Goal: Task Accomplishment & Management: Manage account settings

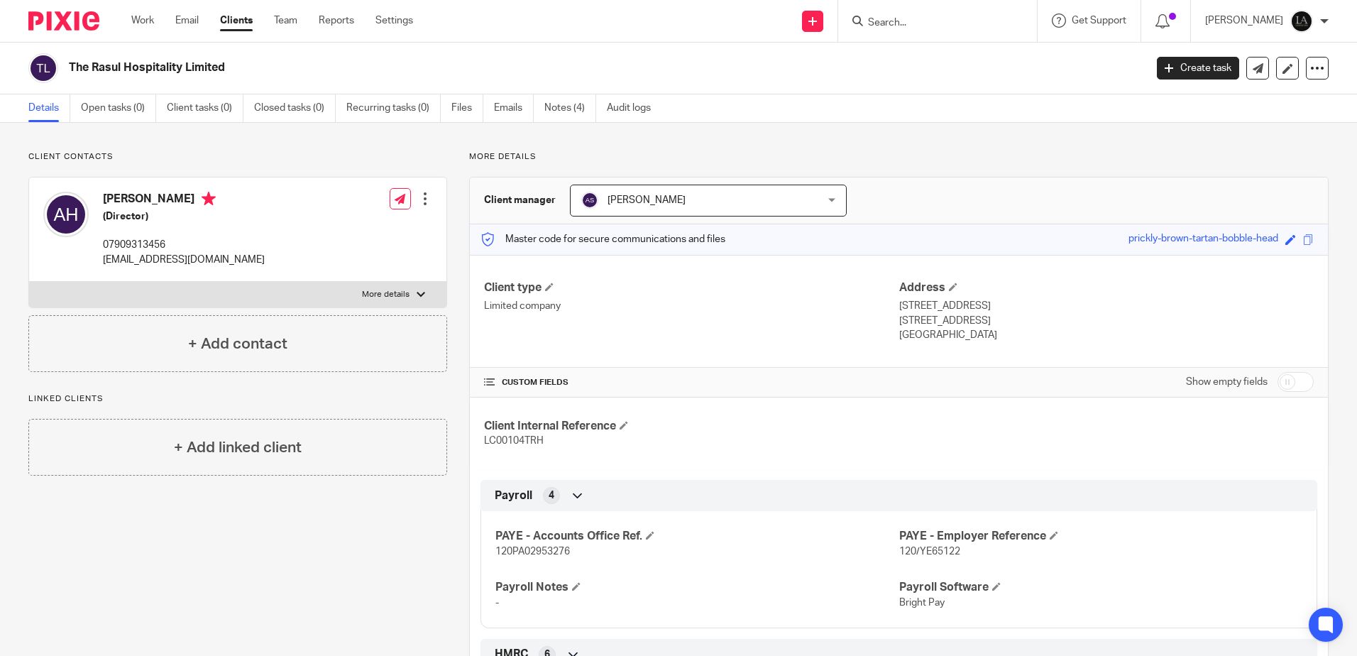
click at [924, 15] on form at bounding box center [942, 21] width 151 height 18
click at [904, 29] on input "Search" at bounding box center [931, 23] width 128 height 13
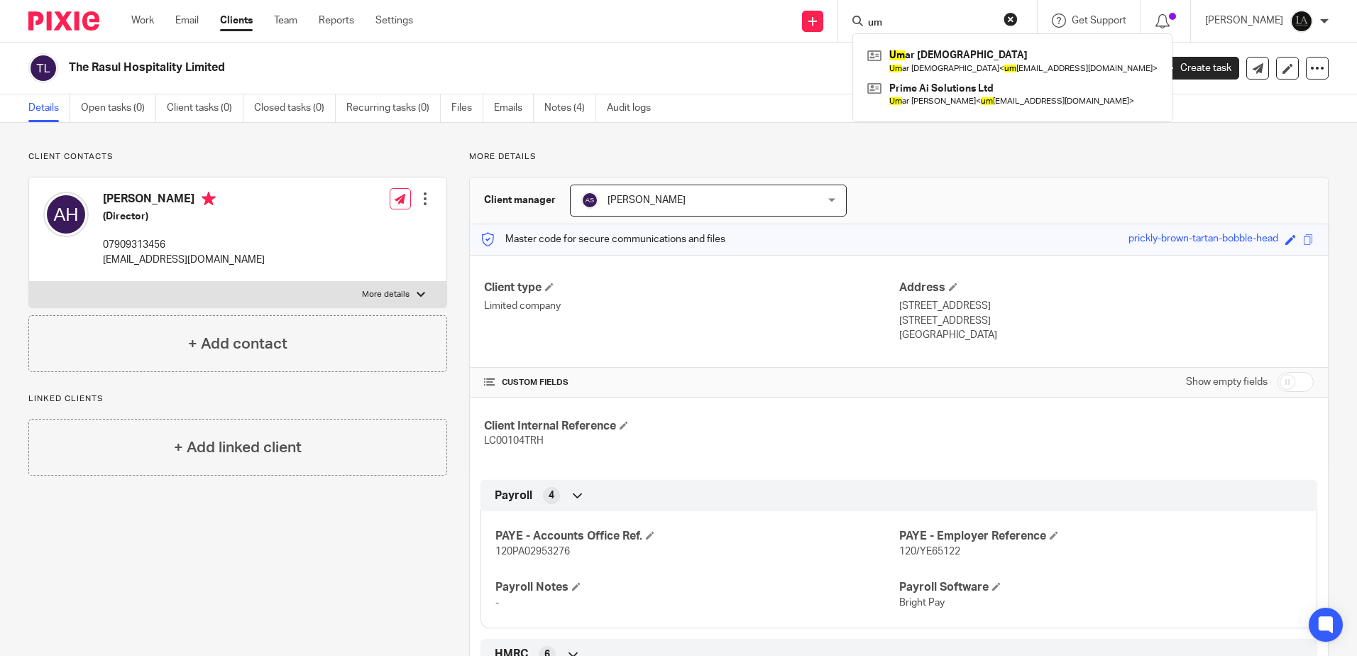
type input "um"
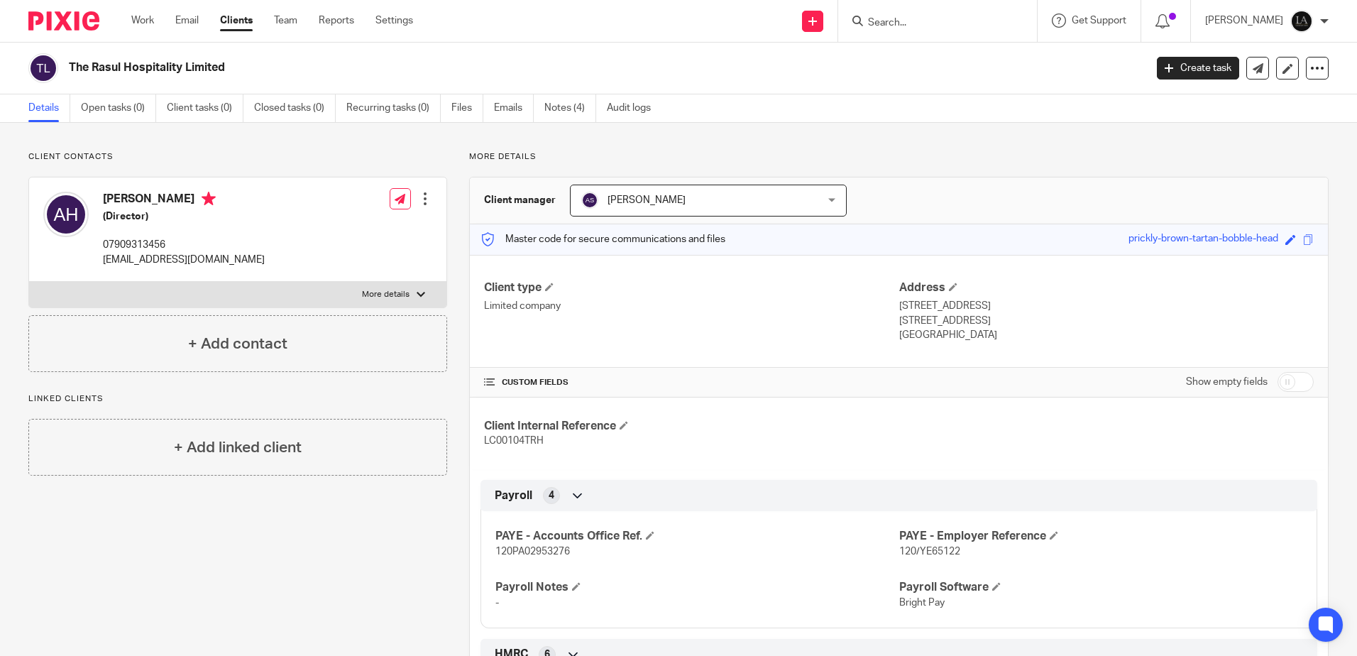
click at [968, 19] on input "Search" at bounding box center [931, 23] width 128 height 13
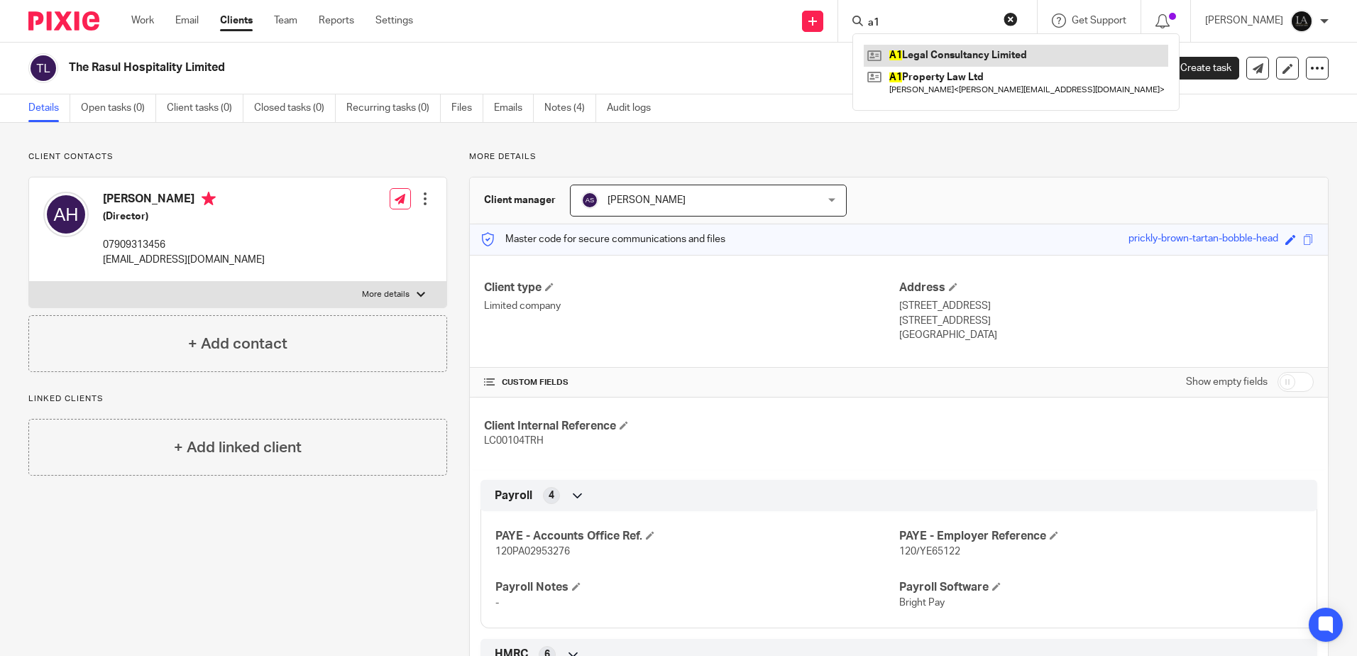
type input "a1"
click at [948, 55] on link at bounding box center [1016, 55] width 305 height 21
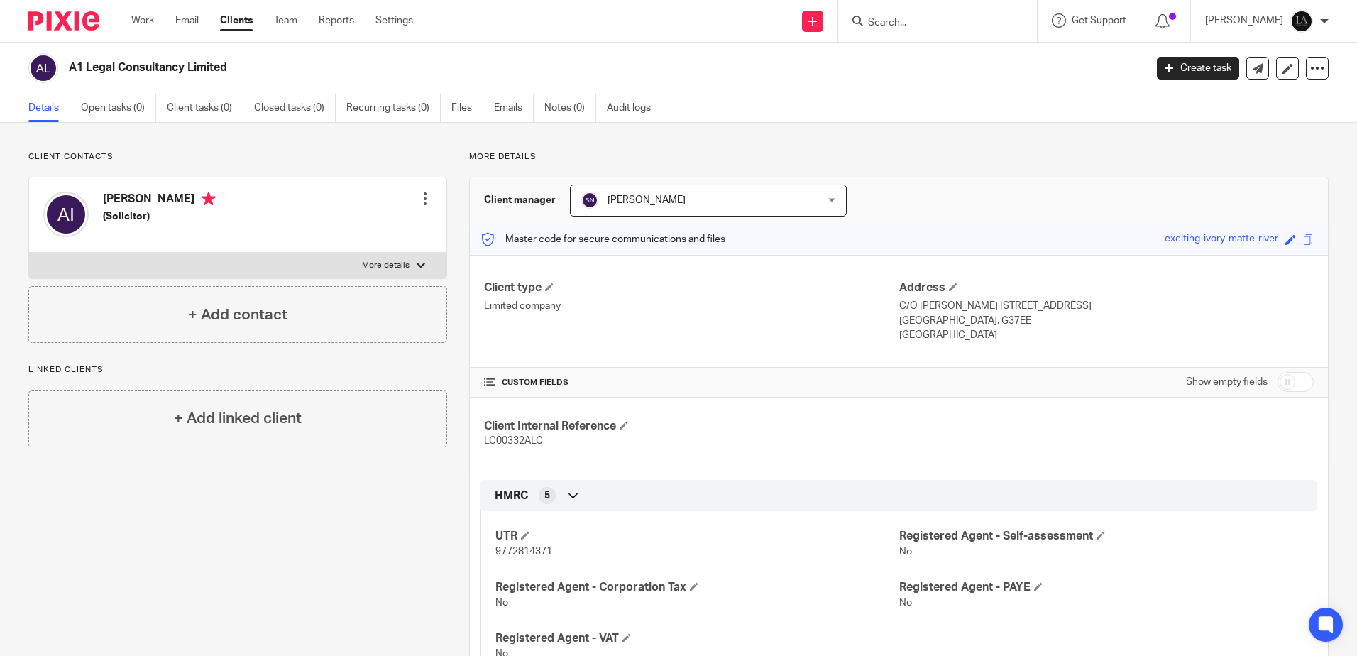
click at [919, 26] on input "Search" at bounding box center [931, 23] width 128 height 13
click at [957, 30] on form at bounding box center [942, 21] width 151 height 18
click at [910, 18] on input "Search" at bounding box center [931, 23] width 128 height 13
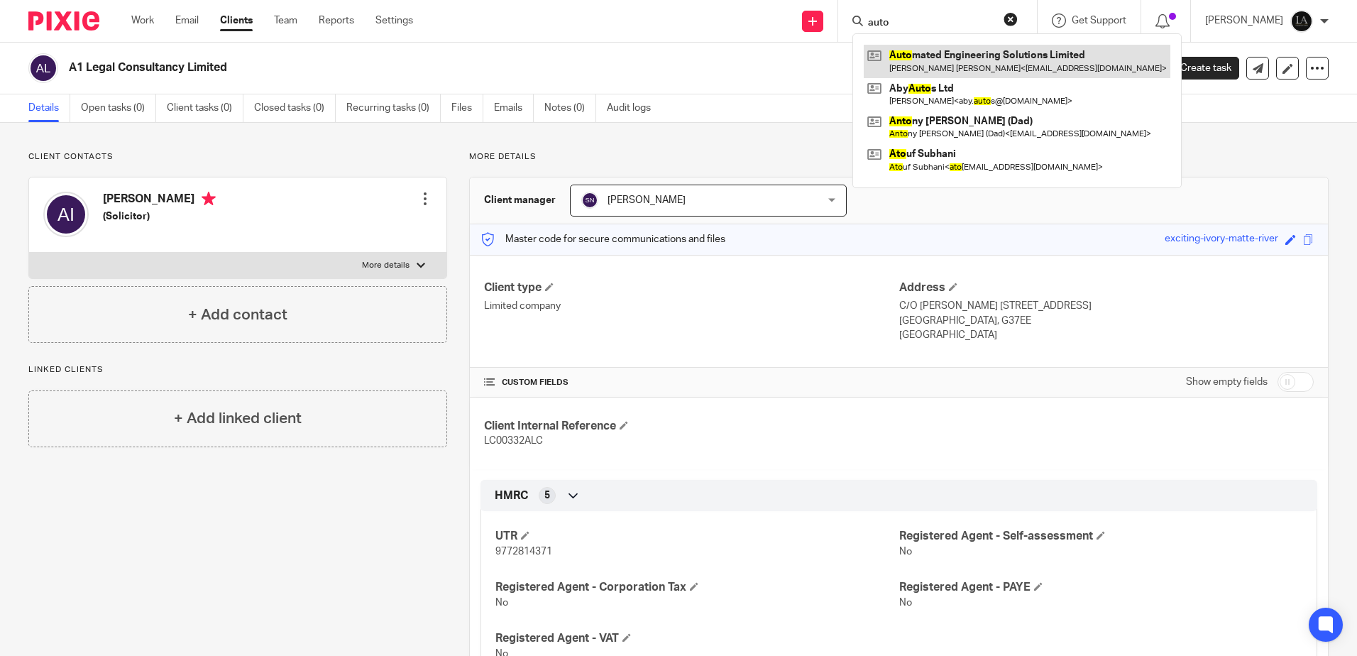
type input "auto"
click at [985, 50] on link at bounding box center [1017, 61] width 307 height 33
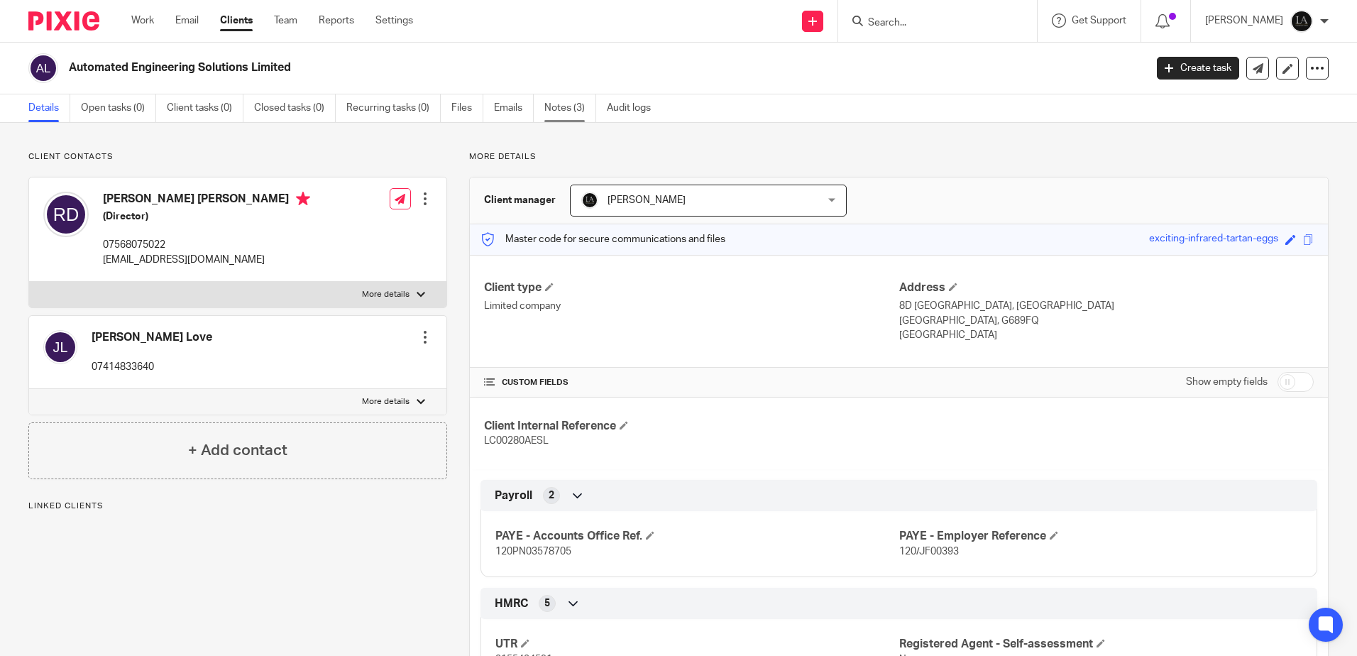
click at [569, 107] on link "Notes (3)" at bounding box center [570, 108] width 52 height 28
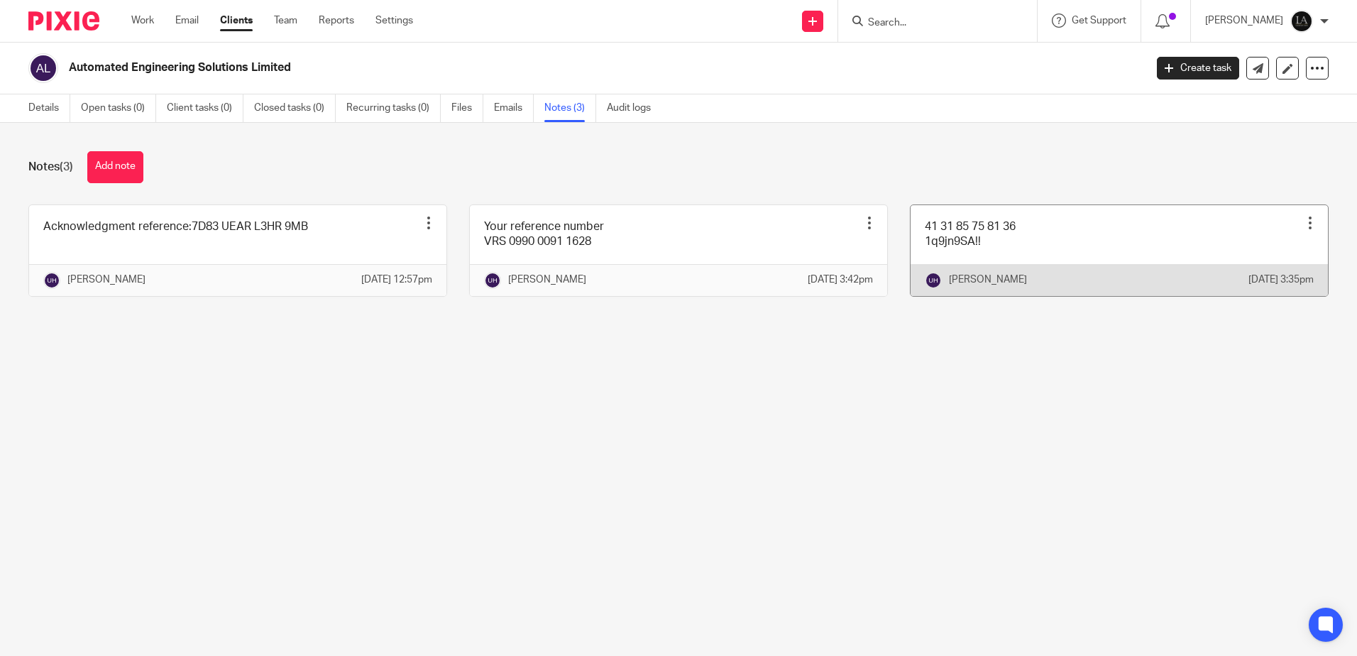
click at [1012, 241] on link at bounding box center [1119, 250] width 417 height 91
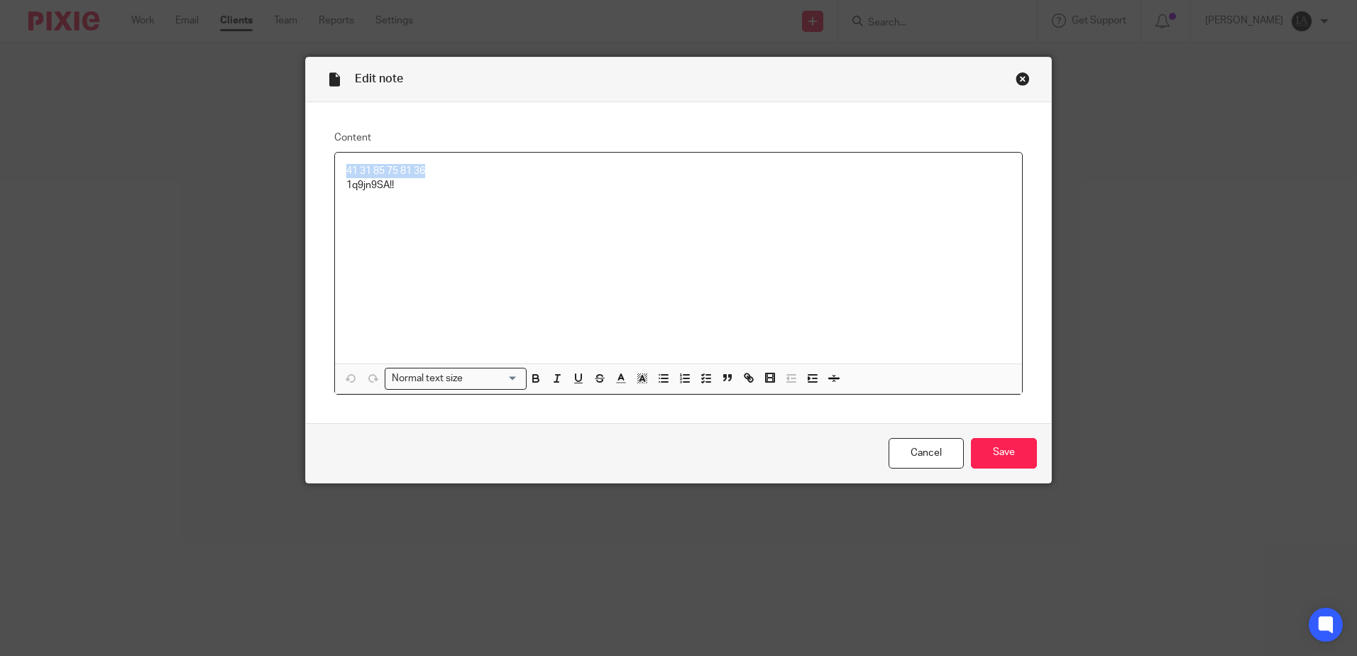
drag, startPoint x: 422, startPoint y: 172, endPoint x: 342, endPoint y: 176, distance: 79.6
click at [346, 176] on p "41 31 85 75 81 36" at bounding box center [678, 171] width 664 height 14
copy p "41 31 85 75 81 36"
click at [1173, 467] on div "Edit note Content 41 31 85 75 81 36 1q9jn9SA!! Normal text size Loading... Remo…" at bounding box center [678, 328] width 1357 height 656
click at [1017, 77] on div "Close this dialog window" at bounding box center [1023, 79] width 14 height 14
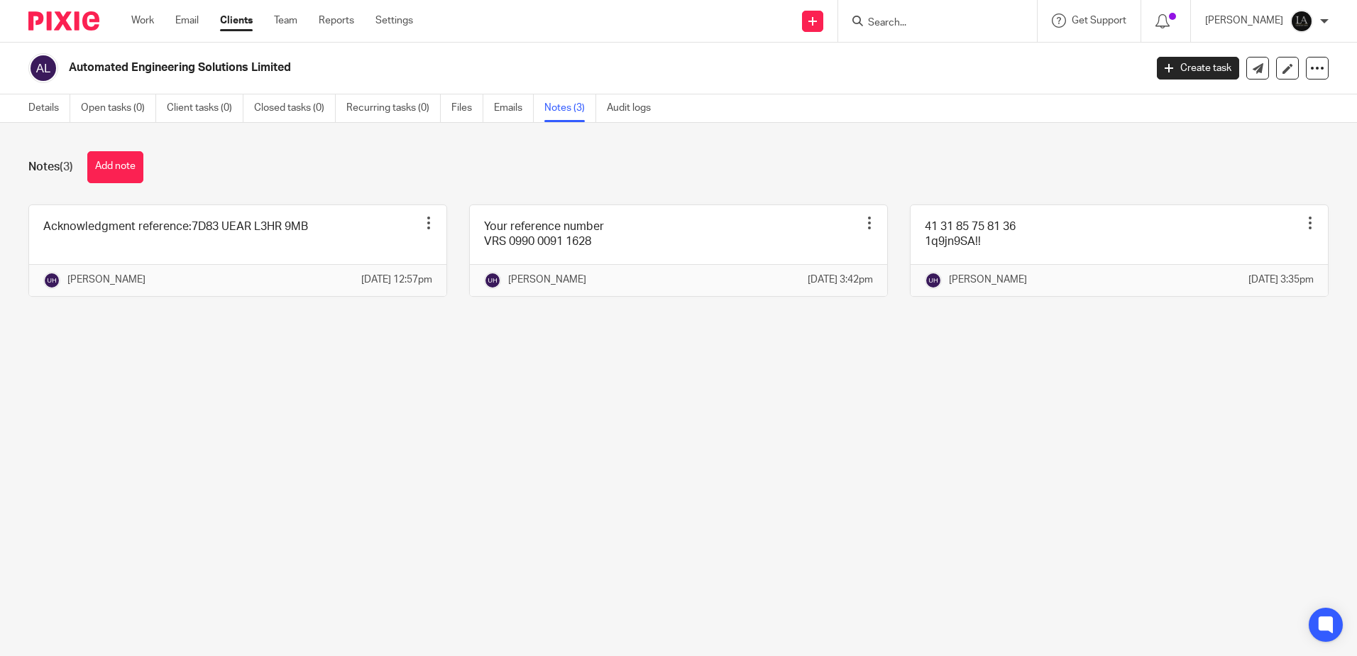
click at [944, 28] on input "Search" at bounding box center [931, 23] width 128 height 13
type input "mg"
click at [943, 50] on link at bounding box center [952, 55] width 176 height 21
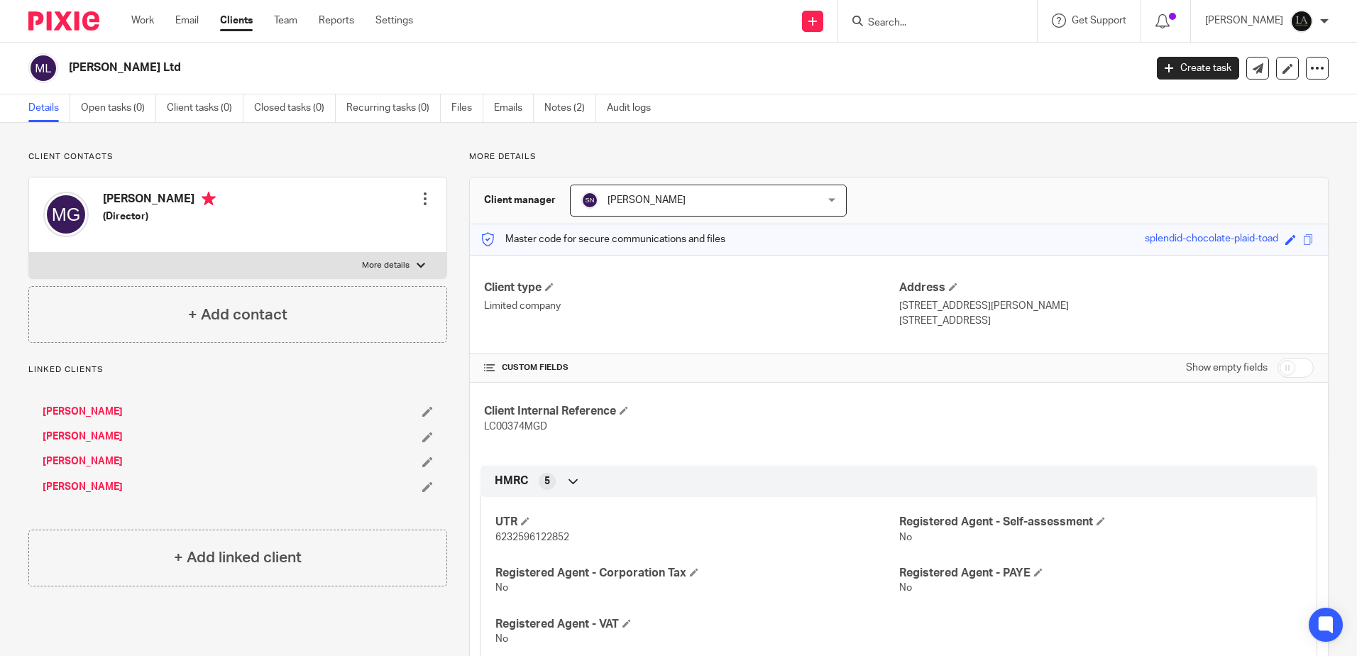
click at [1291, 365] on input "checkbox" at bounding box center [1296, 368] width 36 height 20
checkbox input "true"
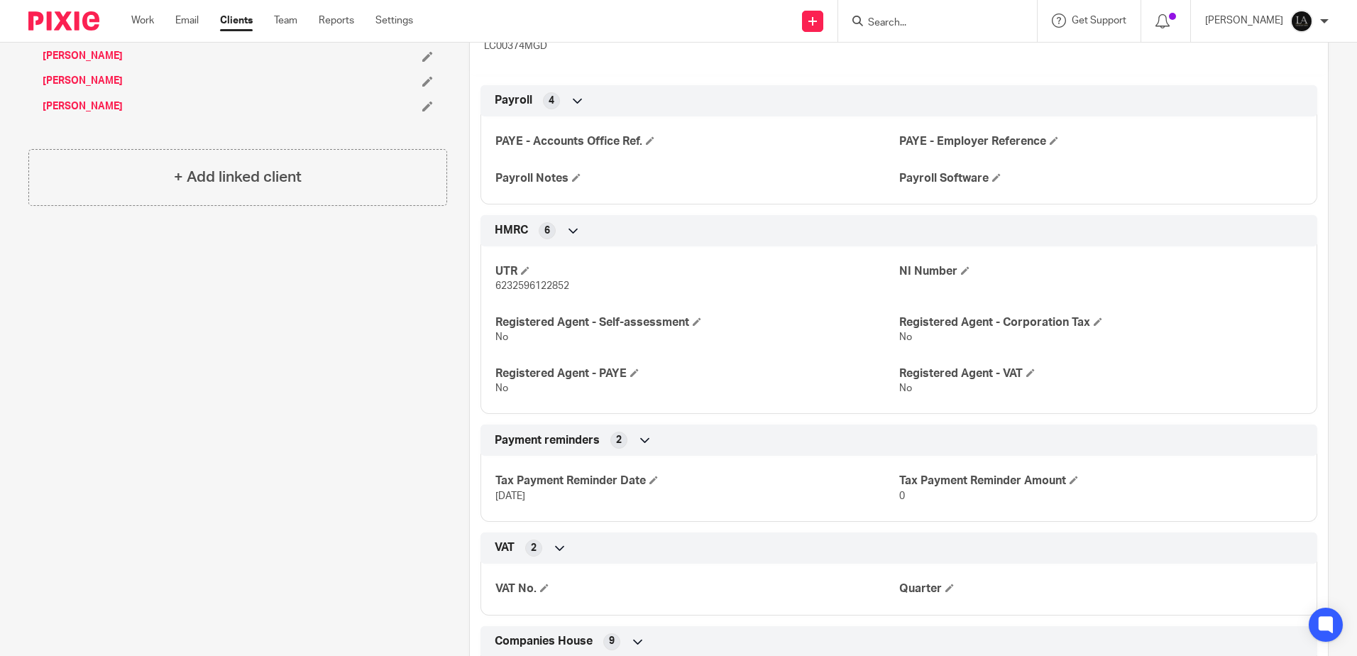
scroll to position [378, 0]
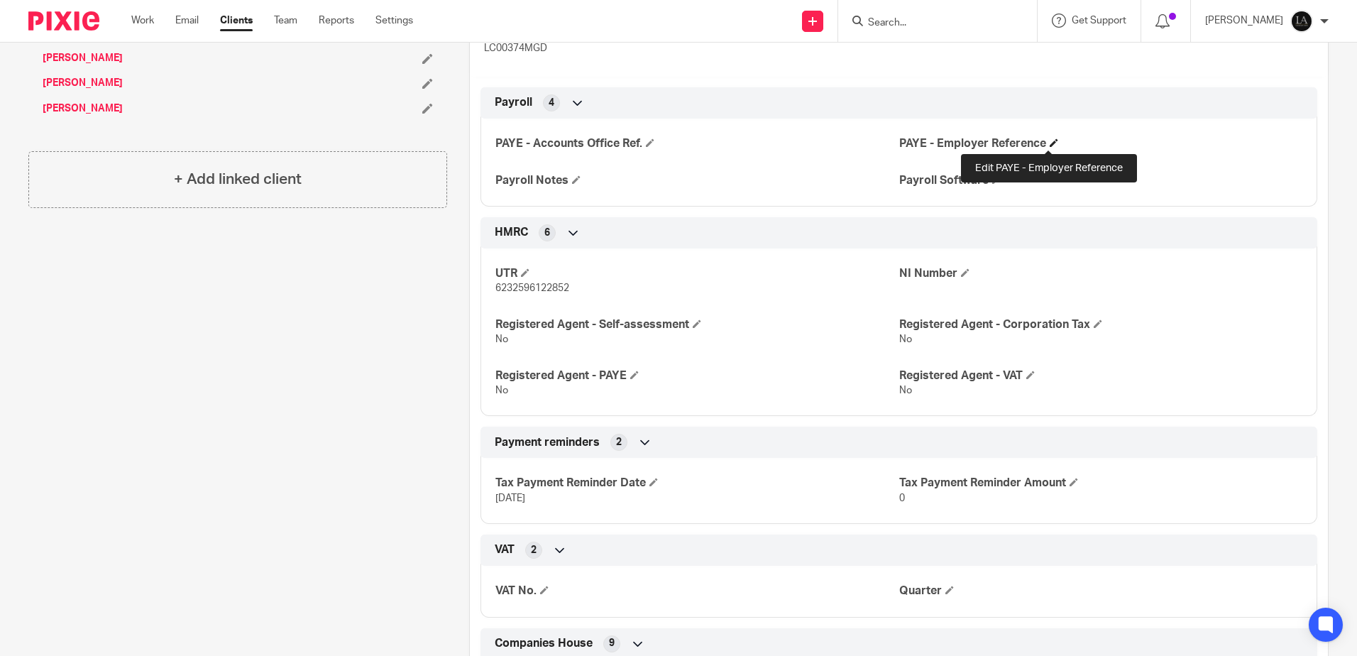
click at [1050, 141] on span at bounding box center [1054, 142] width 9 height 9
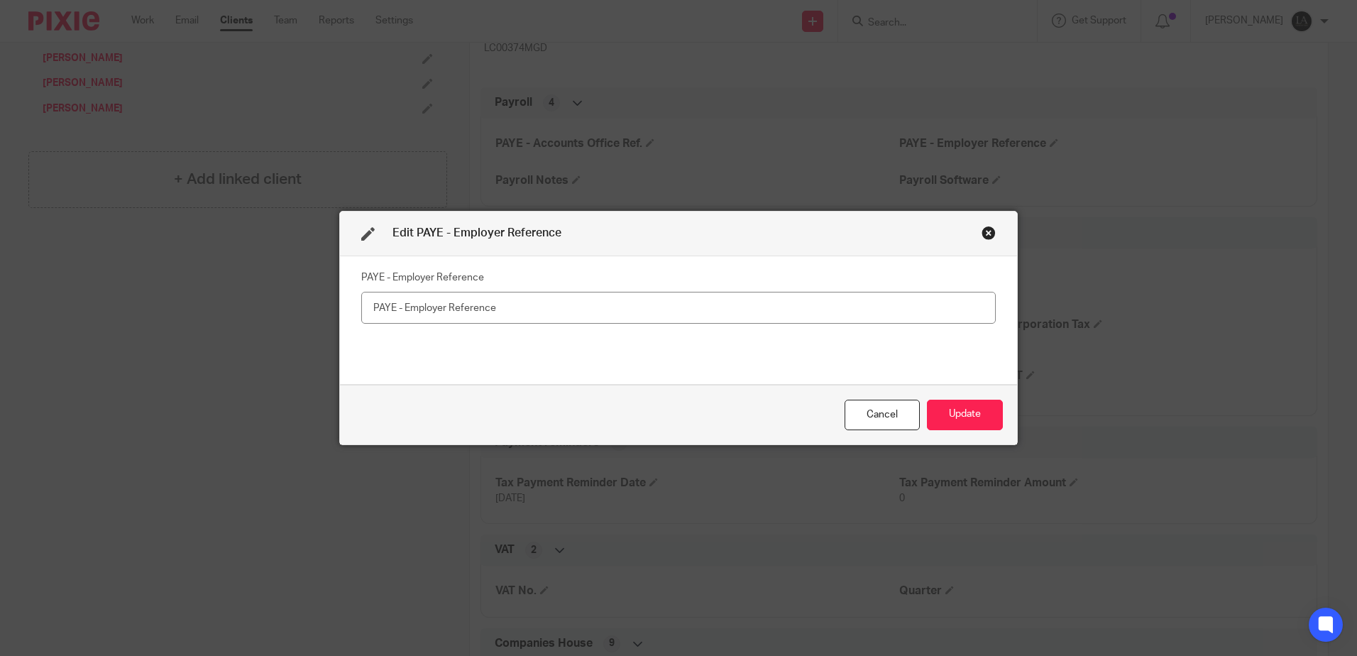
click at [493, 317] on input "text" at bounding box center [678, 308] width 635 height 32
type input "961/BA52415"
click at [960, 409] on button "Update" at bounding box center [965, 415] width 76 height 31
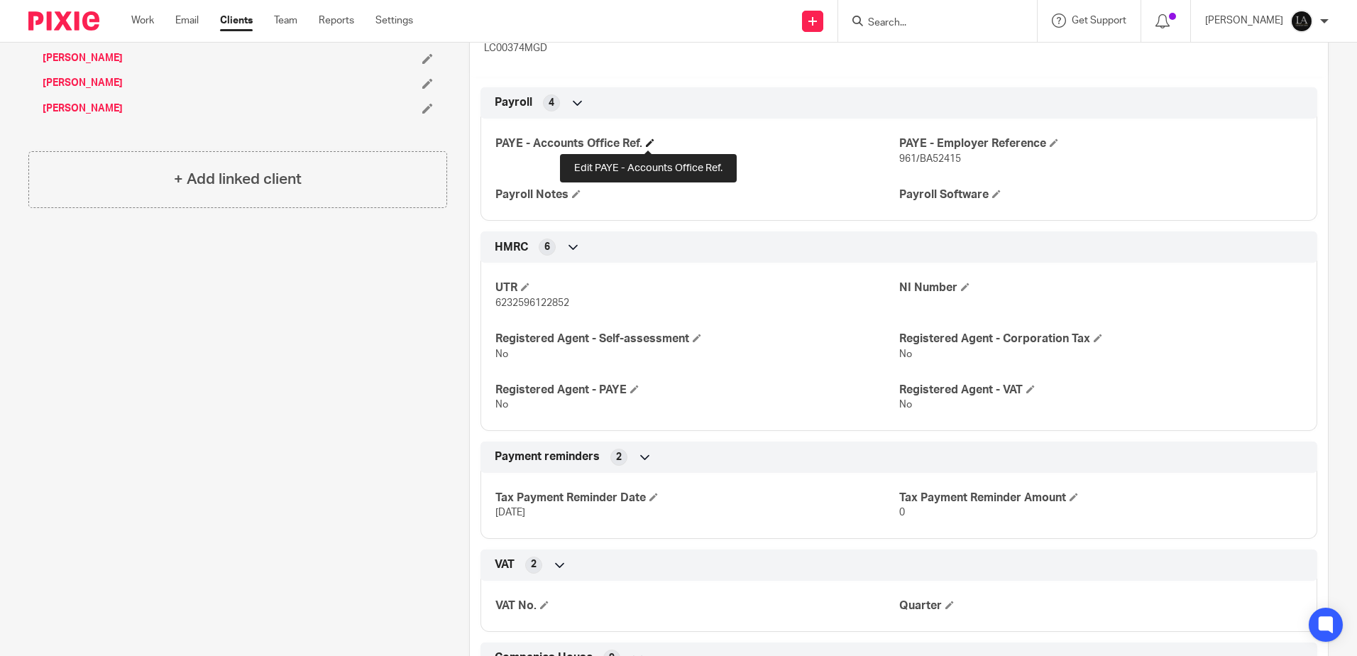
click at [646, 144] on span at bounding box center [650, 142] width 9 height 9
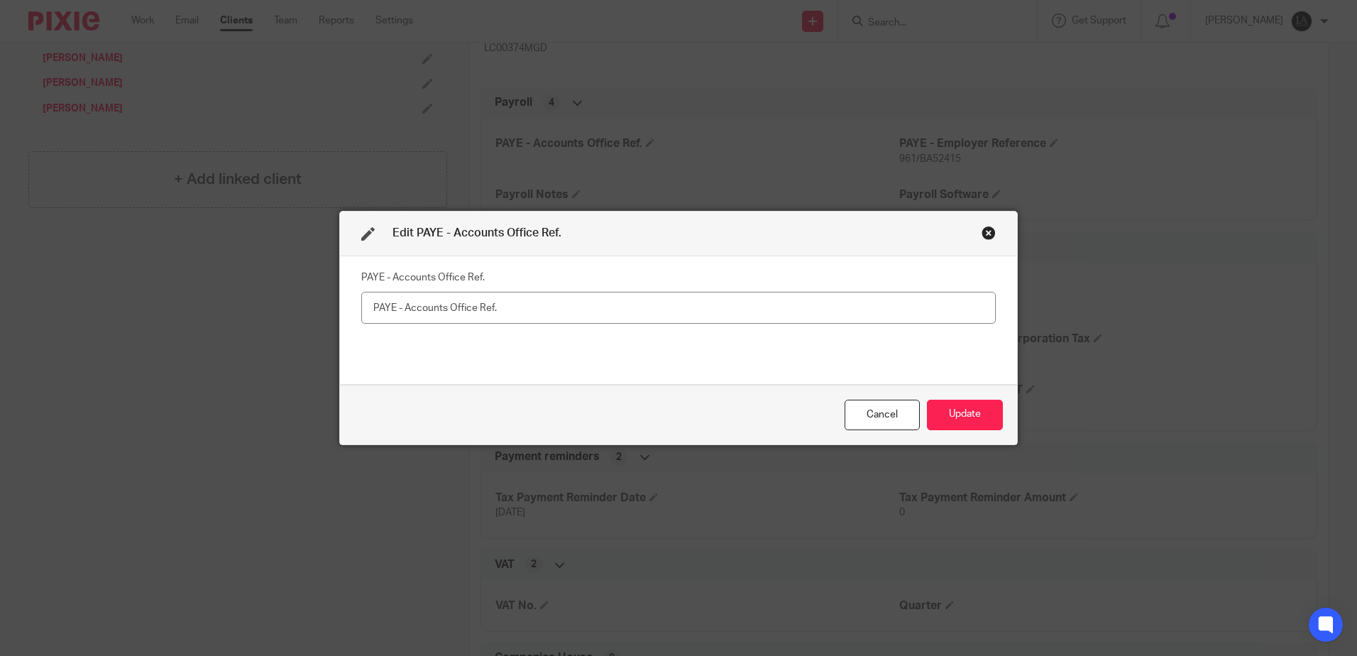
click at [603, 297] on input "text" at bounding box center [678, 308] width 635 height 32
type input "961PW10314392"
click at [980, 421] on button "Update" at bounding box center [965, 415] width 76 height 31
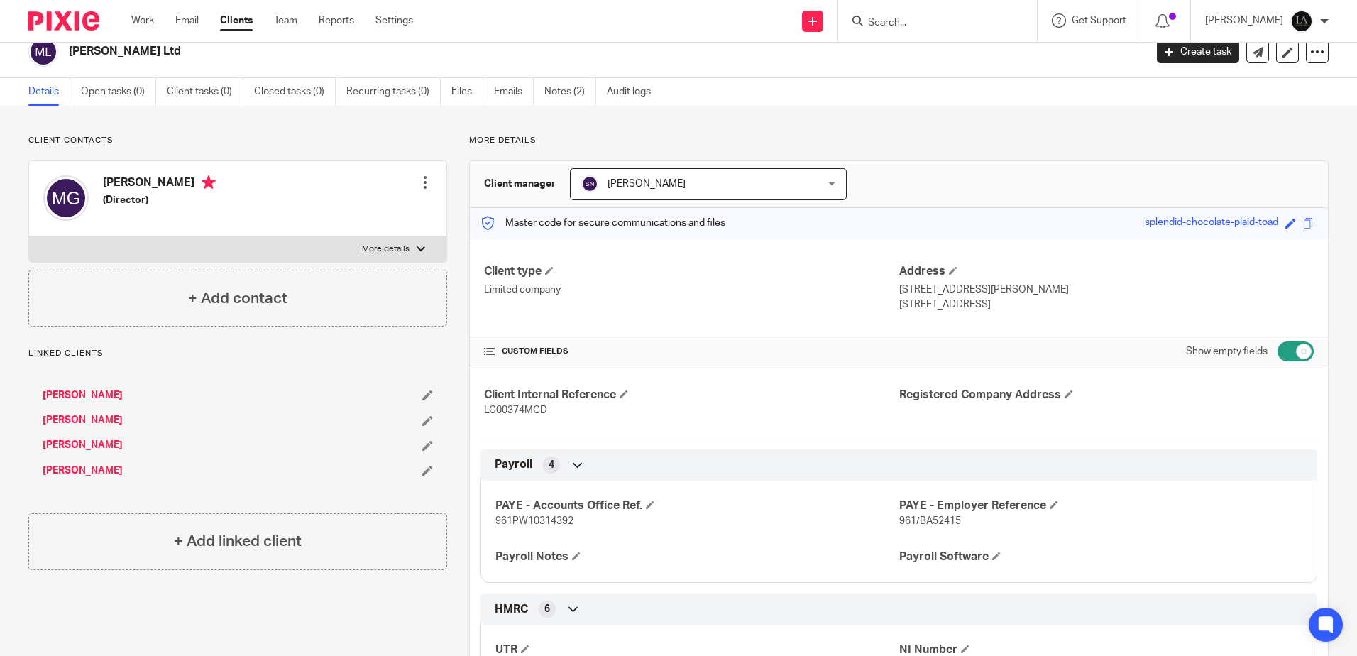
scroll to position [0, 0]
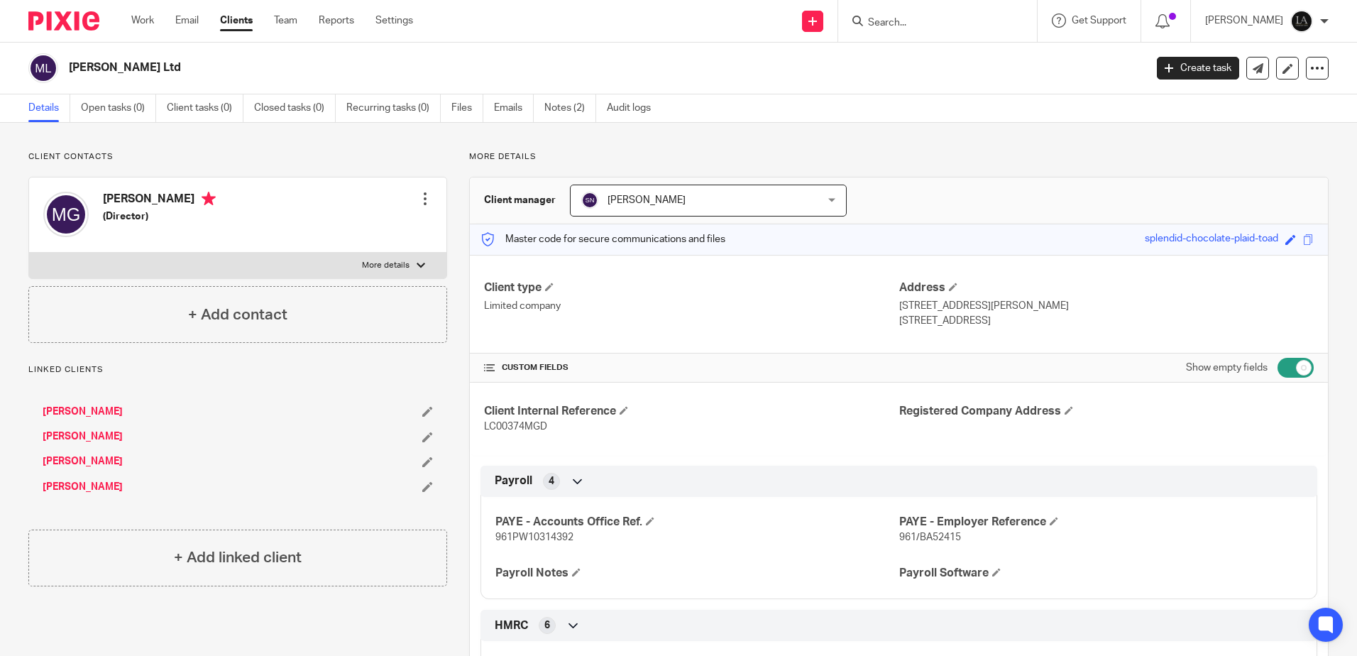
click at [944, 23] on input "Search" at bounding box center [931, 23] width 128 height 13
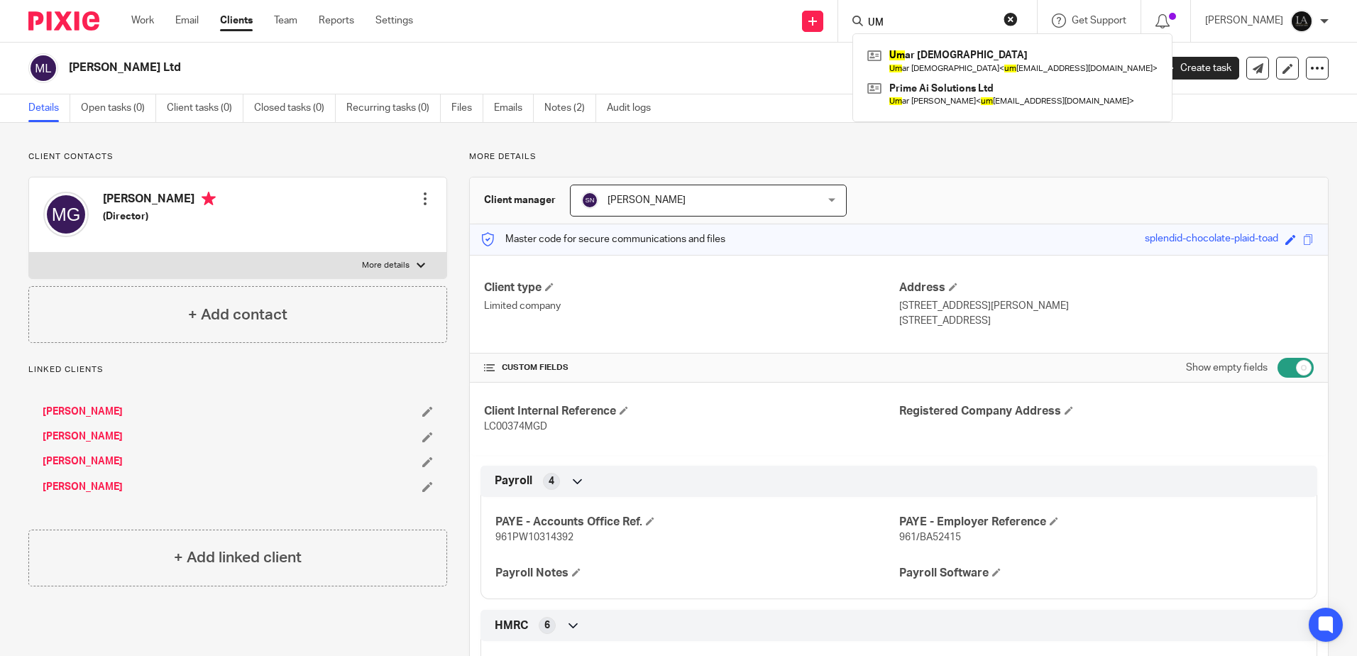
type input "U"
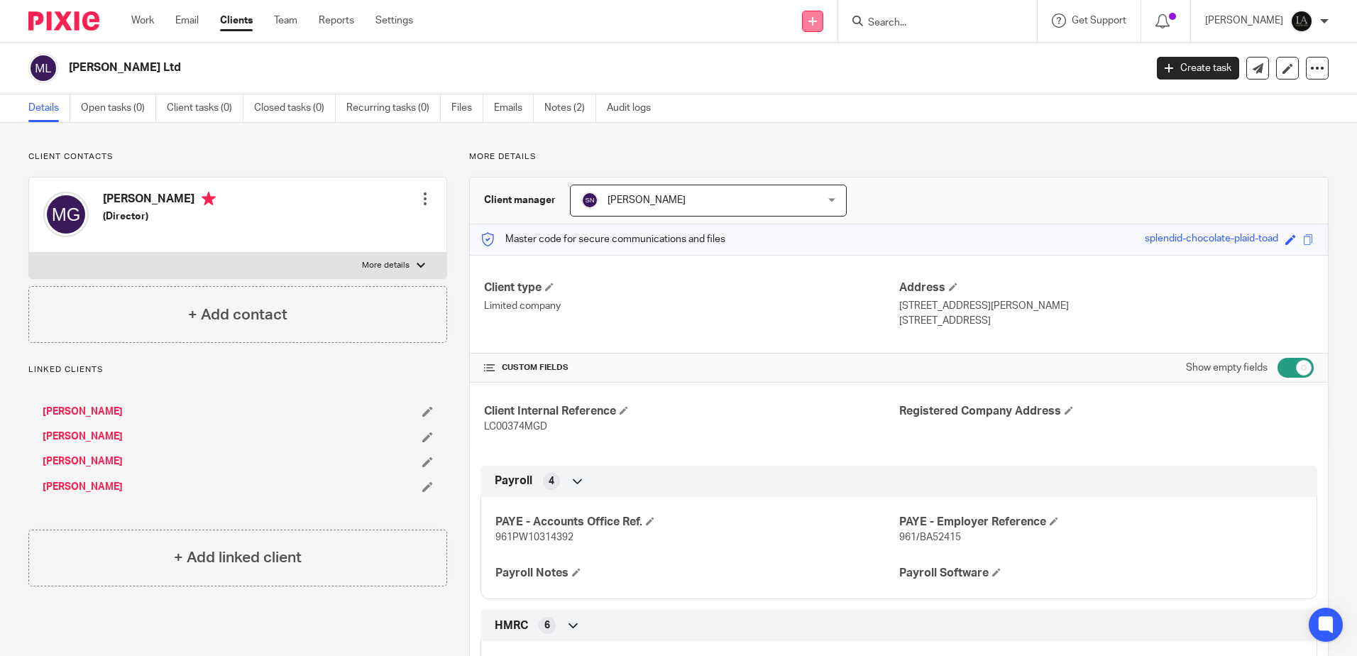
click at [823, 15] on link at bounding box center [812, 21] width 21 height 21
click at [833, 106] on link "Add client" at bounding box center [831, 108] width 99 height 21
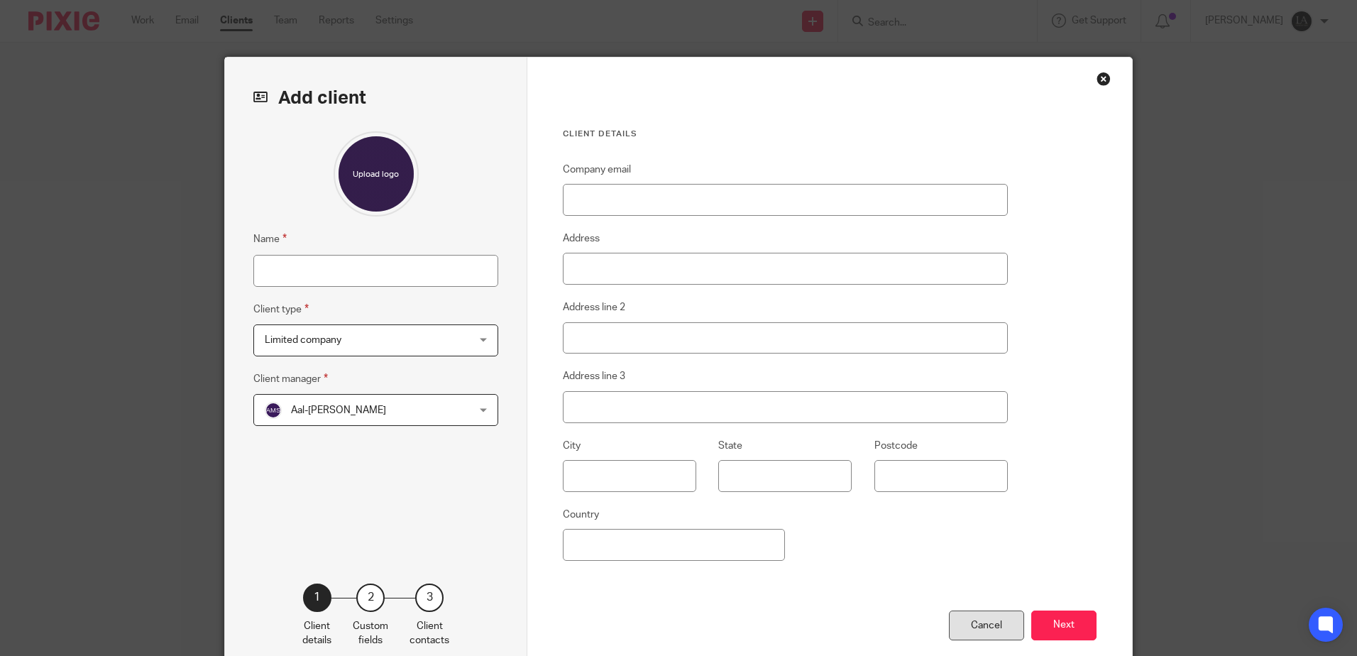
click at [982, 630] on div "Cancel" at bounding box center [986, 625] width 75 height 31
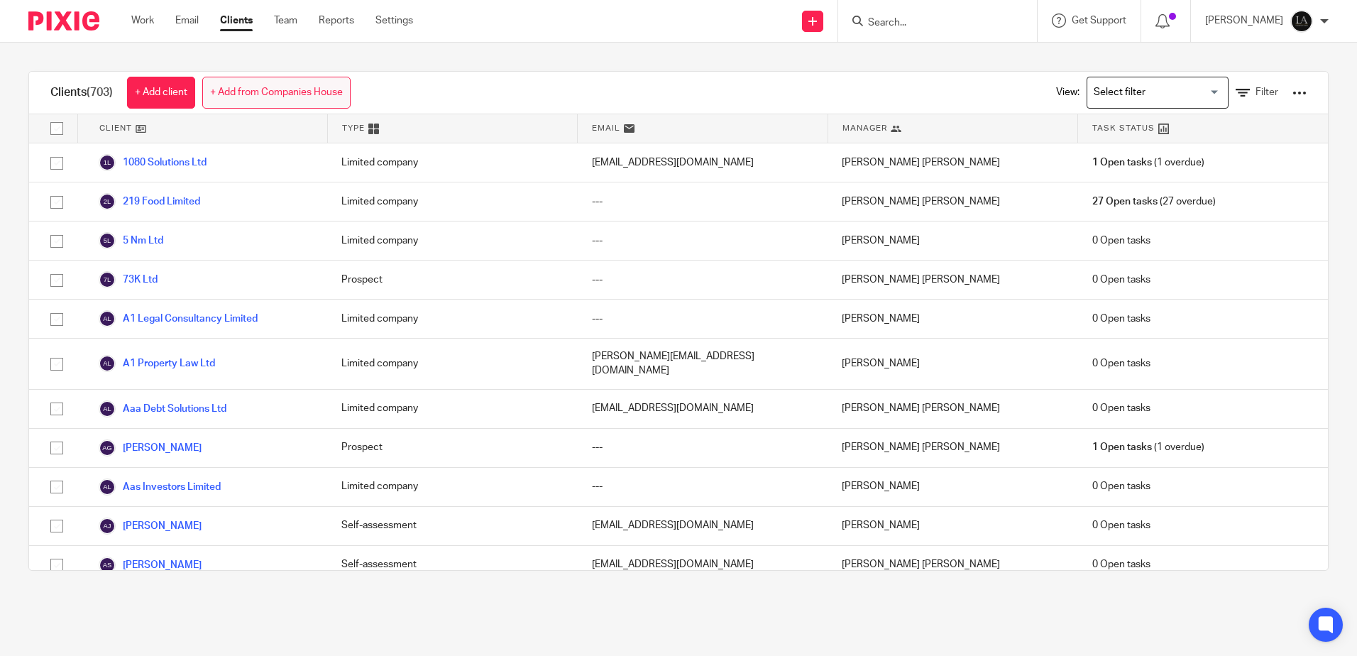
click at [311, 98] on link "+ Add from Companies House" at bounding box center [276, 93] width 148 height 32
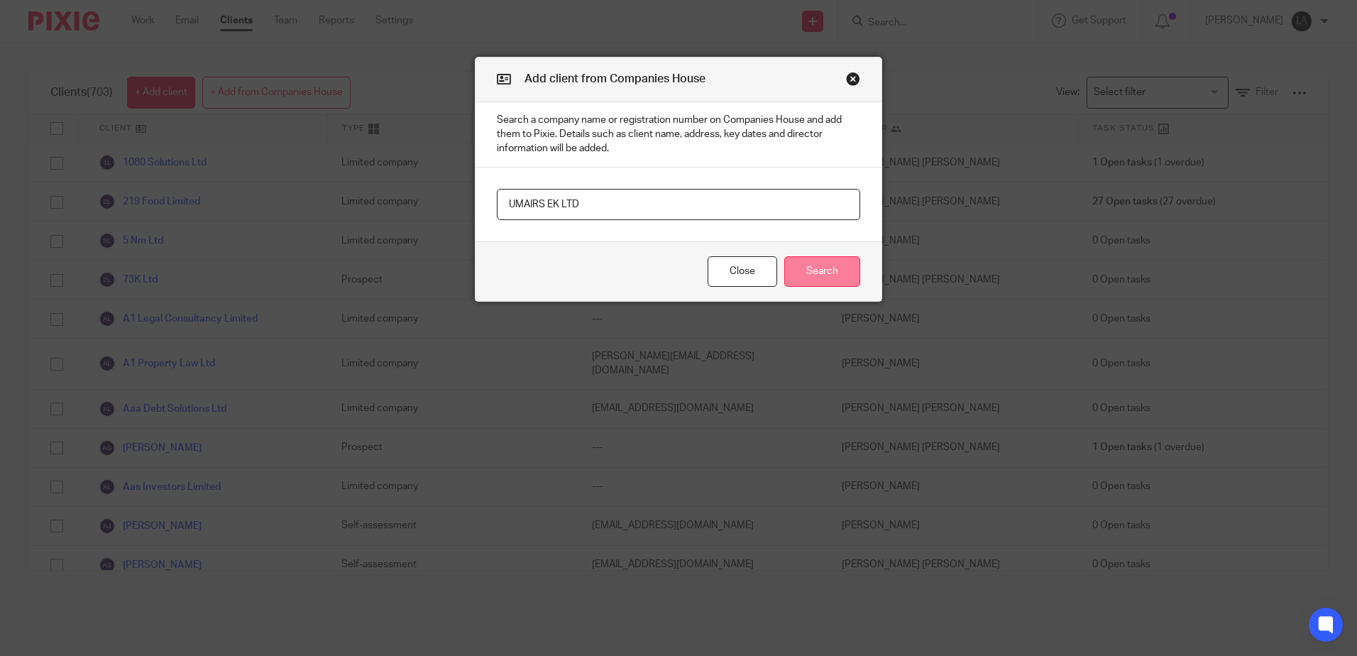
type input "UMAIRS EK LTD"
click at [799, 273] on button "Search" at bounding box center [822, 271] width 76 height 31
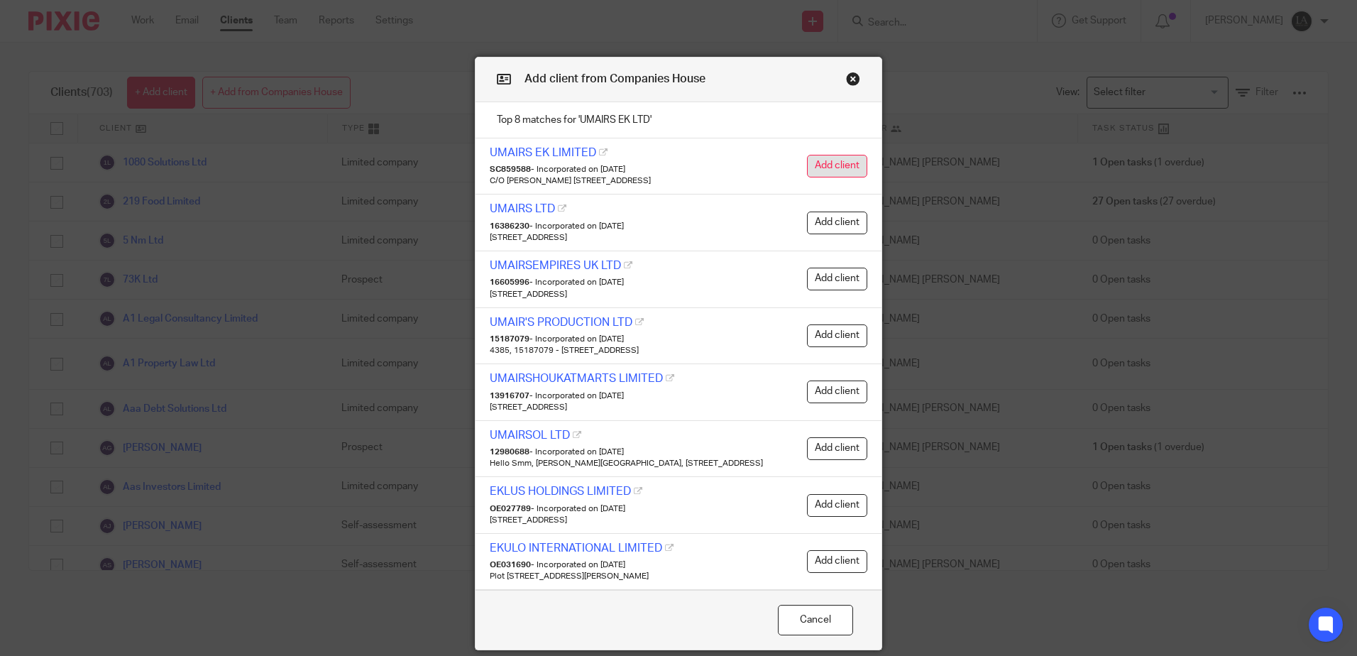
click at [829, 163] on button "Add client" at bounding box center [837, 166] width 60 height 23
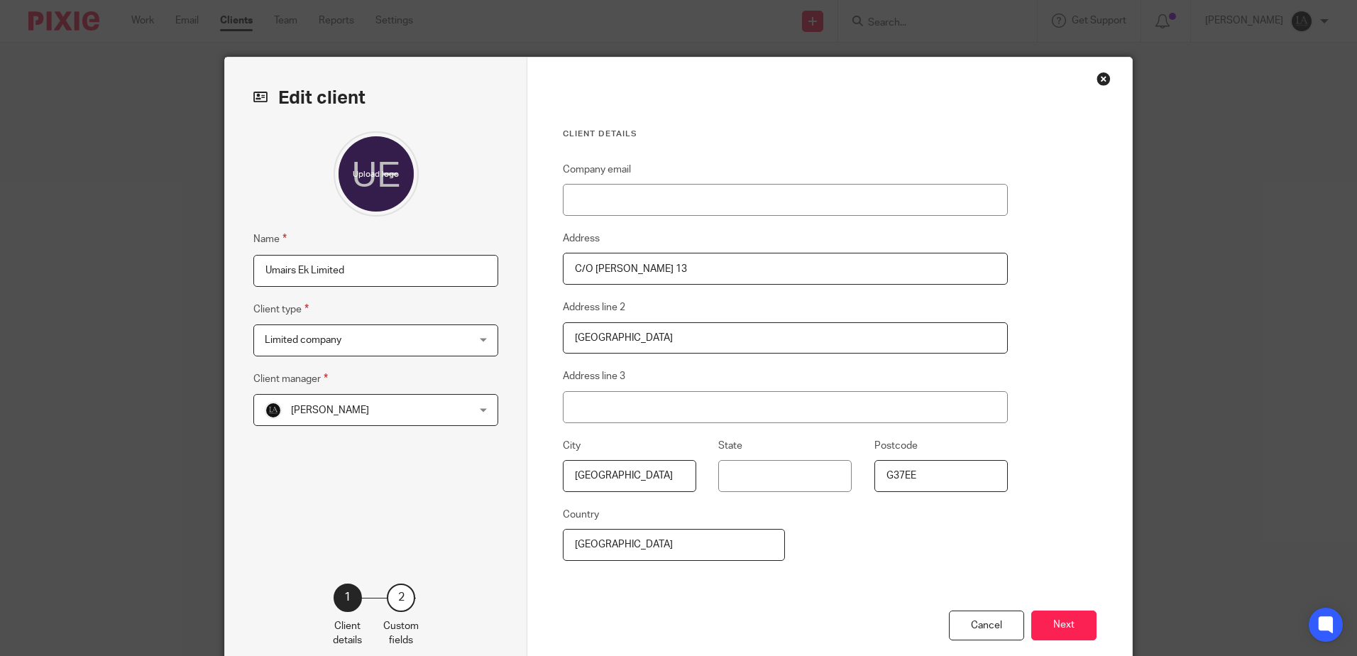
click at [481, 410] on div "[PERSON_NAME] [PERSON_NAME]" at bounding box center [375, 410] width 245 height 32
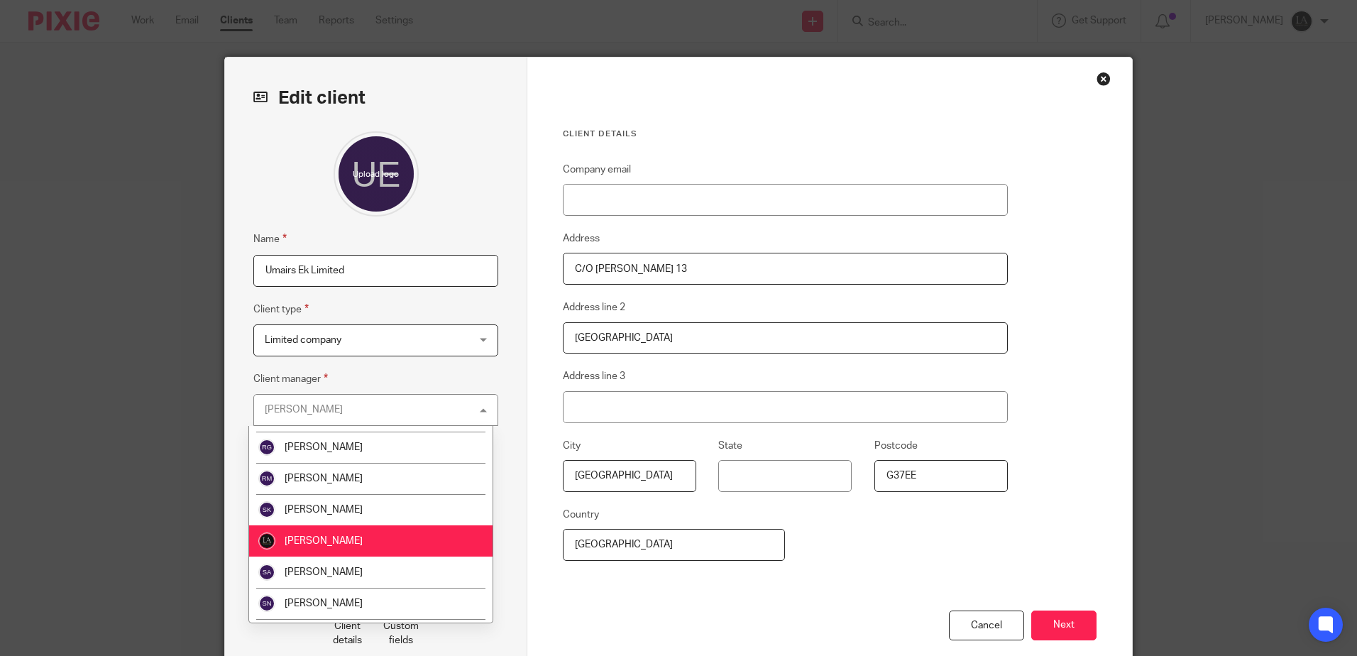
scroll to position [272, 0]
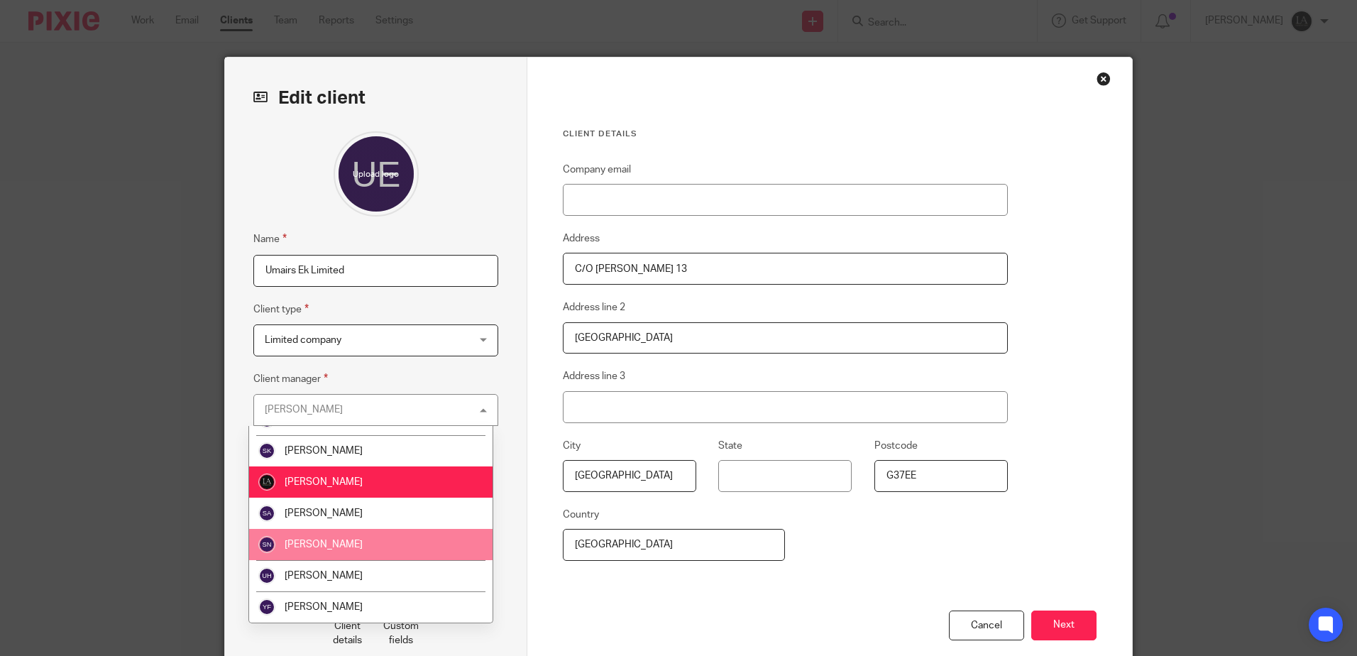
click at [337, 540] on span "[PERSON_NAME]" at bounding box center [324, 545] width 78 height 10
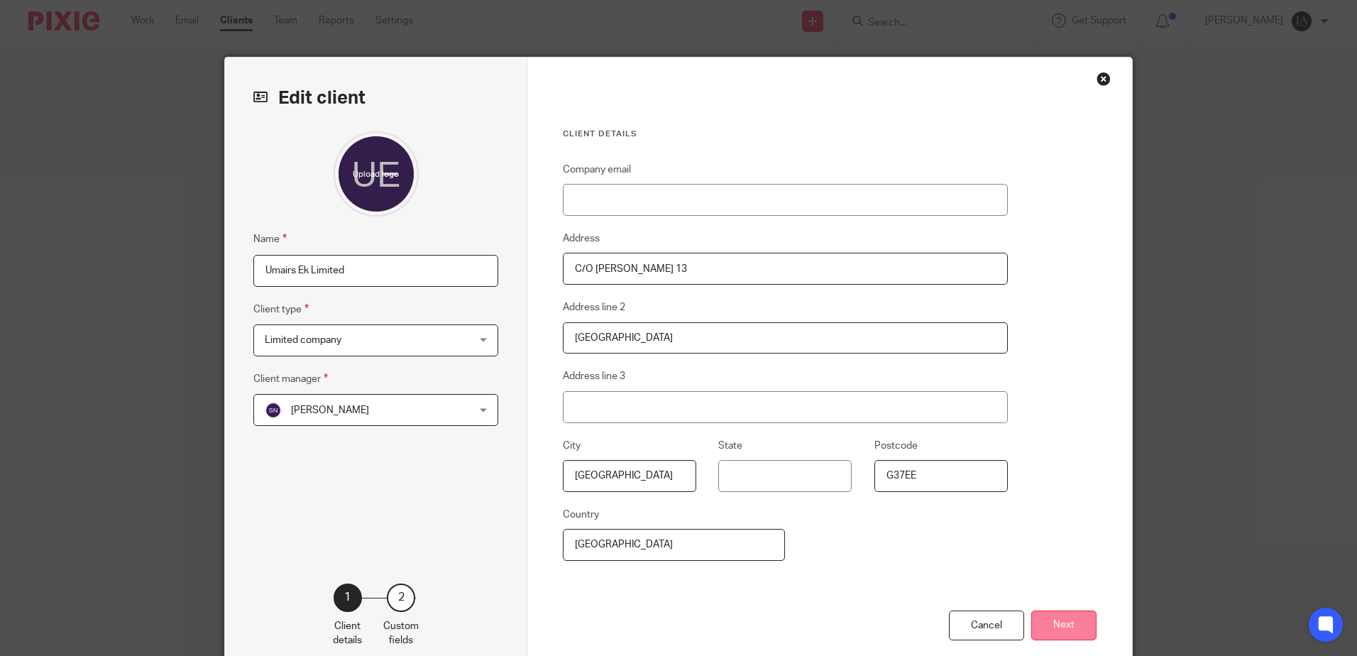
click at [1048, 614] on button "Next" at bounding box center [1063, 625] width 65 height 31
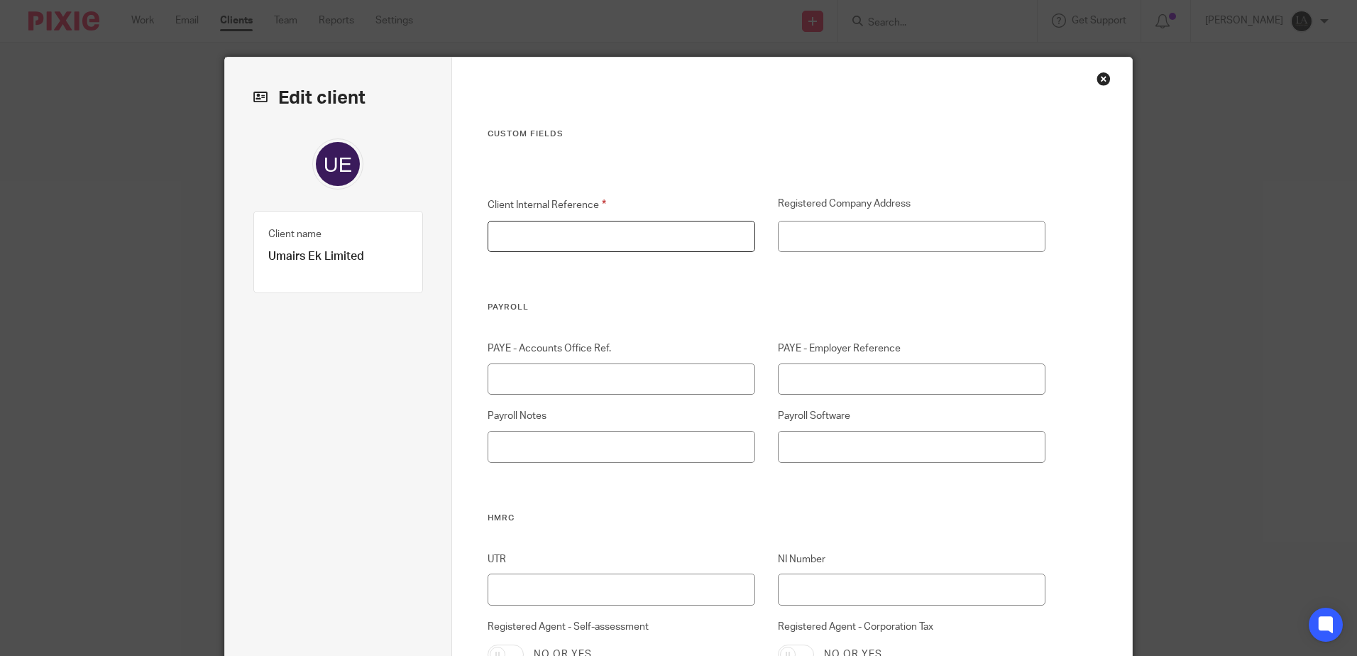
click at [656, 245] on input "Client Internal Reference" at bounding box center [622, 237] width 268 height 32
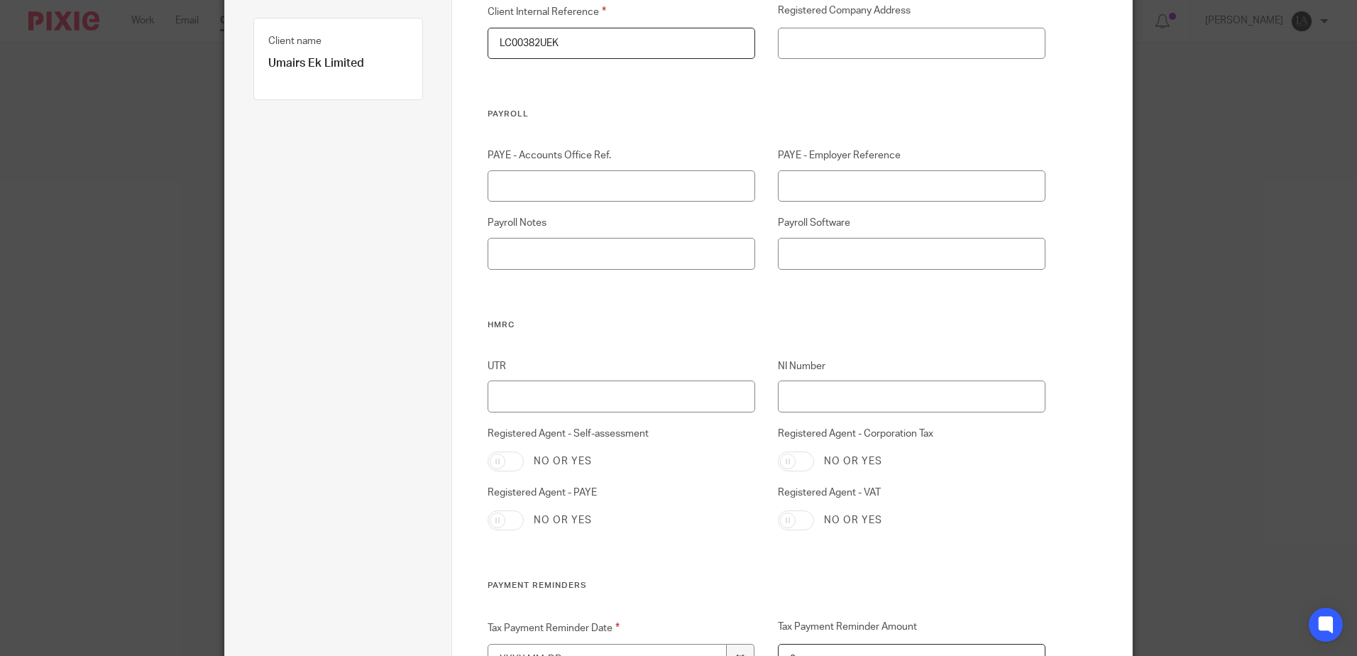
scroll to position [213, 0]
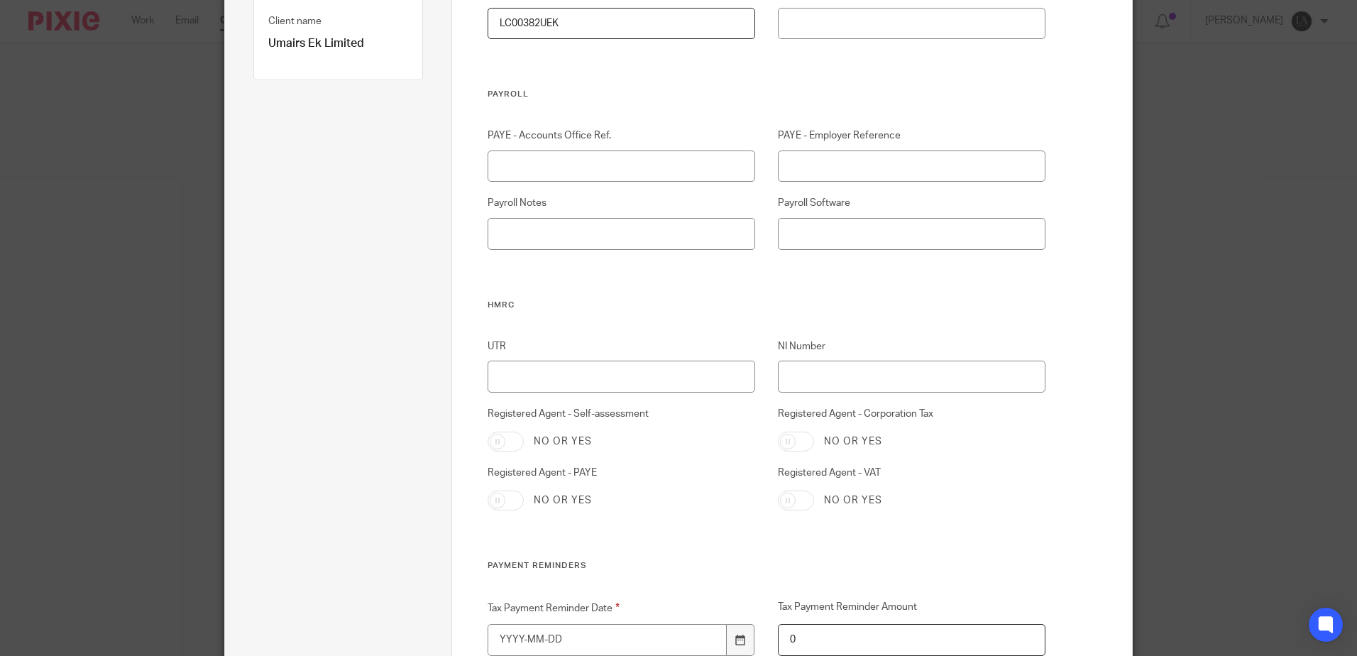
type input "LC00382UEK"
click at [620, 382] on input "UTR" at bounding box center [622, 377] width 268 height 32
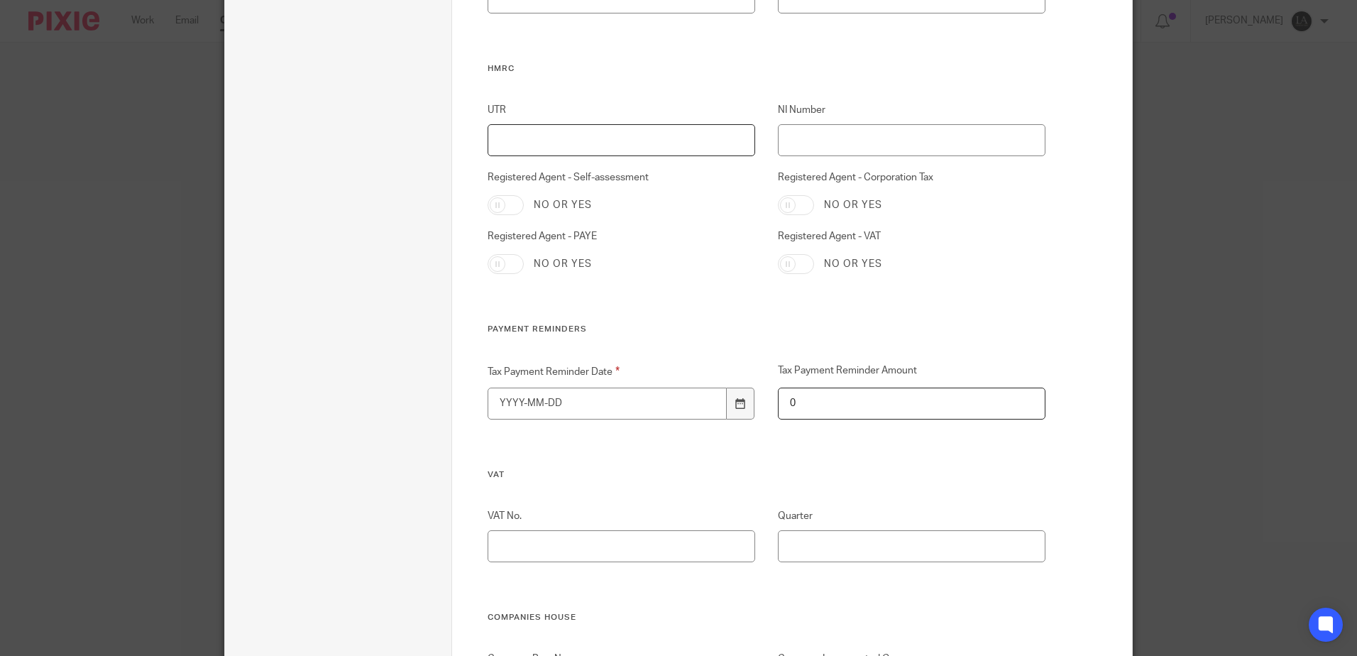
scroll to position [497, 0]
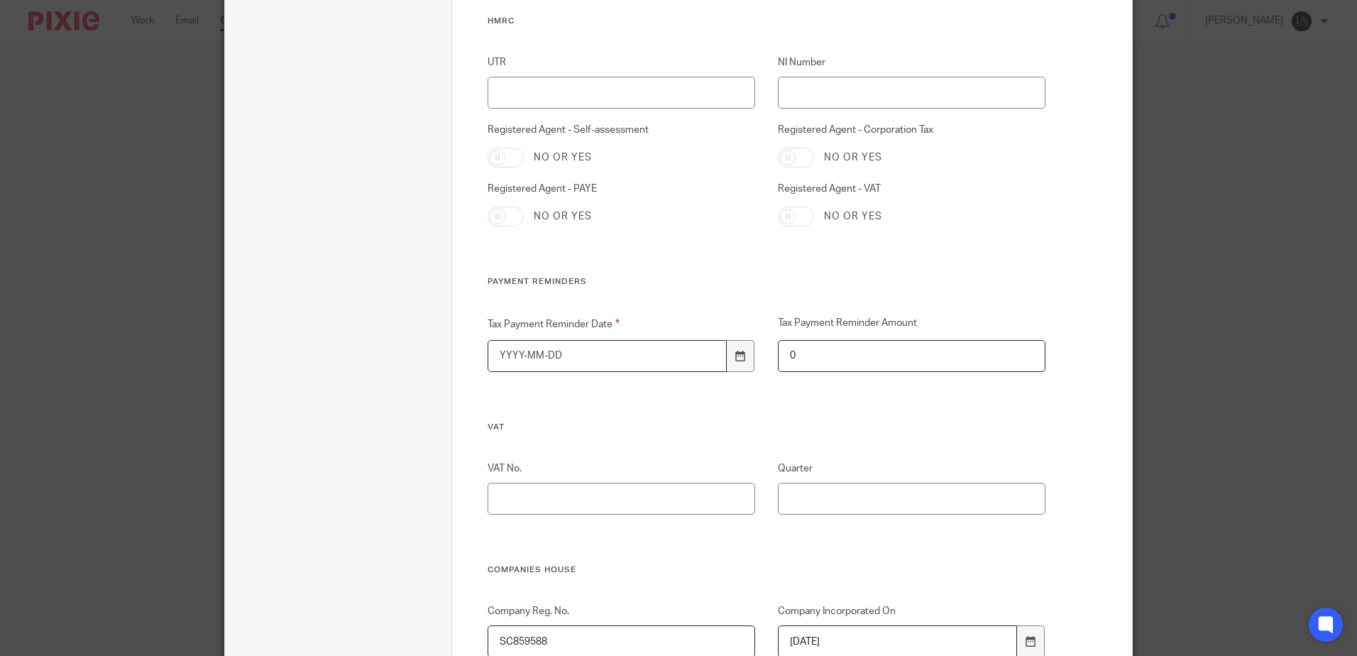
click at [648, 368] on input "Tax Payment Reminder Date" at bounding box center [608, 356] width 240 height 32
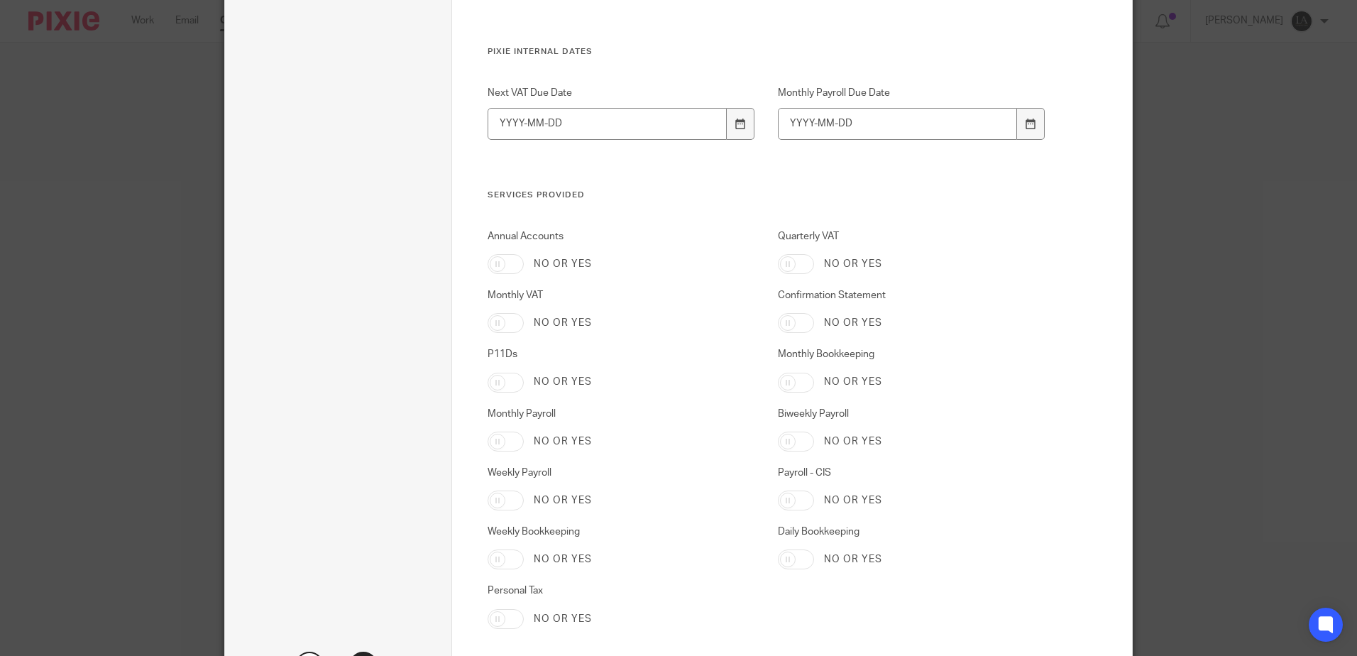
scroll to position [2204, 0]
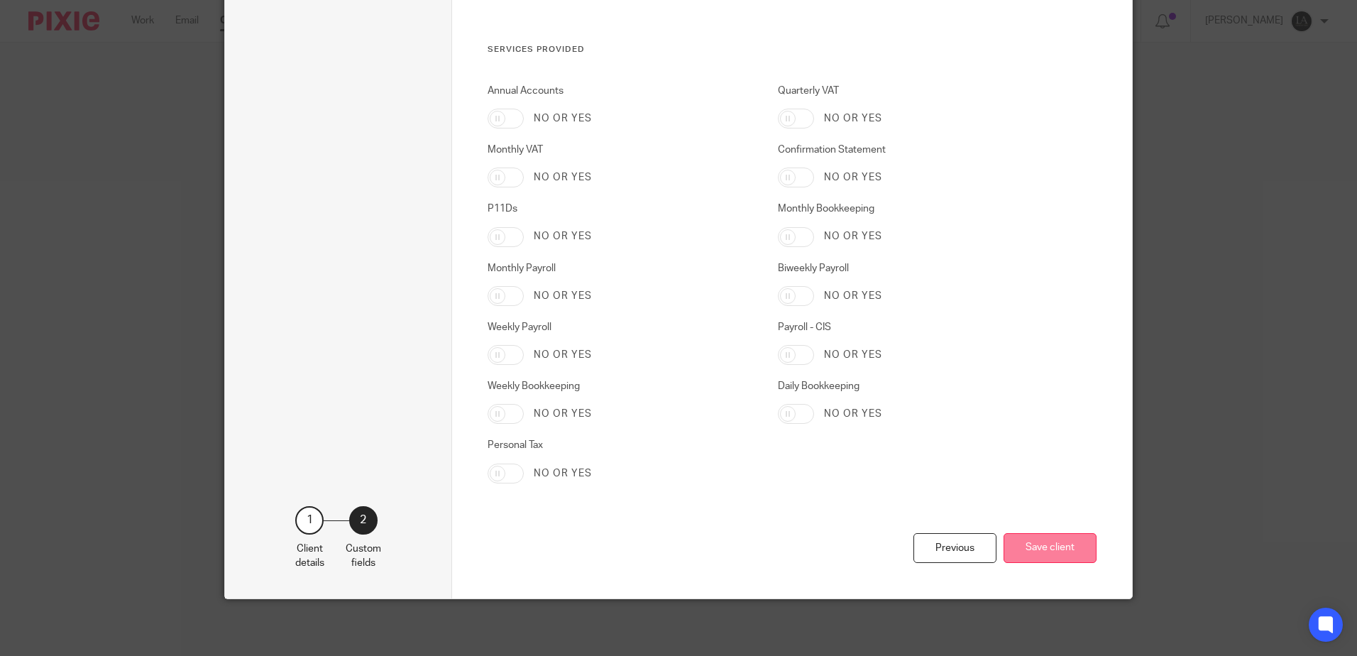
type input "[DATE]"
click at [1043, 549] on button "Save client" at bounding box center [1050, 548] width 93 height 31
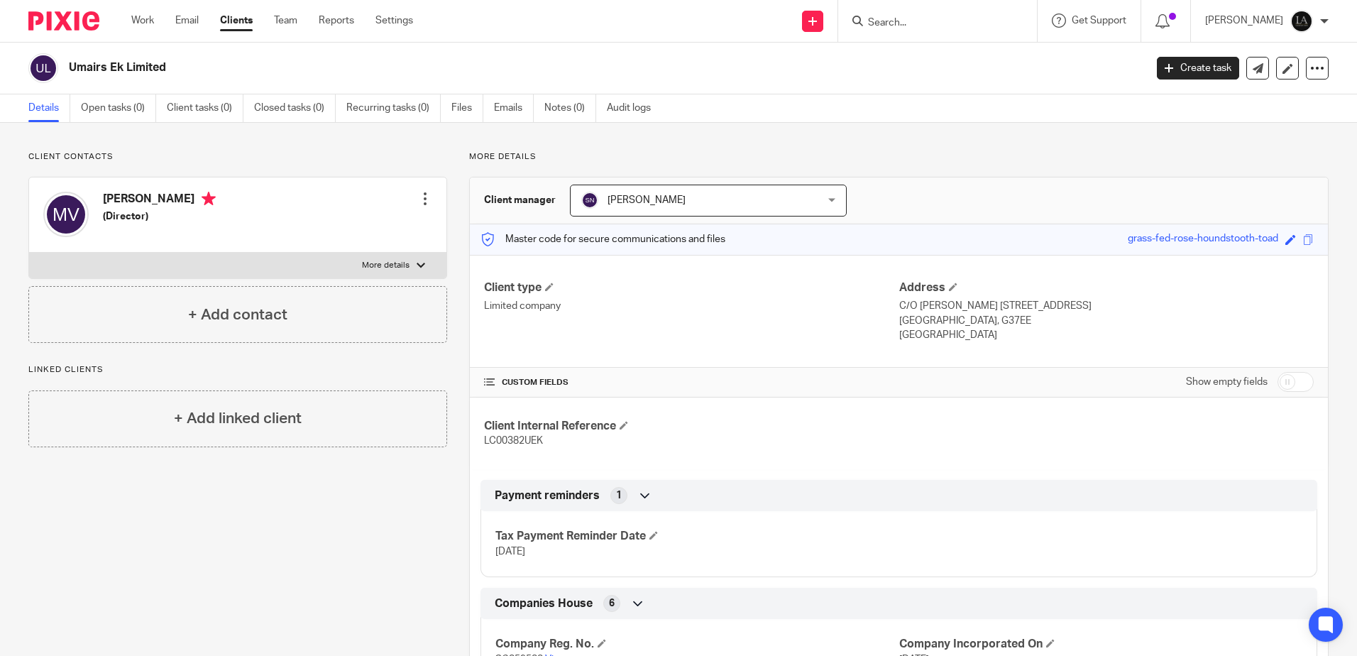
click at [422, 195] on div at bounding box center [425, 199] width 14 height 14
click at [363, 226] on link "Edit contact" at bounding box center [358, 230] width 136 height 21
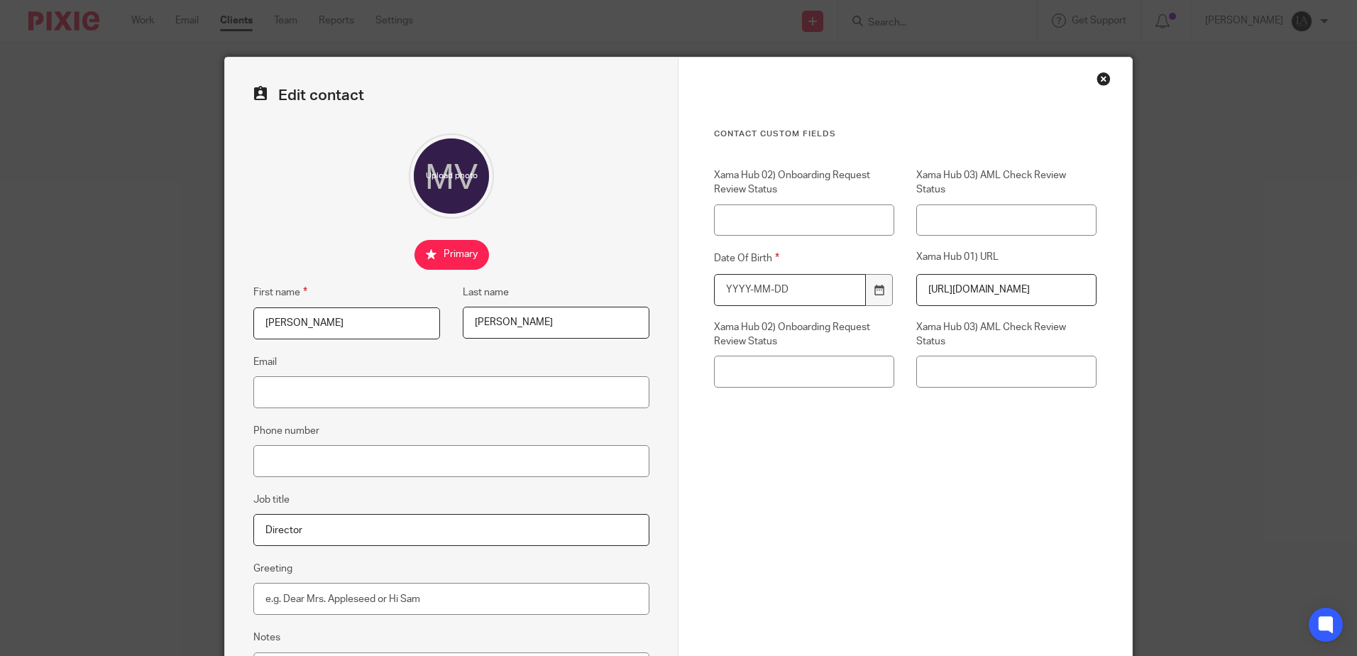
click at [792, 294] on input "Date Of Birth" at bounding box center [790, 290] width 152 height 32
type input "[DATE]"
click at [354, 389] on input "Email" at bounding box center [451, 392] width 396 height 32
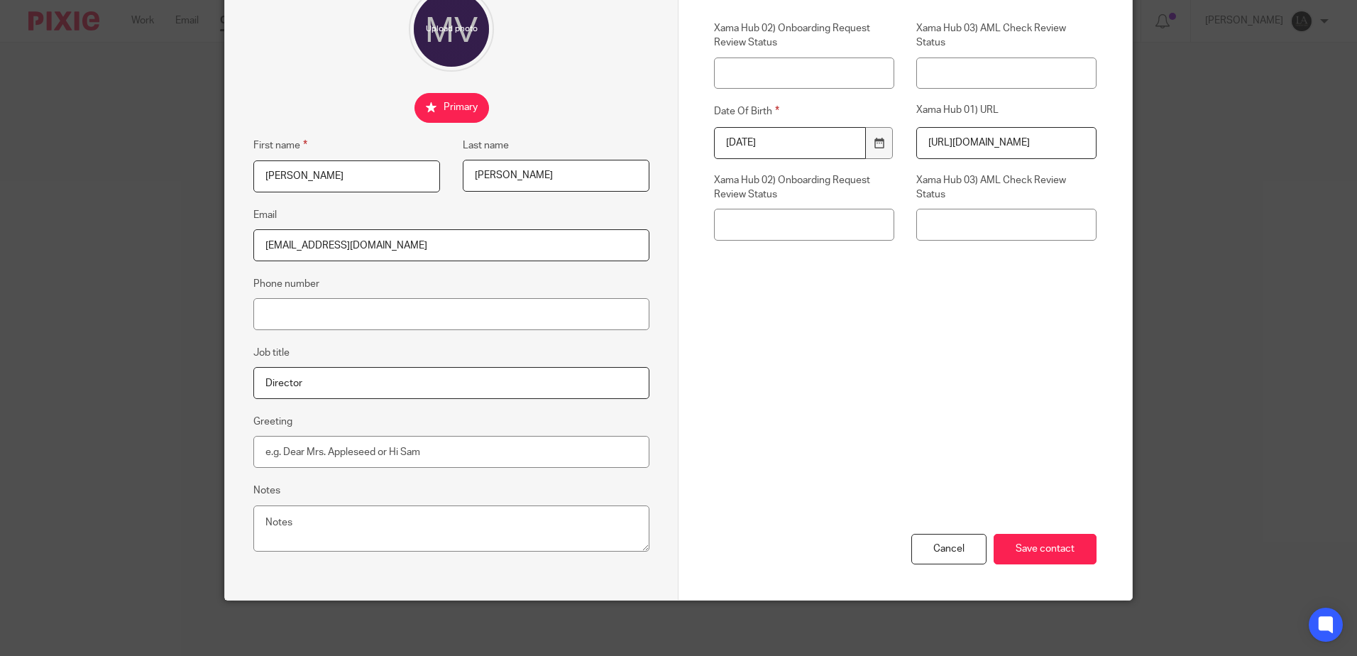
scroll to position [148, 0]
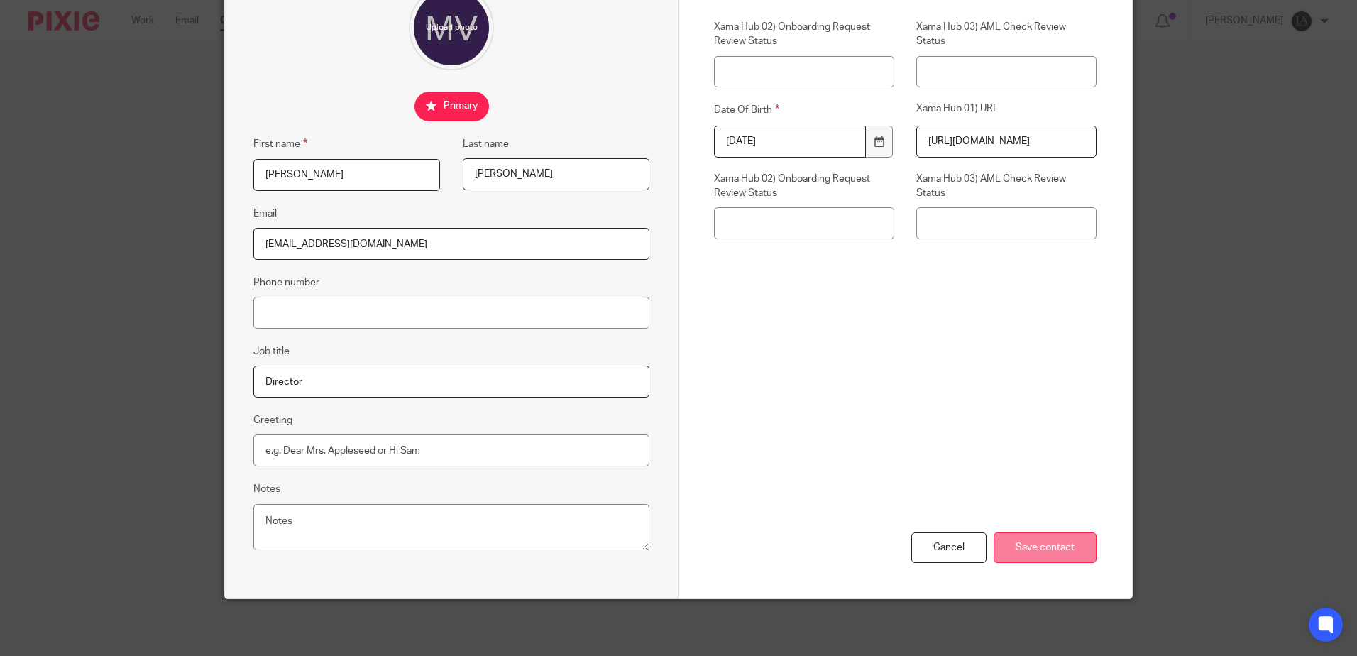
type input "[EMAIL_ADDRESS][DOMAIN_NAME]"
click at [1063, 551] on input "Save contact" at bounding box center [1045, 547] width 103 height 31
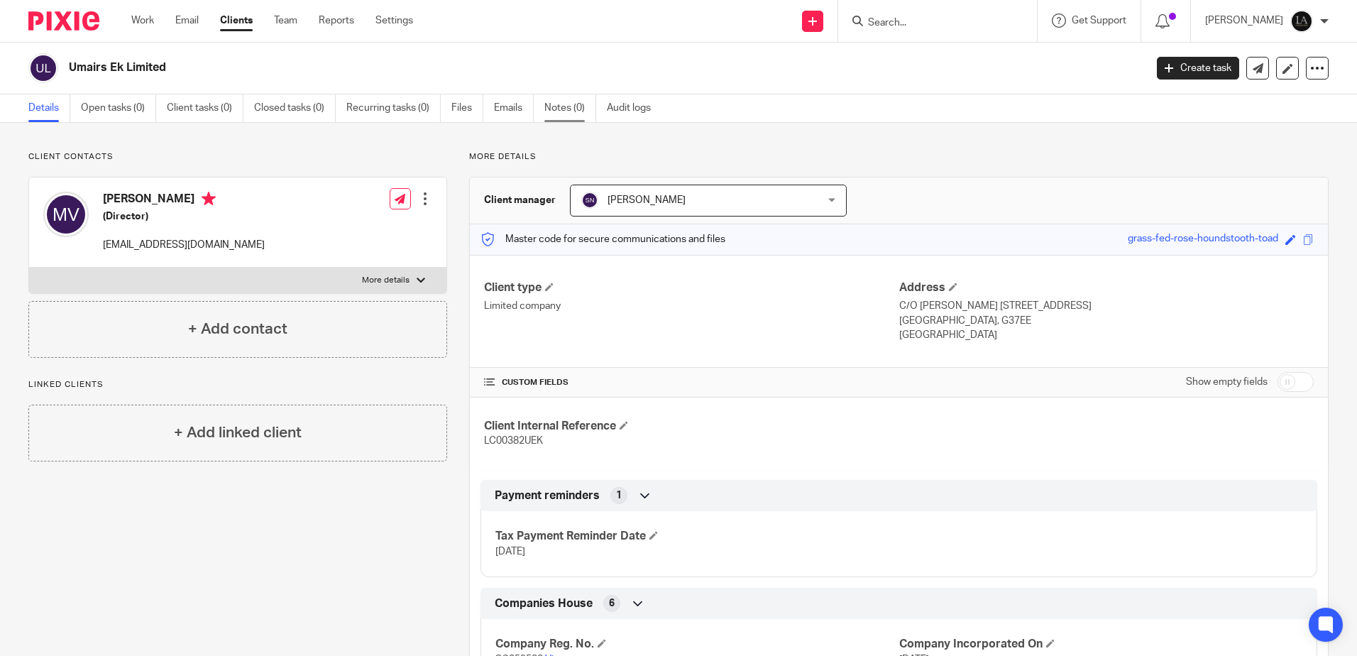
click at [557, 112] on link "Notes (0)" at bounding box center [570, 108] width 52 height 28
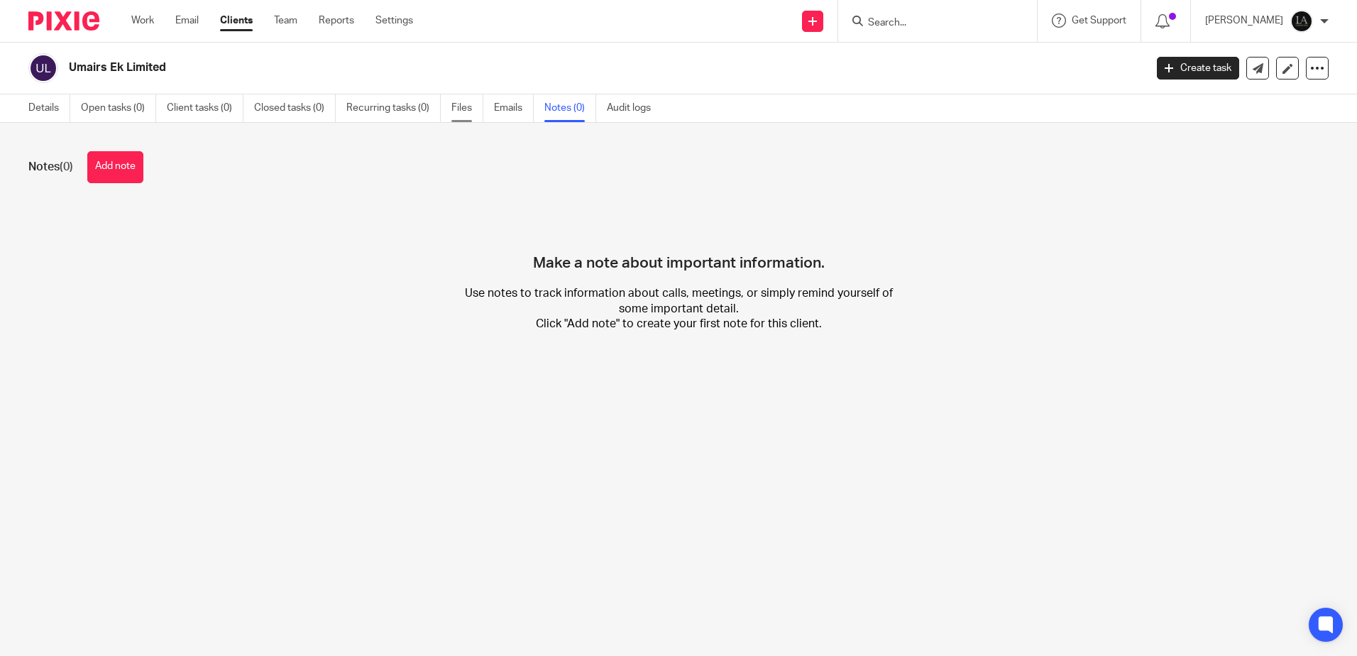
click at [470, 99] on link "Files" at bounding box center [467, 108] width 32 height 28
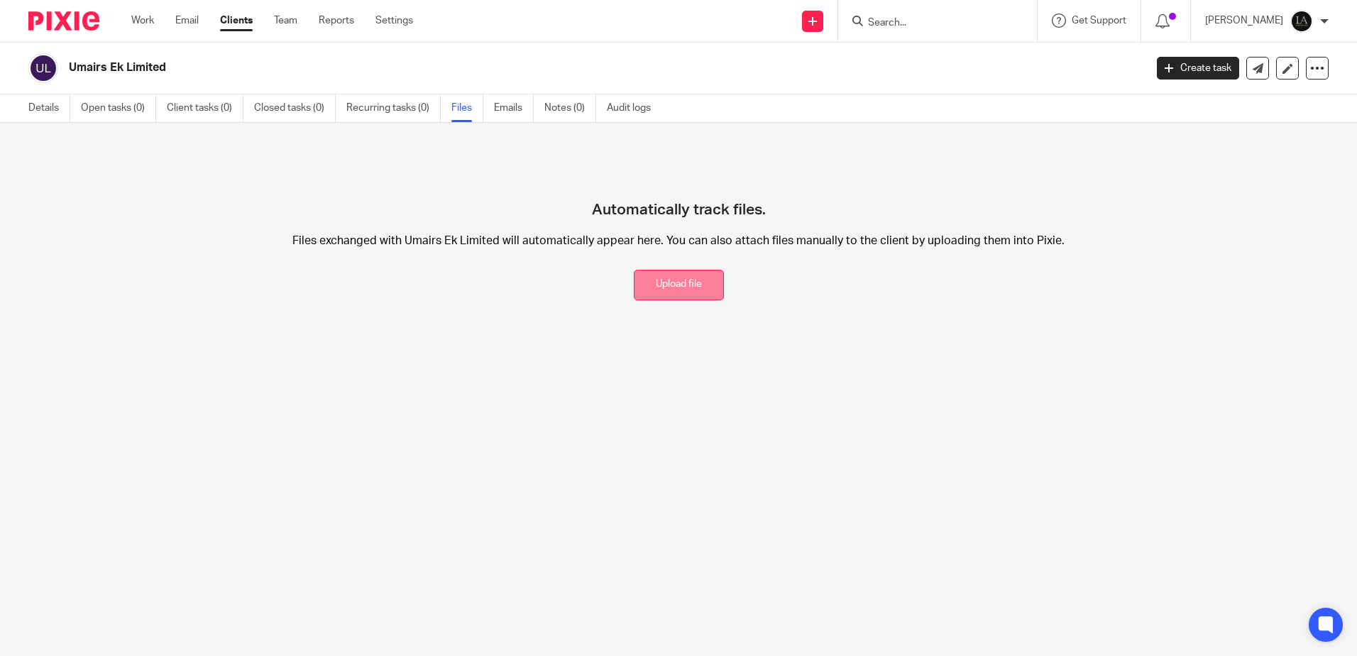
click at [673, 280] on button "Upload file" at bounding box center [679, 285] width 90 height 31
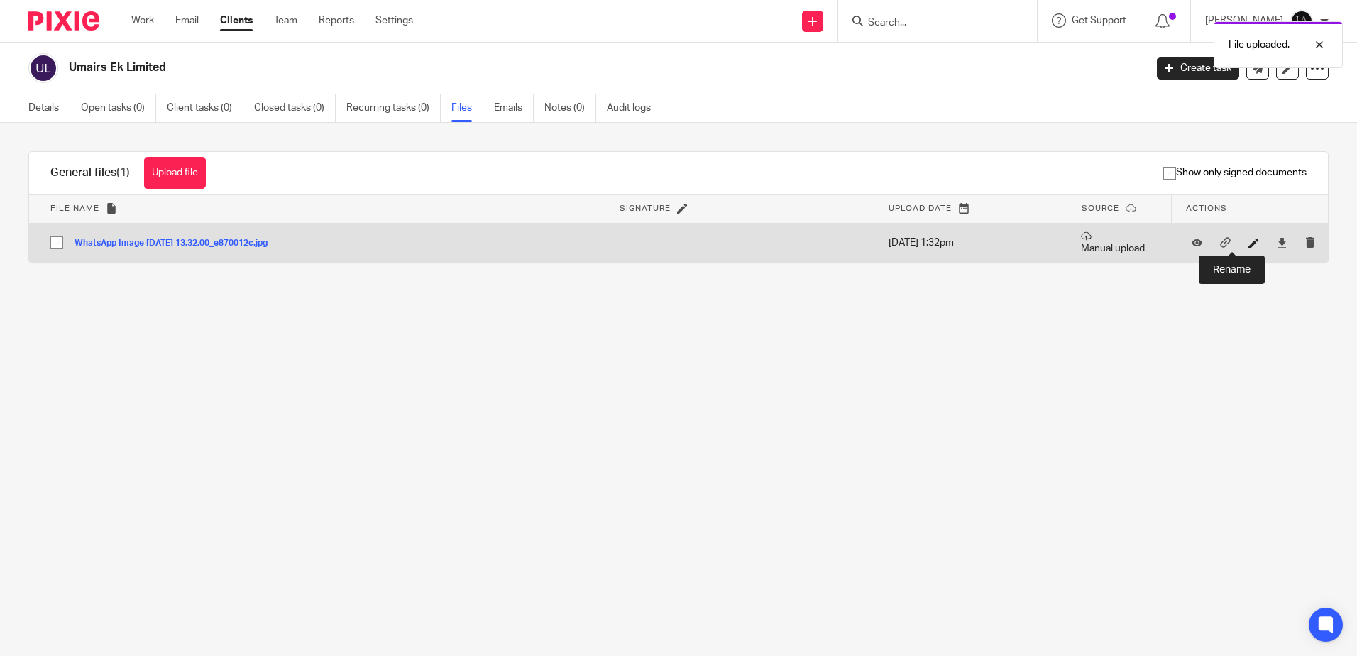
click at [1249, 247] on icon at bounding box center [1254, 243] width 11 height 11
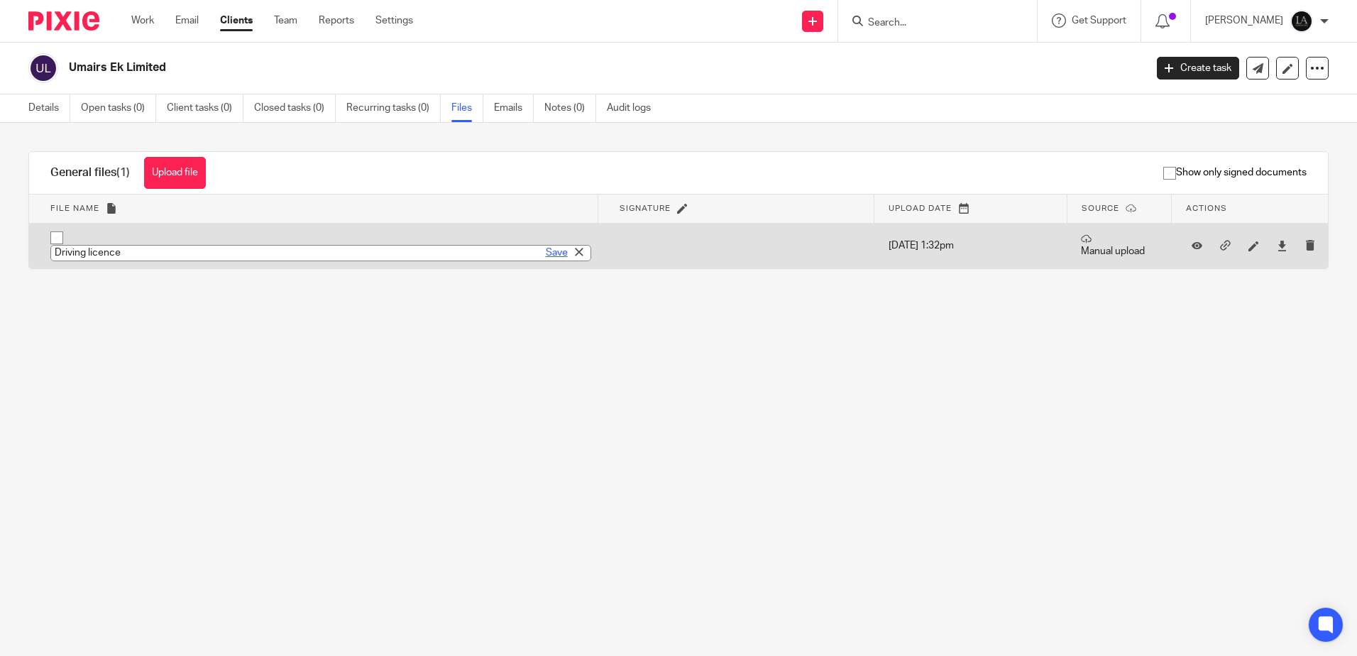
type input "Driving licence"
click at [546, 252] on link "Save" at bounding box center [557, 253] width 22 height 14
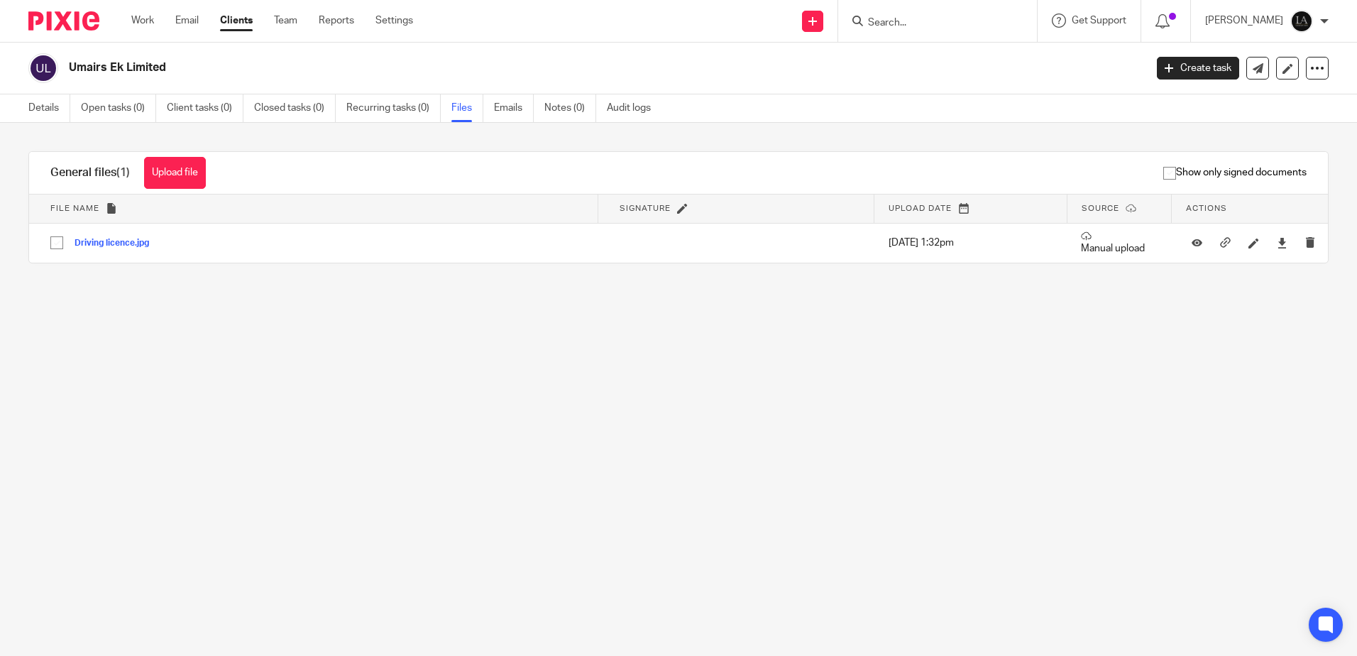
click at [933, 26] on input "Search" at bounding box center [931, 23] width 128 height 13
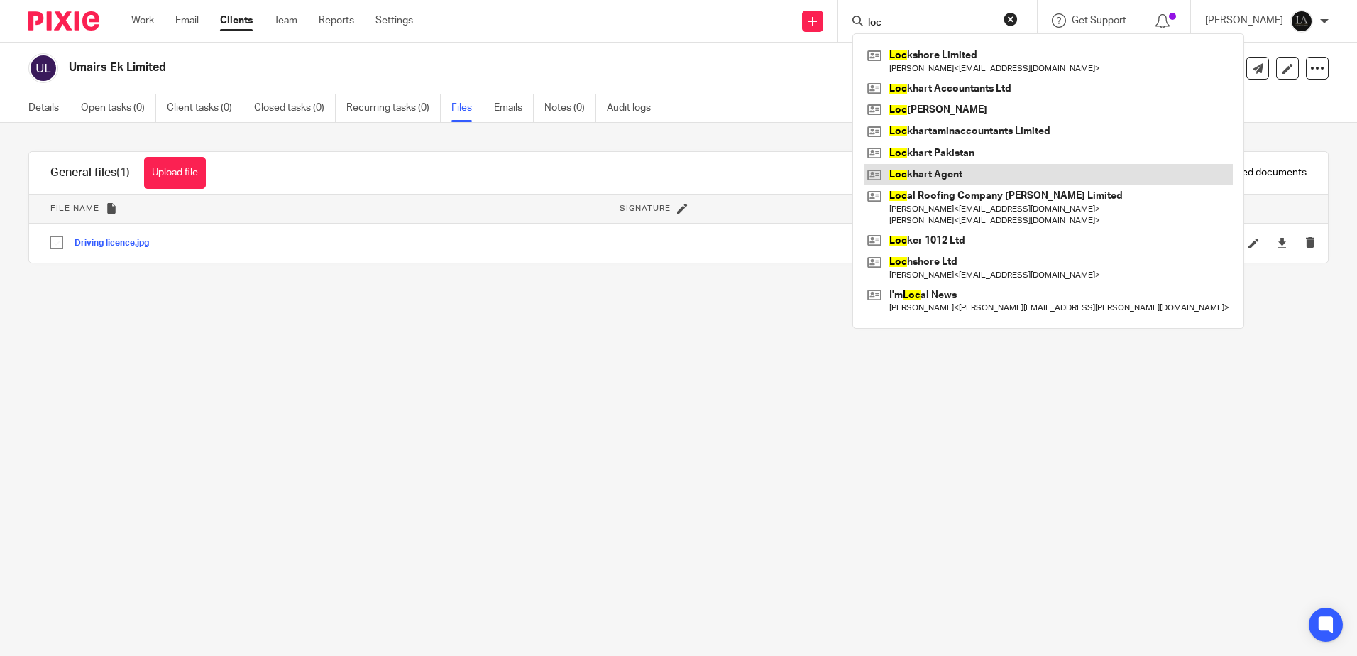
type input "loc"
click at [976, 169] on link at bounding box center [1048, 174] width 369 height 21
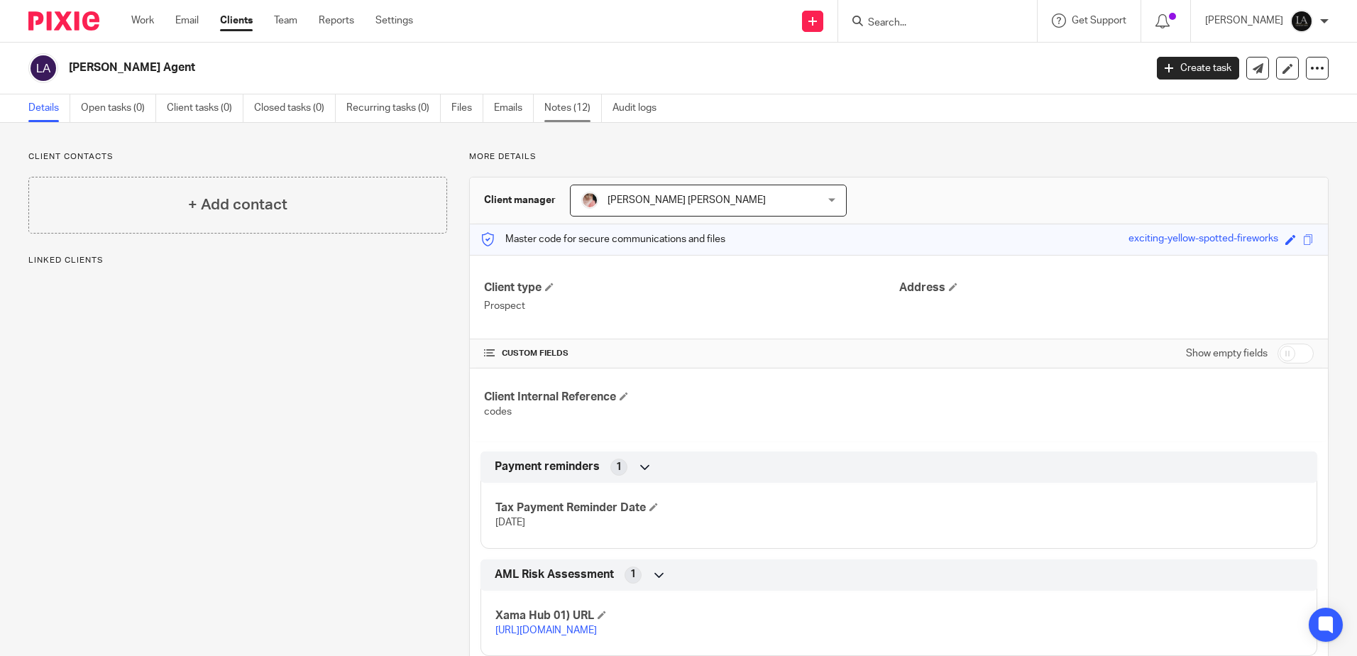
click at [566, 106] on link "Notes (12)" at bounding box center [573, 108] width 58 height 28
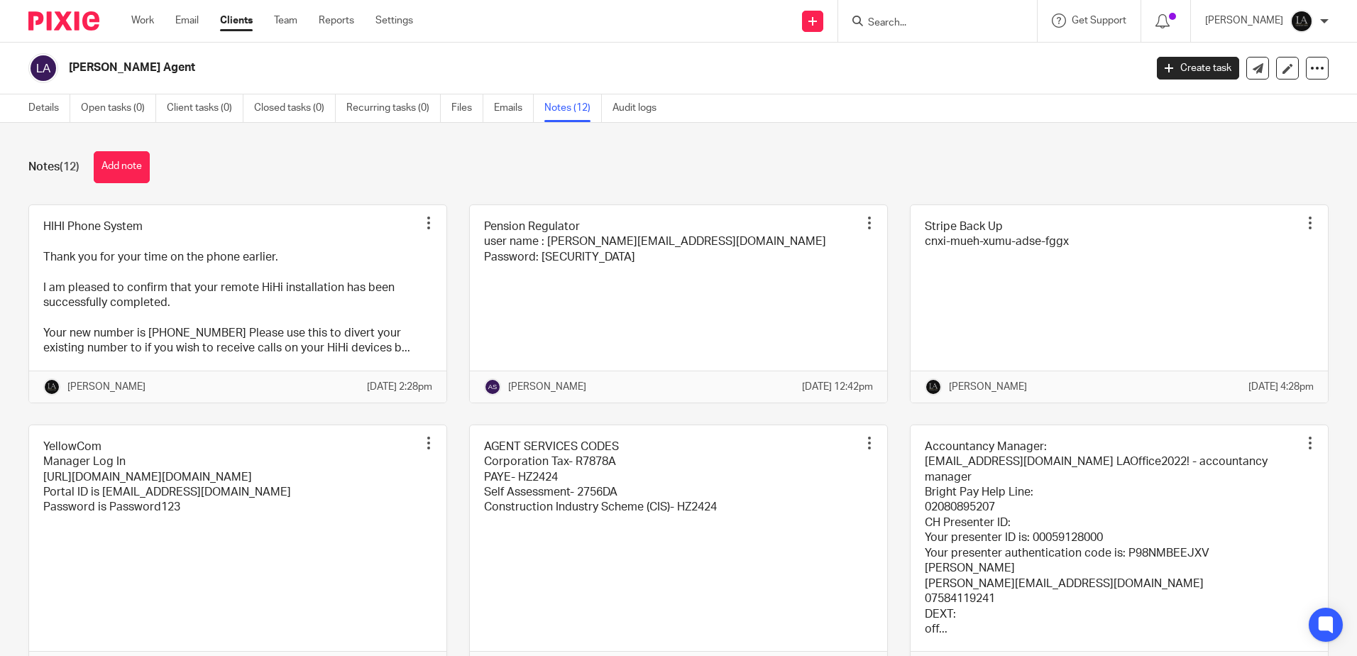
click at [929, 26] on input "Search" at bounding box center [931, 23] width 128 height 13
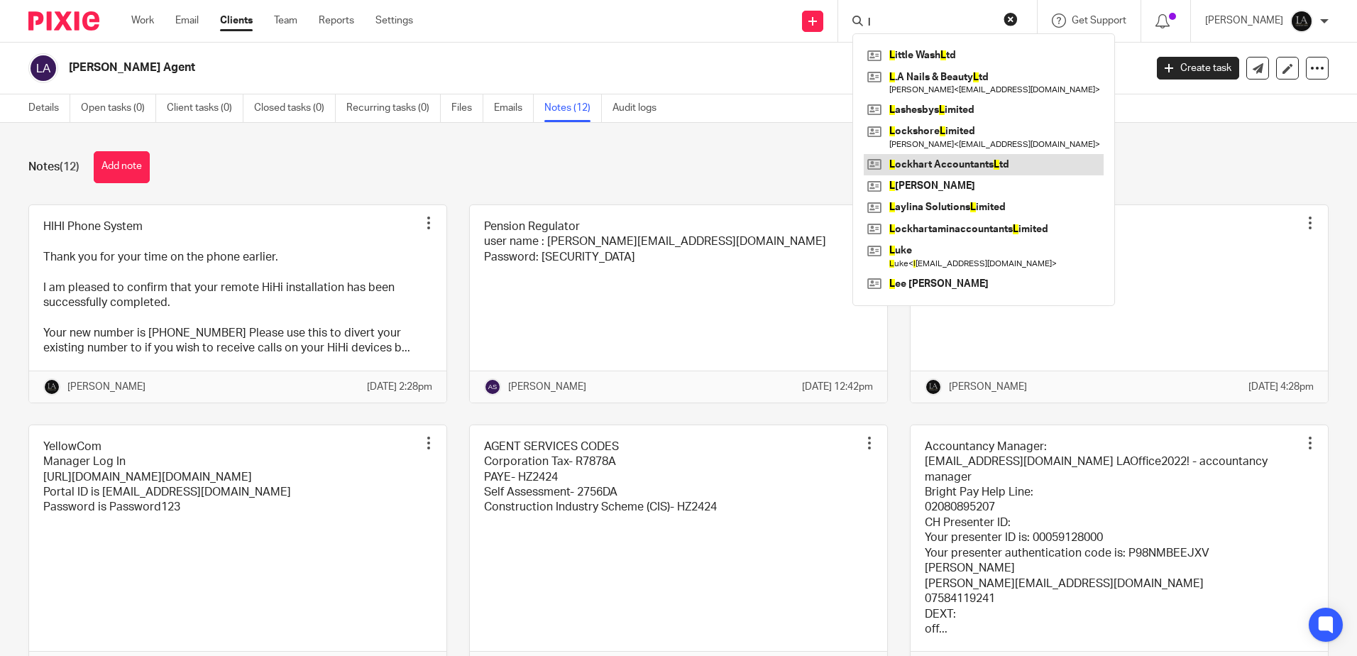
type input "l"
click at [991, 165] on link at bounding box center [984, 164] width 240 height 21
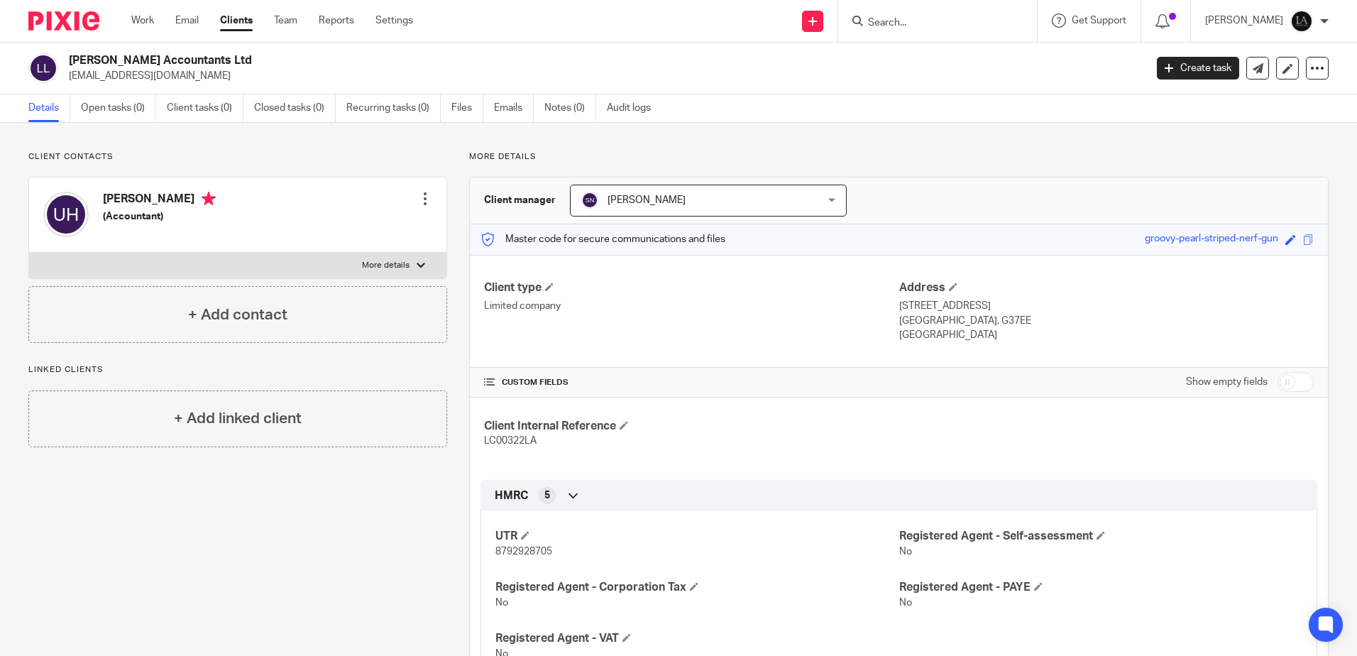
click at [930, 26] on input "Search" at bounding box center [931, 23] width 128 height 13
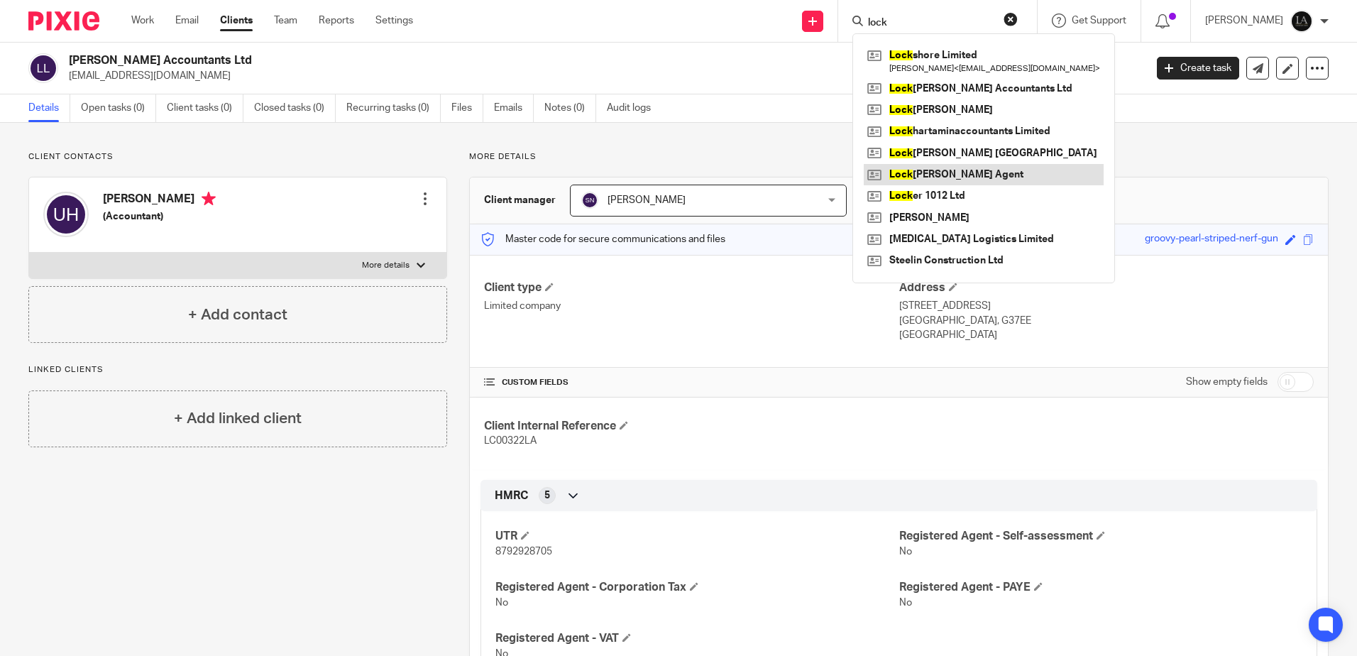
type input "lock"
click at [933, 176] on link at bounding box center [984, 174] width 240 height 21
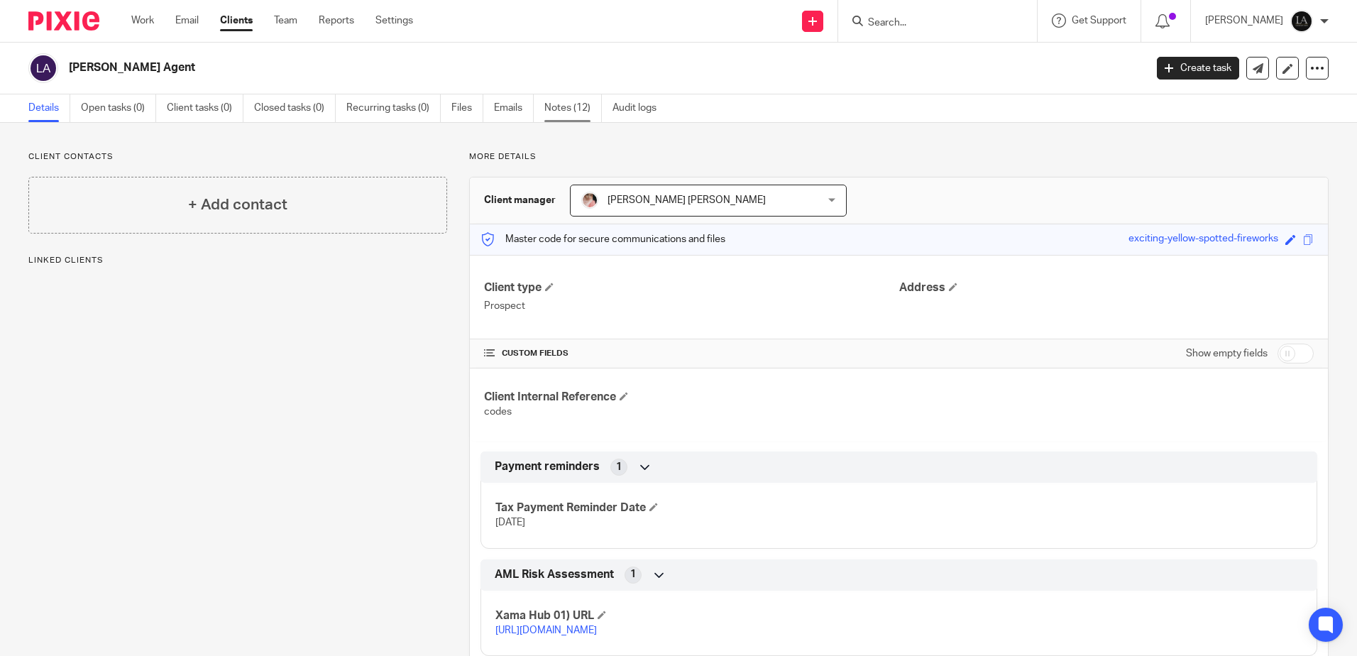
click at [550, 108] on link "Notes (12)" at bounding box center [573, 108] width 58 height 28
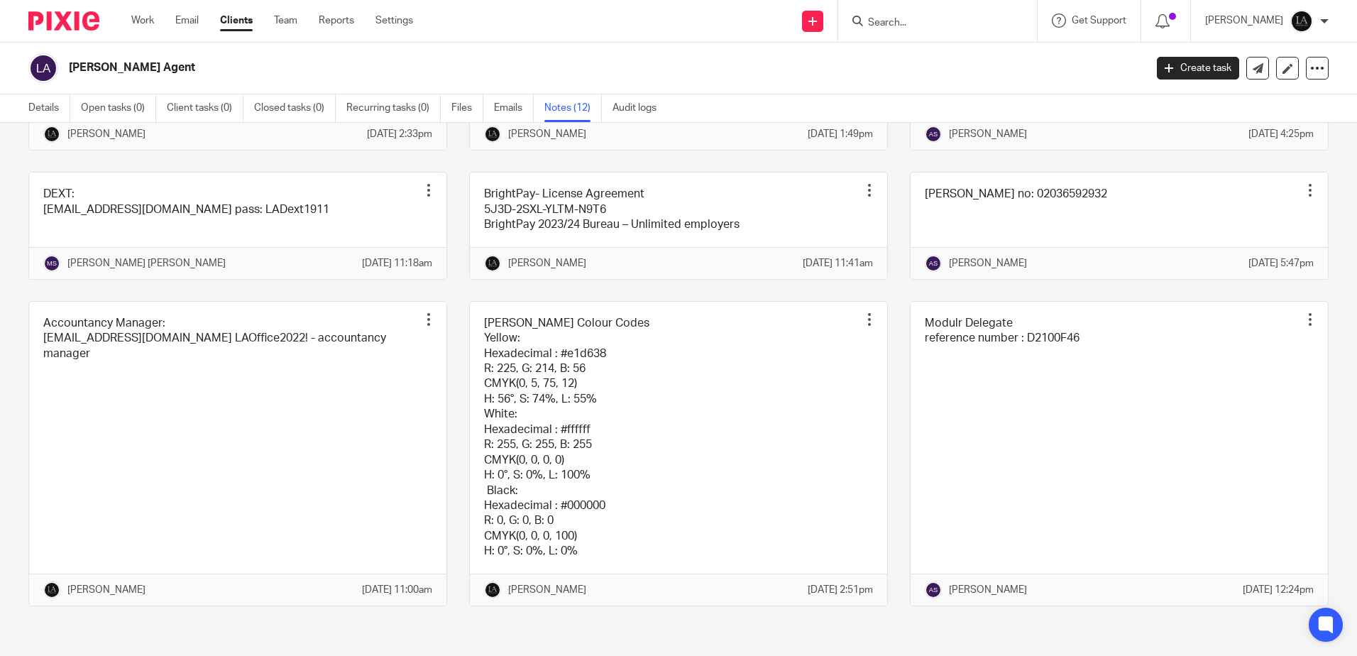
scroll to position [593, 0]
click at [452, 106] on link "Files" at bounding box center [467, 108] width 32 height 28
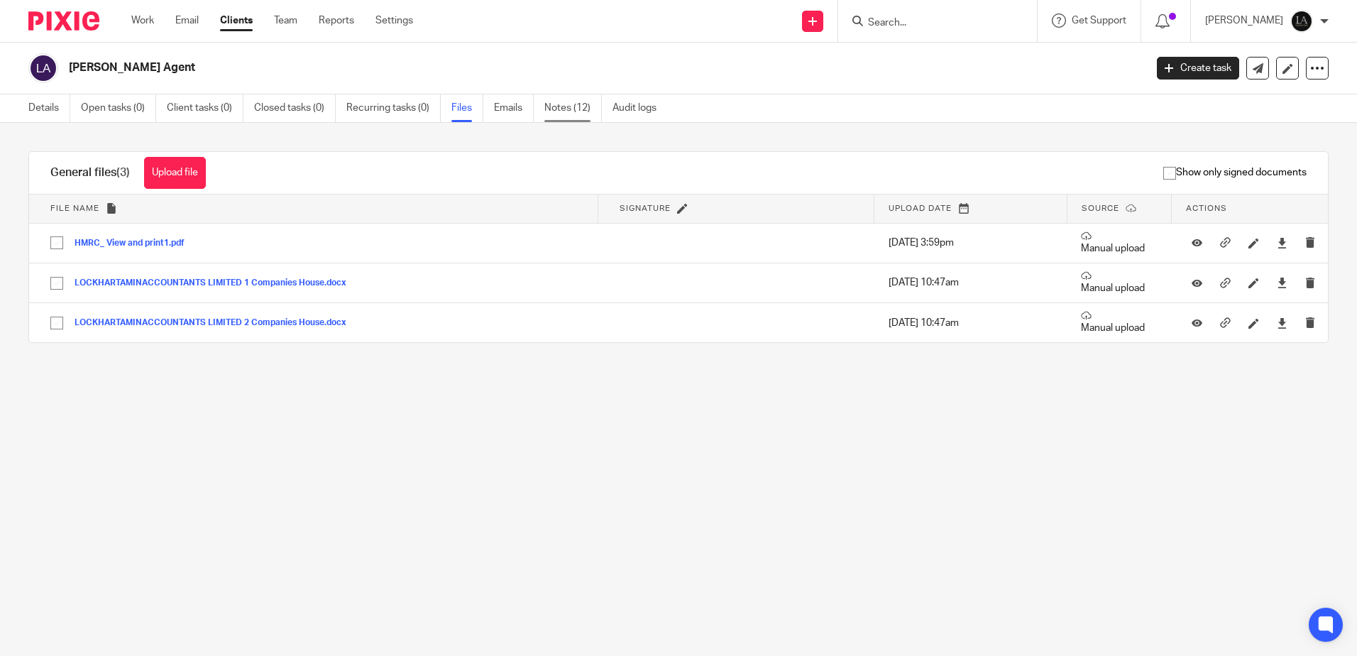
click at [569, 106] on link "Notes (12)" at bounding box center [573, 108] width 58 height 28
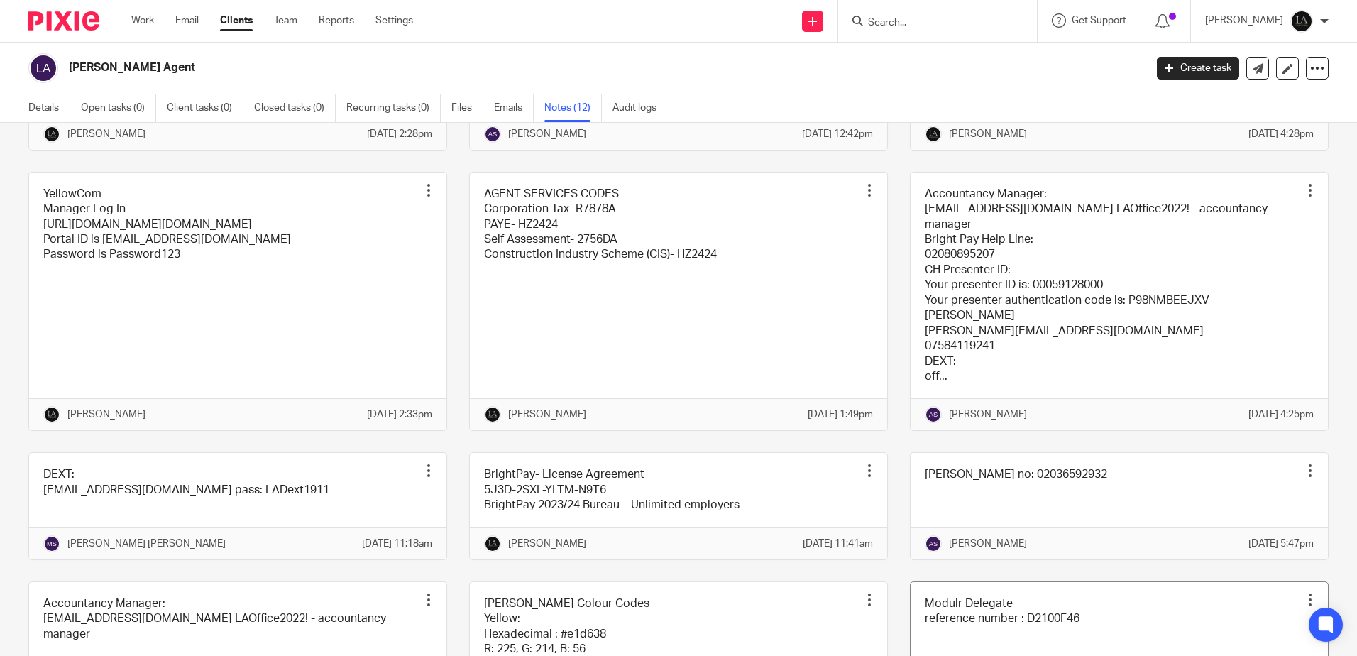
scroll to position [239, 0]
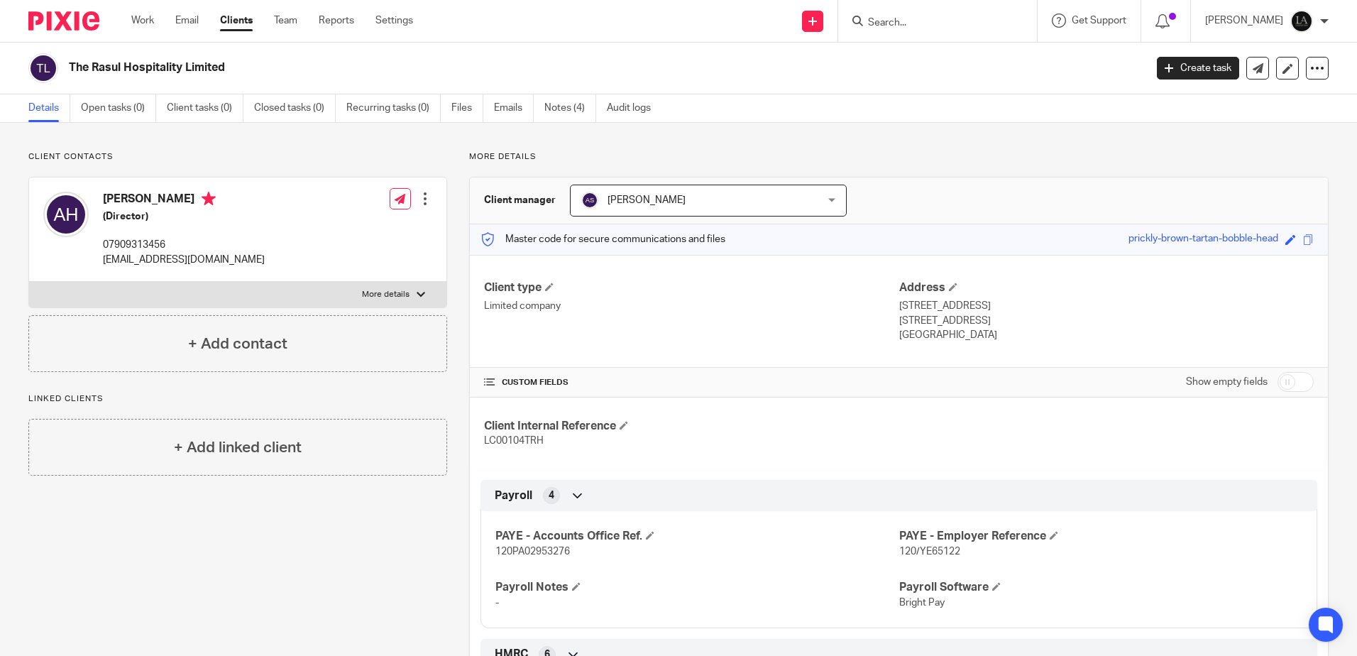
click at [889, 18] on input "Search" at bounding box center [931, 23] width 128 height 13
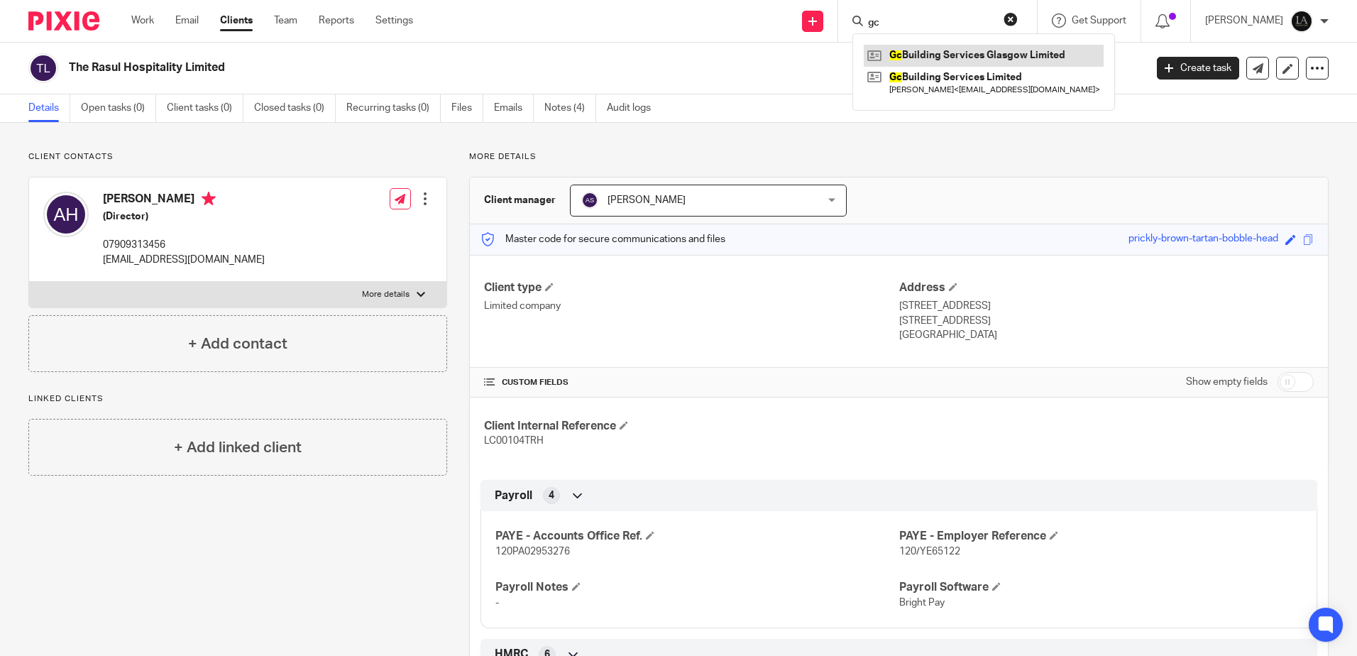
type input "gc"
click at [953, 56] on link at bounding box center [984, 55] width 240 height 21
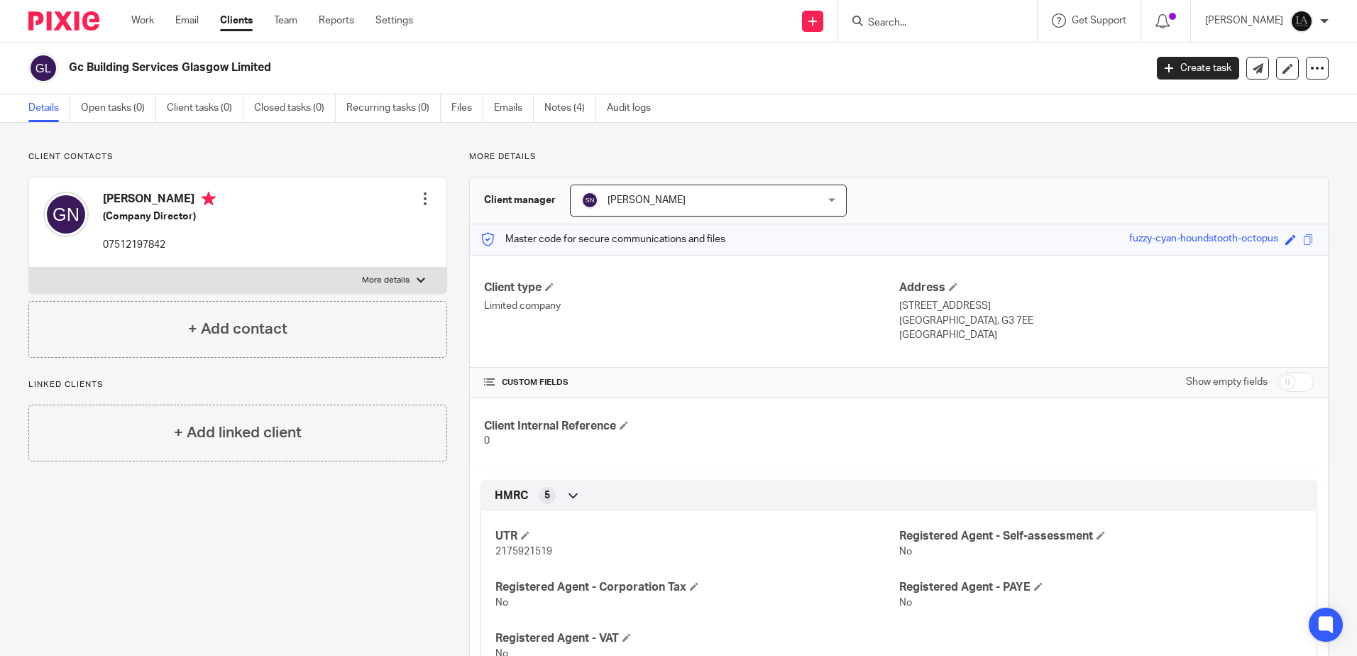
click at [967, 18] on input "Search" at bounding box center [931, 23] width 128 height 13
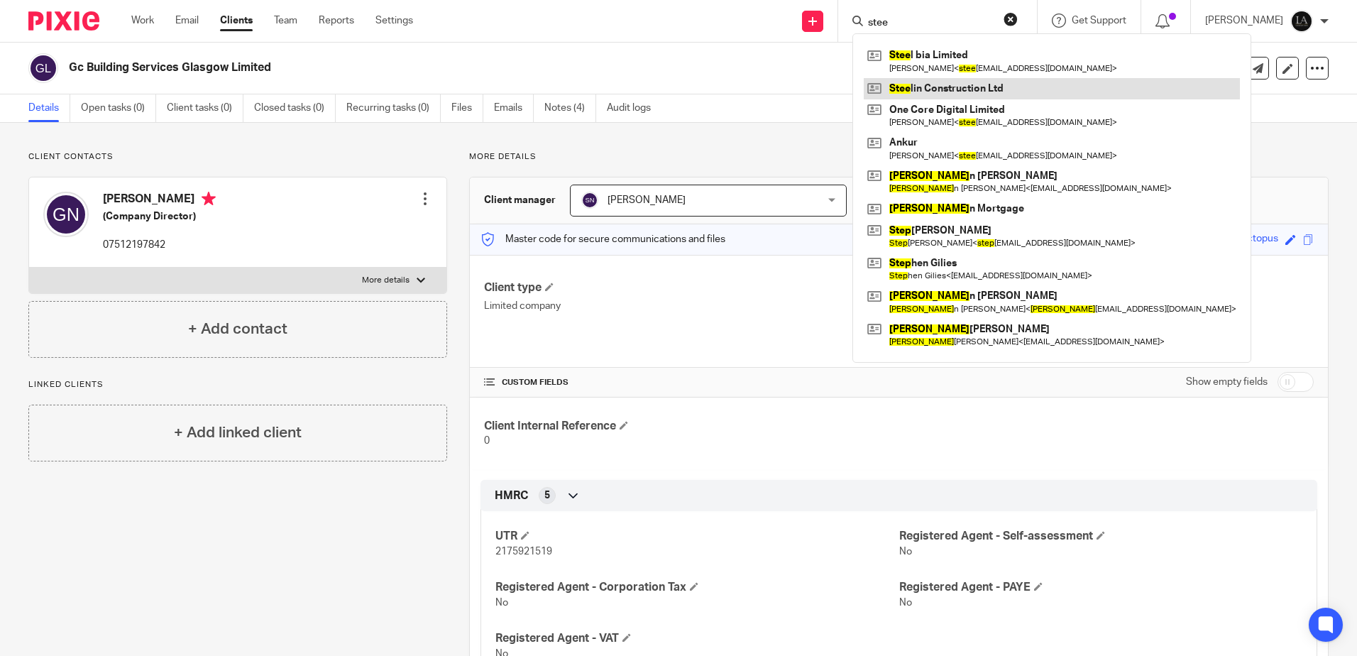
type input "stee"
click at [969, 84] on link at bounding box center [1052, 88] width 376 height 21
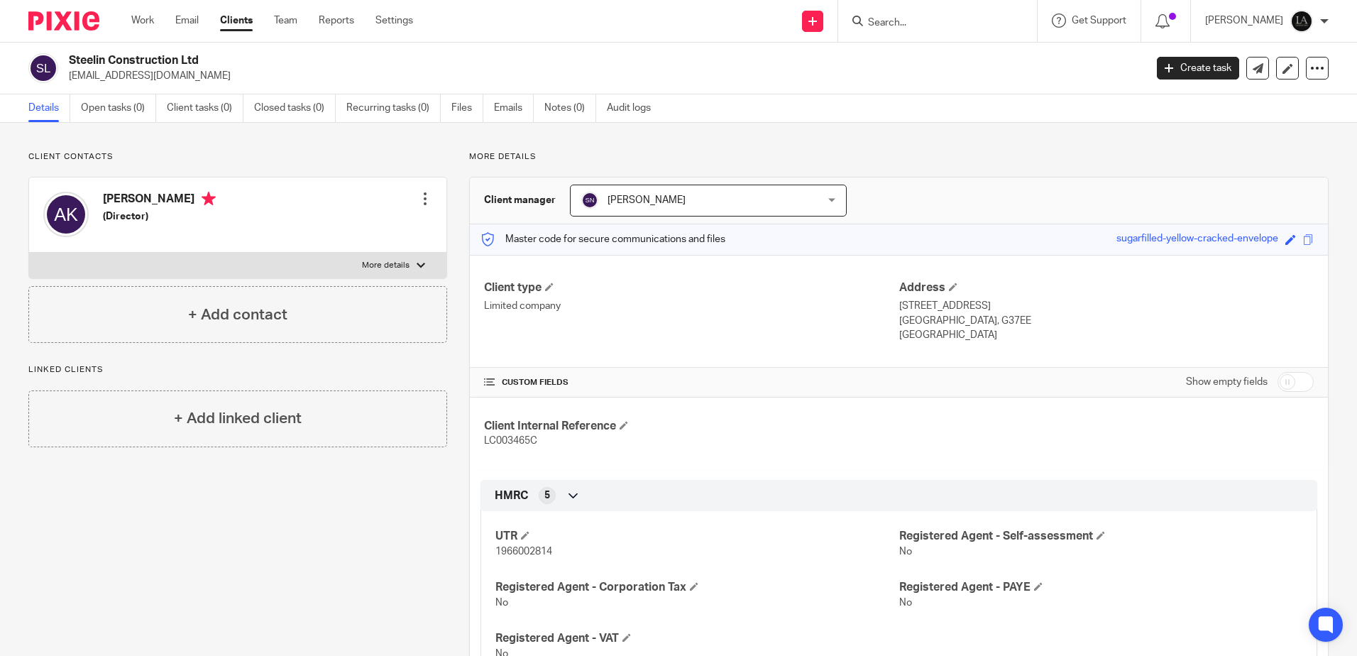
click at [955, 30] on form at bounding box center [942, 21] width 151 height 18
click at [953, 25] on input "Search" at bounding box center [931, 23] width 128 height 13
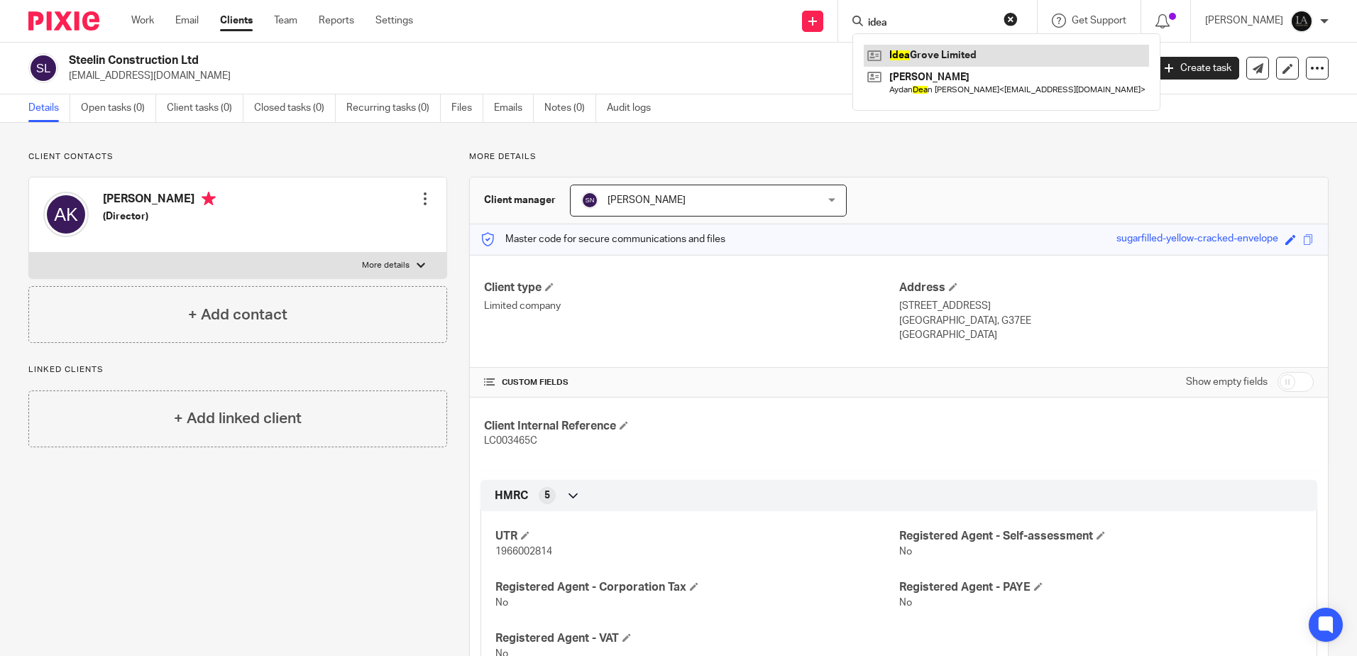
type input "idea"
click at [963, 55] on link at bounding box center [1006, 55] width 285 height 21
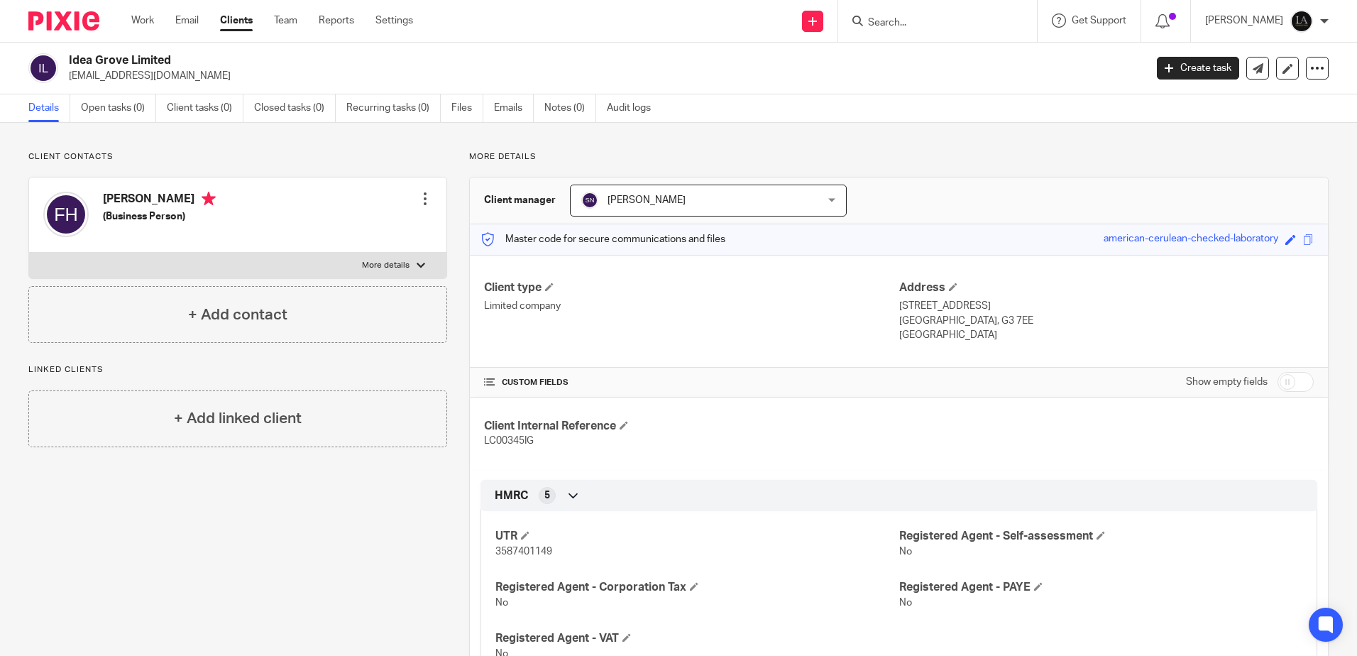
click at [894, 13] on form at bounding box center [942, 21] width 151 height 18
click at [899, 24] on input "Search" at bounding box center [931, 23] width 128 height 13
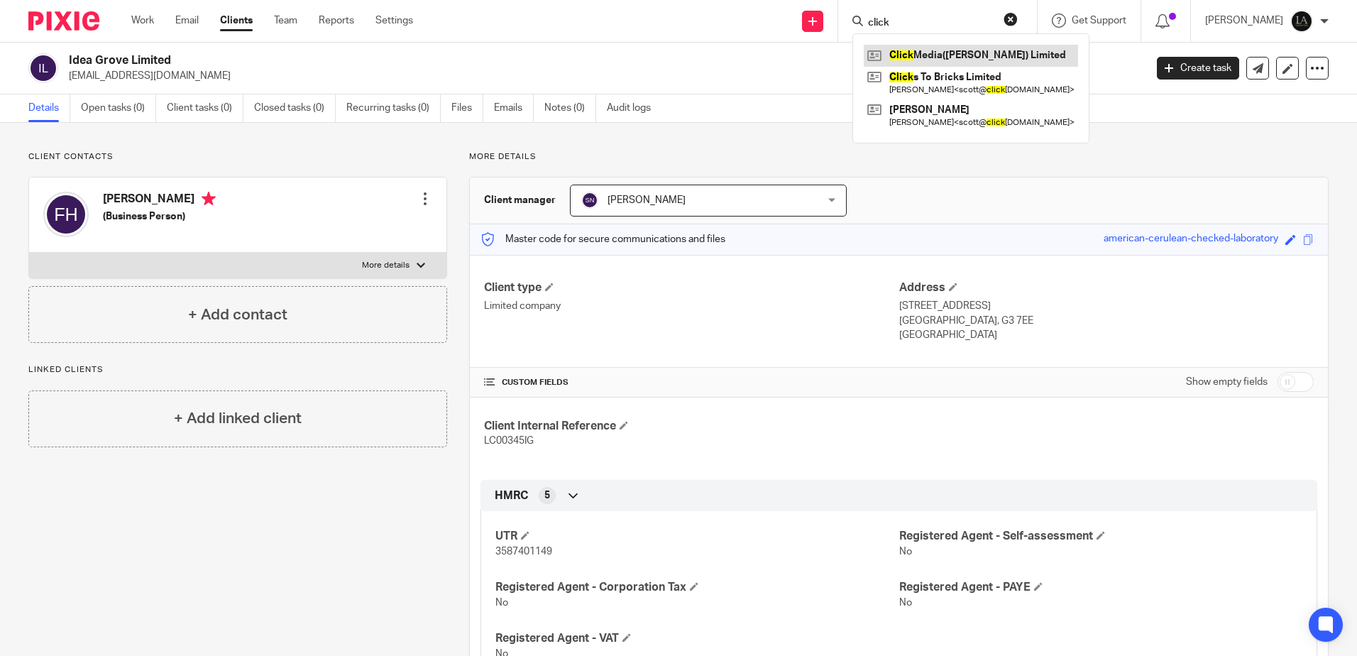
type input "click"
click at [970, 51] on link at bounding box center [971, 55] width 214 height 21
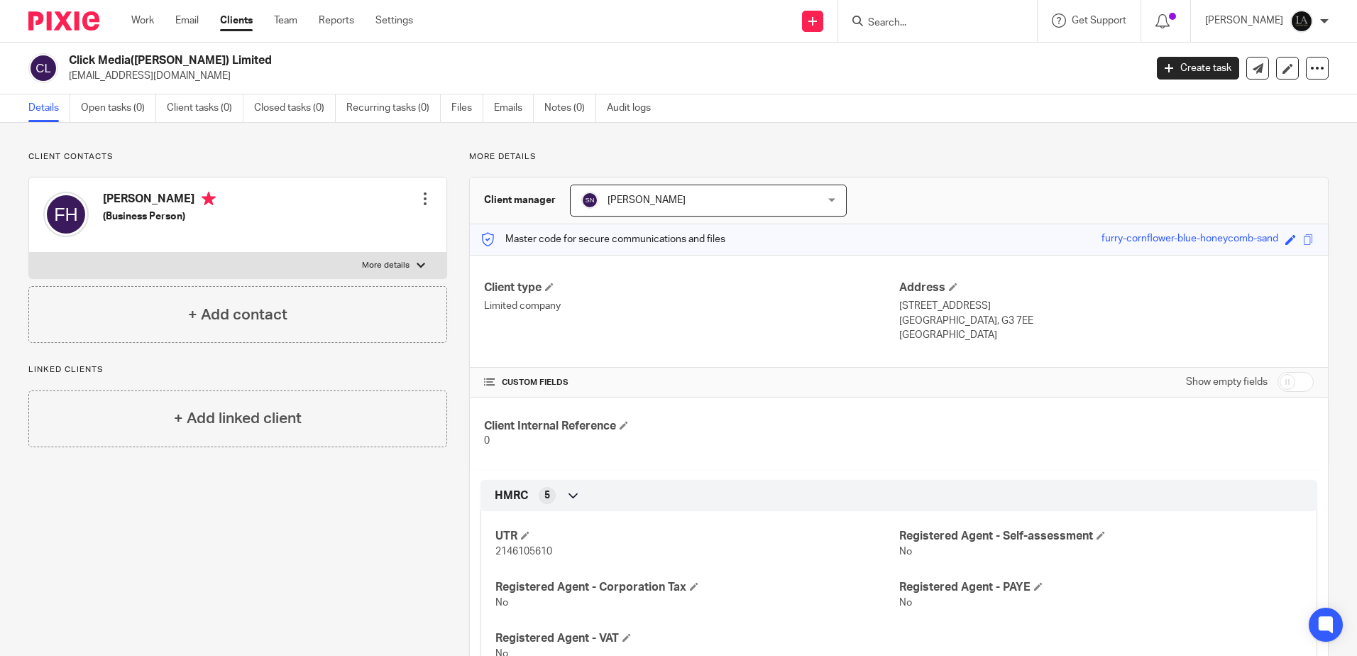
click at [953, 18] on input "Search" at bounding box center [931, 23] width 128 height 13
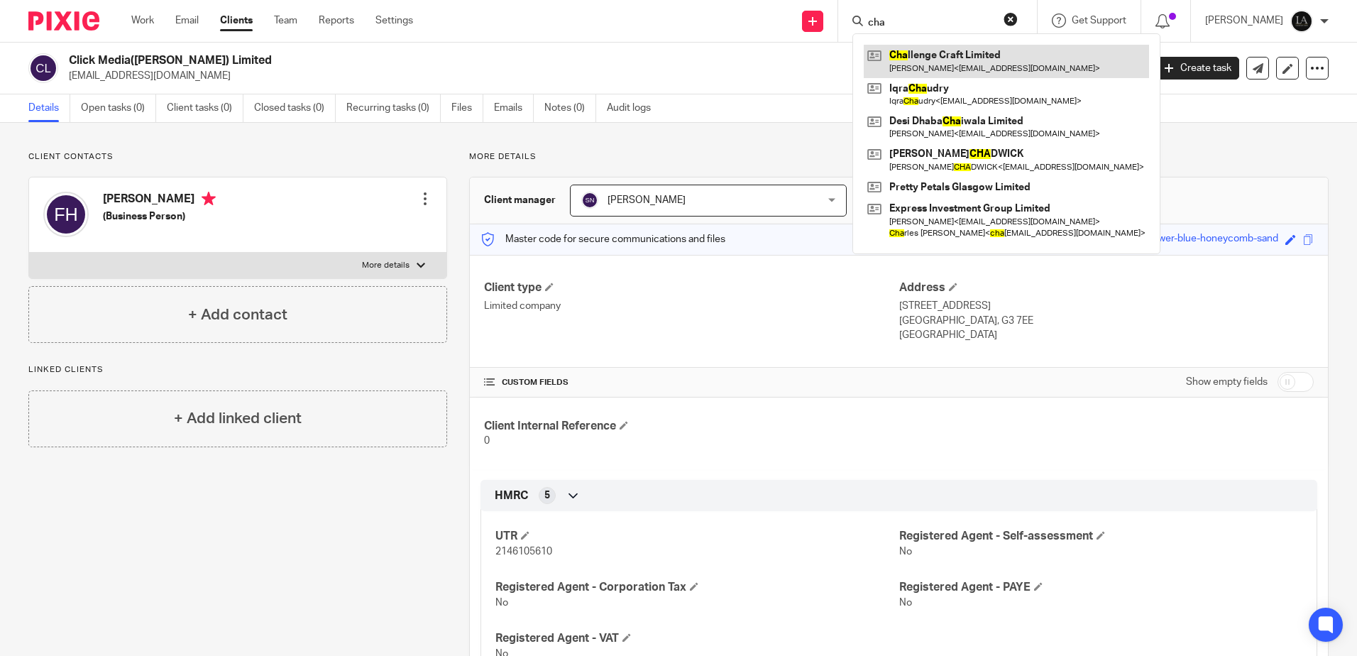
type input "cha"
click at [977, 50] on link at bounding box center [1006, 61] width 285 height 33
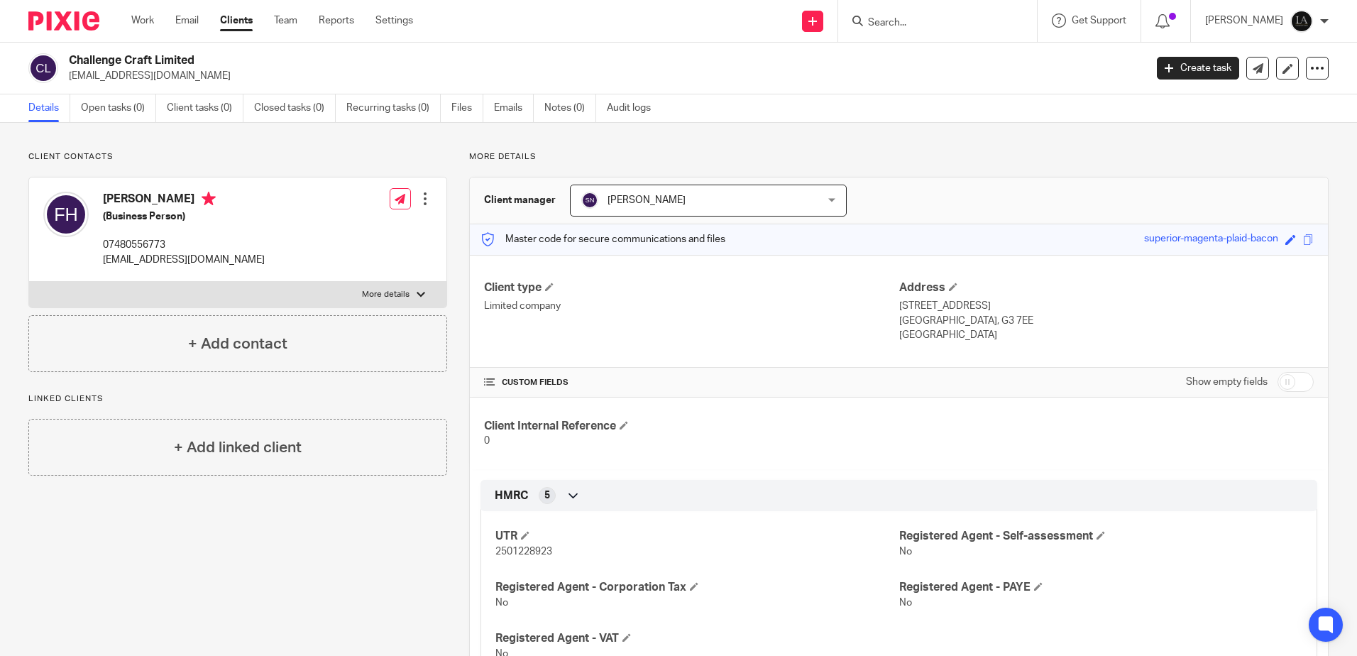
click at [968, 13] on form at bounding box center [942, 21] width 151 height 18
click at [954, 18] on input "Search" at bounding box center [931, 23] width 128 height 13
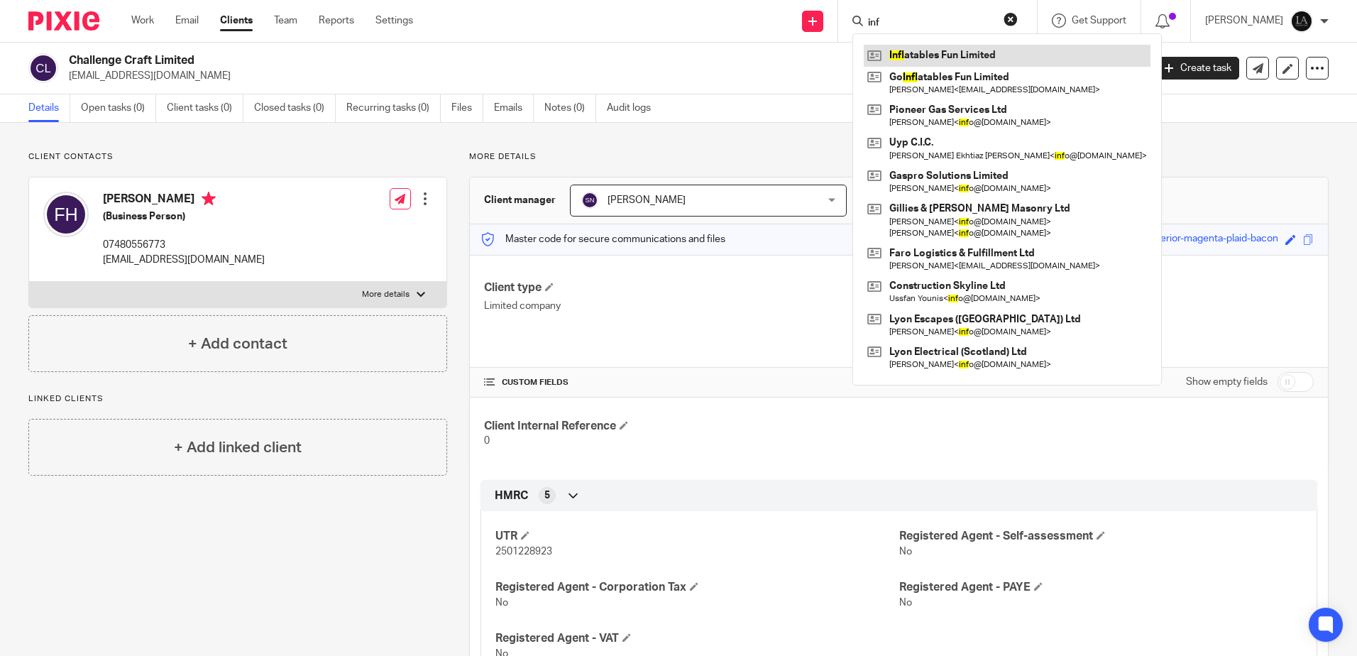
type input "inf"
click at [971, 55] on link at bounding box center [1007, 55] width 287 height 21
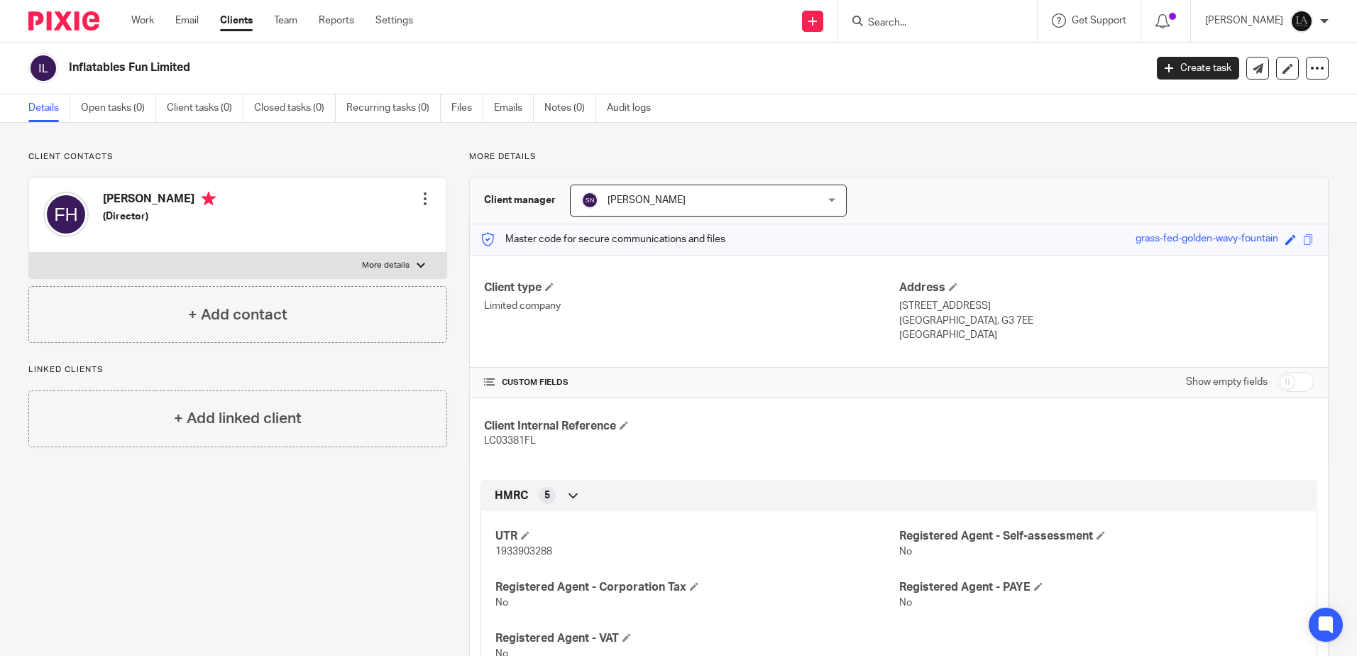
click at [957, 31] on div at bounding box center [937, 21] width 199 height 42
click at [943, 29] on input "Search" at bounding box center [931, 23] width 128 height 13
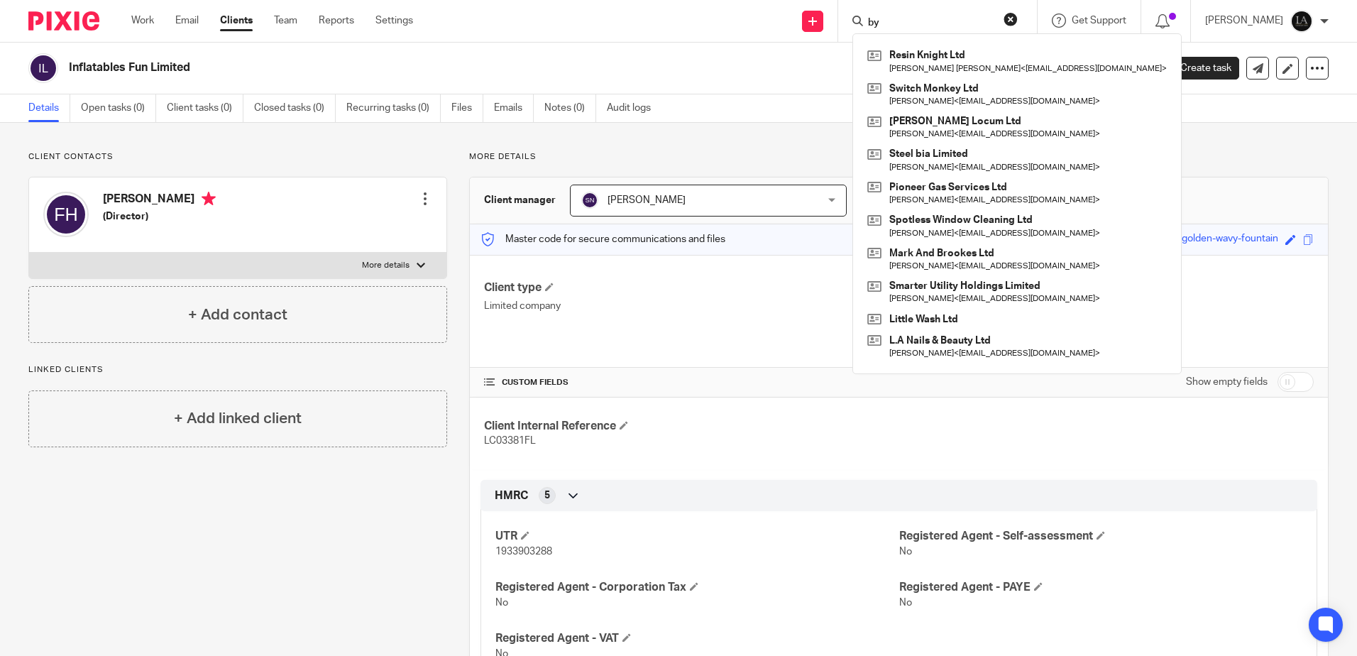
type input "b"
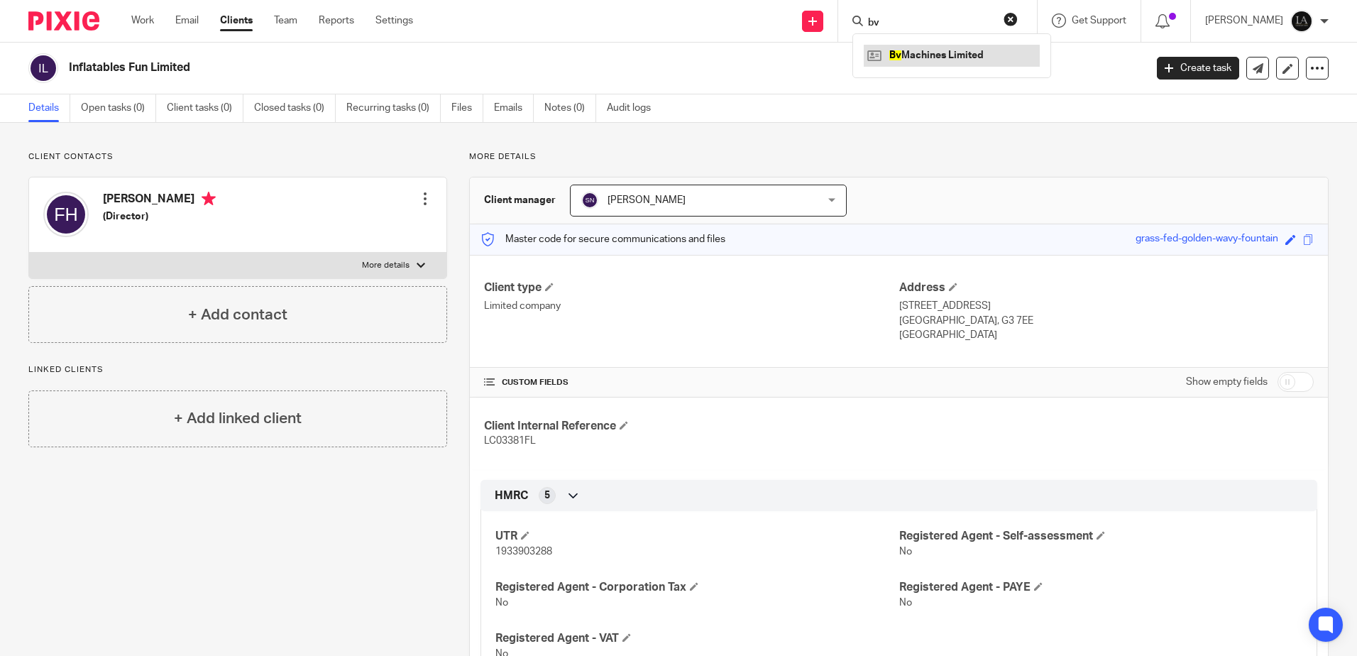
type input "bv"
click at [946, 55] on link at bounding box center [952, 55] width 176 height 21
click at [963, 15] on form at bounding box center [942, 21] width 151 height 18
click at [949, 30] on form at bounding box center [942, 21] width 151 height 18
click at [933, 30] on form at bounding box center [942, 21] width 151 height 18
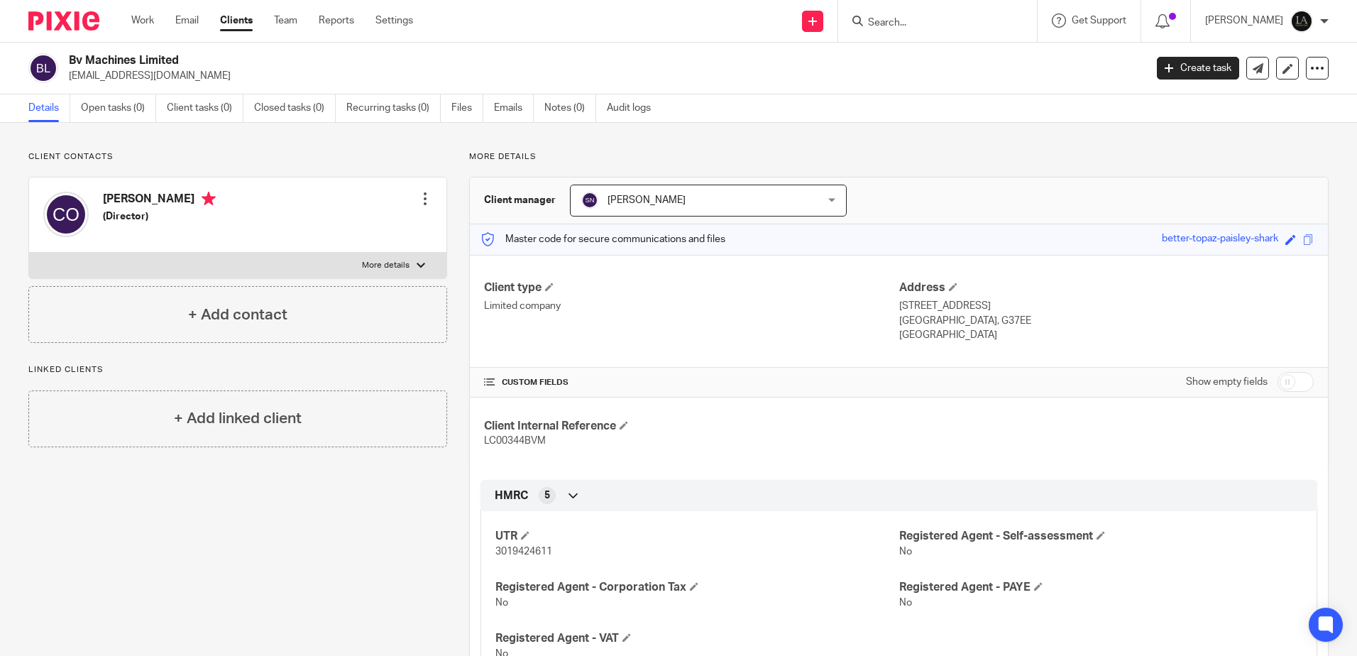
click at [926, 26] on input "Search" at bounding box center [931, 23] width 128 height 13
type input "cri"
click at [952, 53] on link at bounding box center [952, 55] width 176 height 21
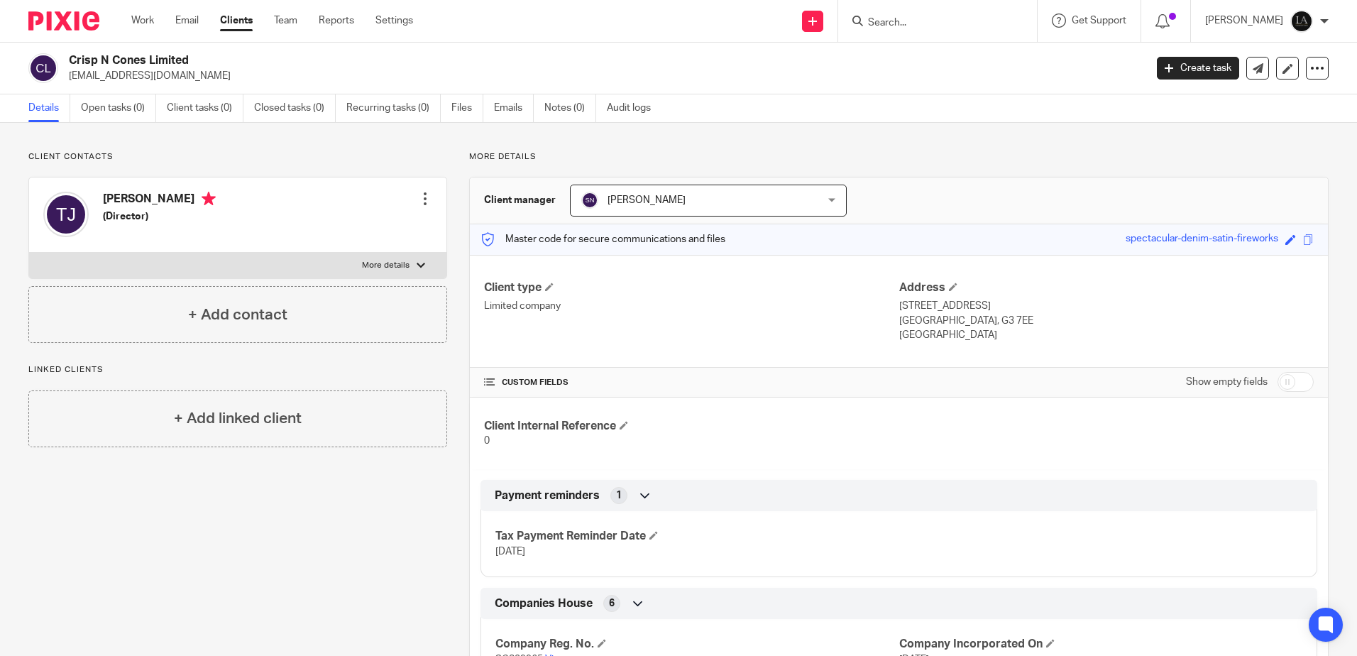
click at [970, 27] on input "Search" at bounding box center [931, 23] width 128 height 13
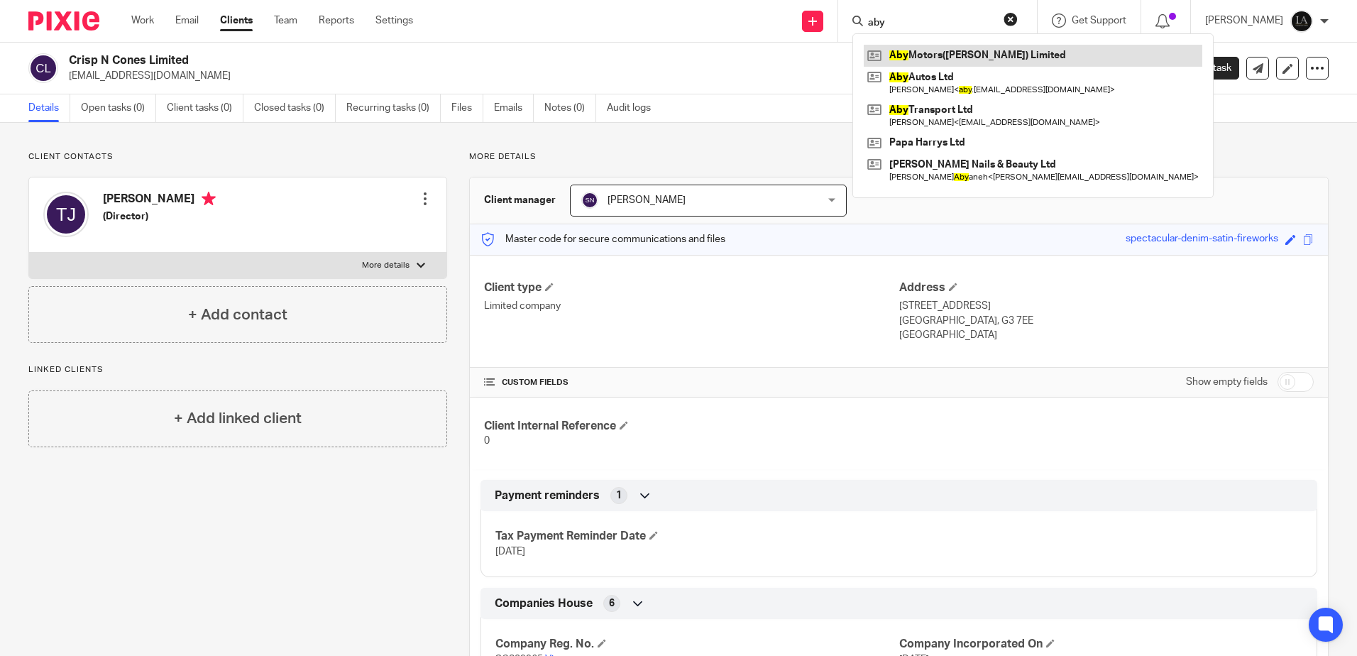
type input "aby"
click at [969, 50] on link at bounding box center [1033, 55] width 339 height 21
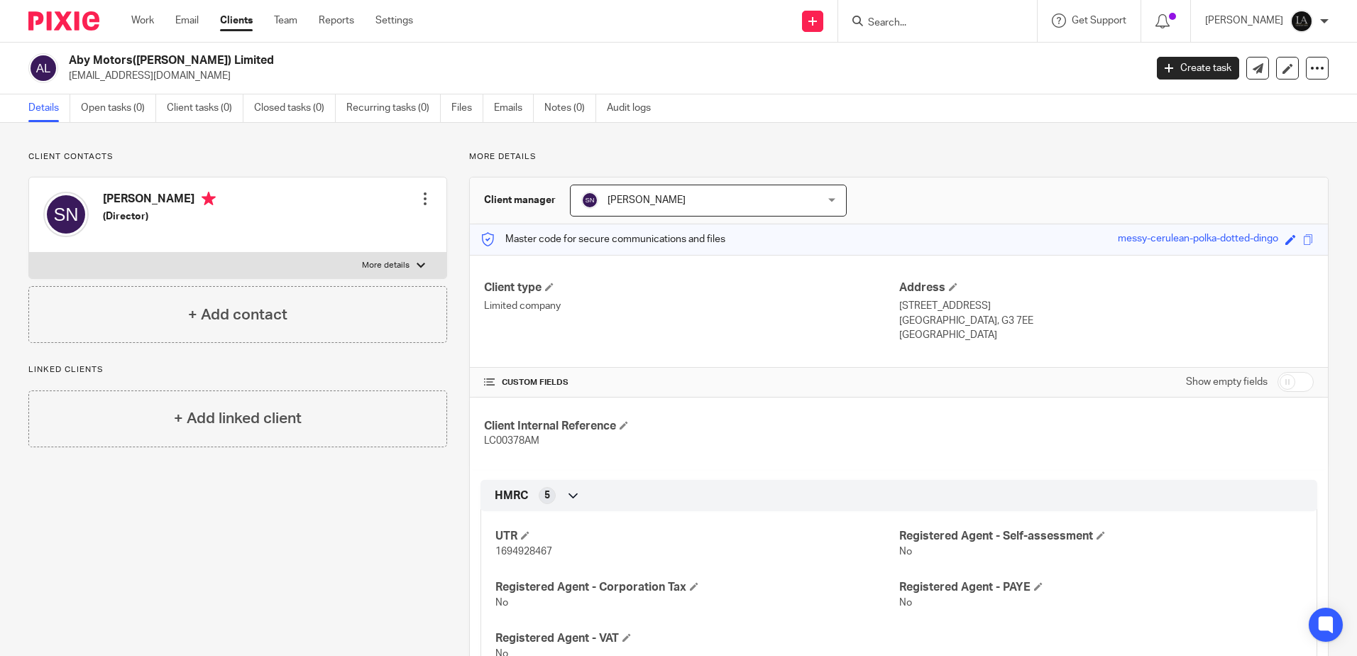
click at [922, 20] on input "Search" at bounding box center [931, 23] width 128 height 13
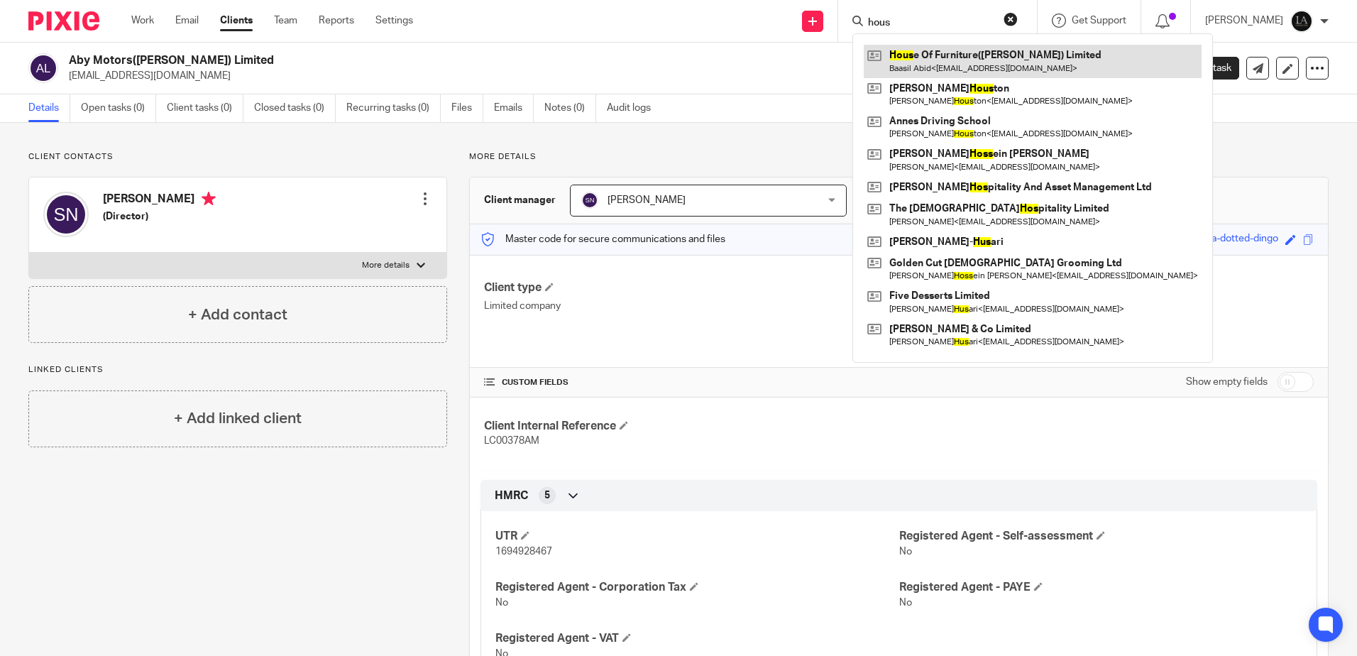
type input "hous"
click at [964, 50] on link at bounding box center [1033, 61] width 338 height 33
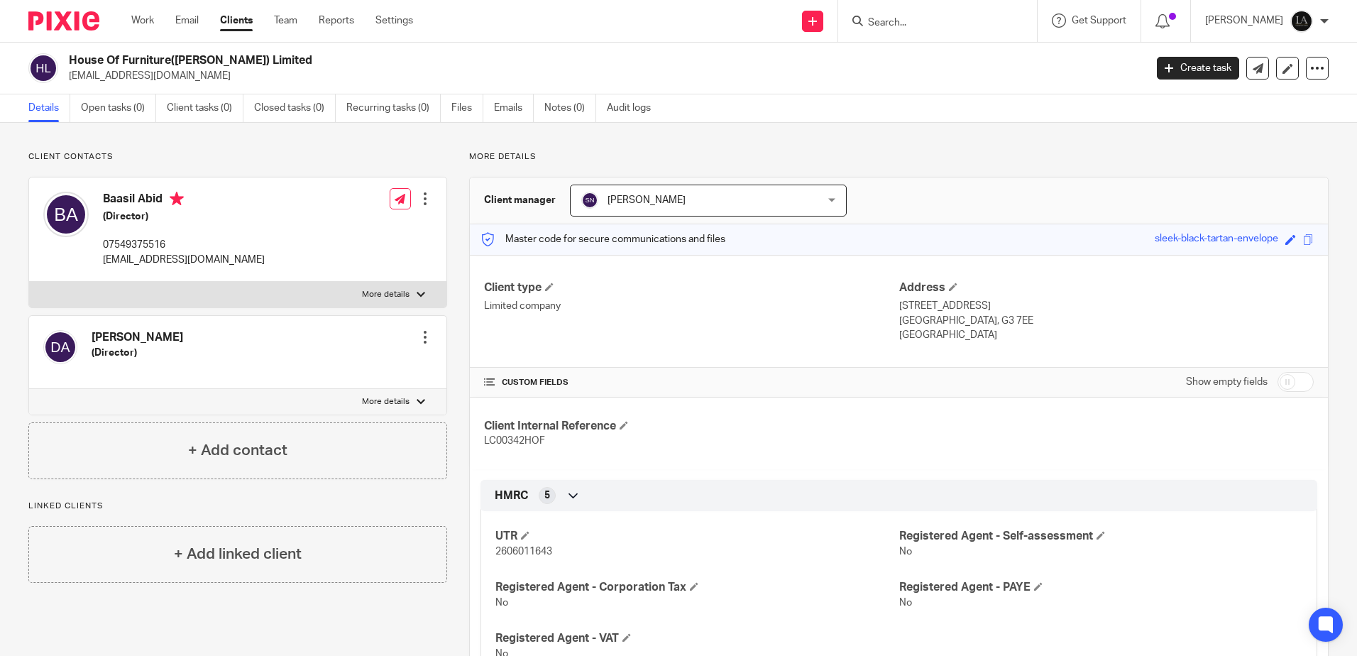
click at [909, 26] on input "Search" at bounding box center [931, 23] width 128 height 13
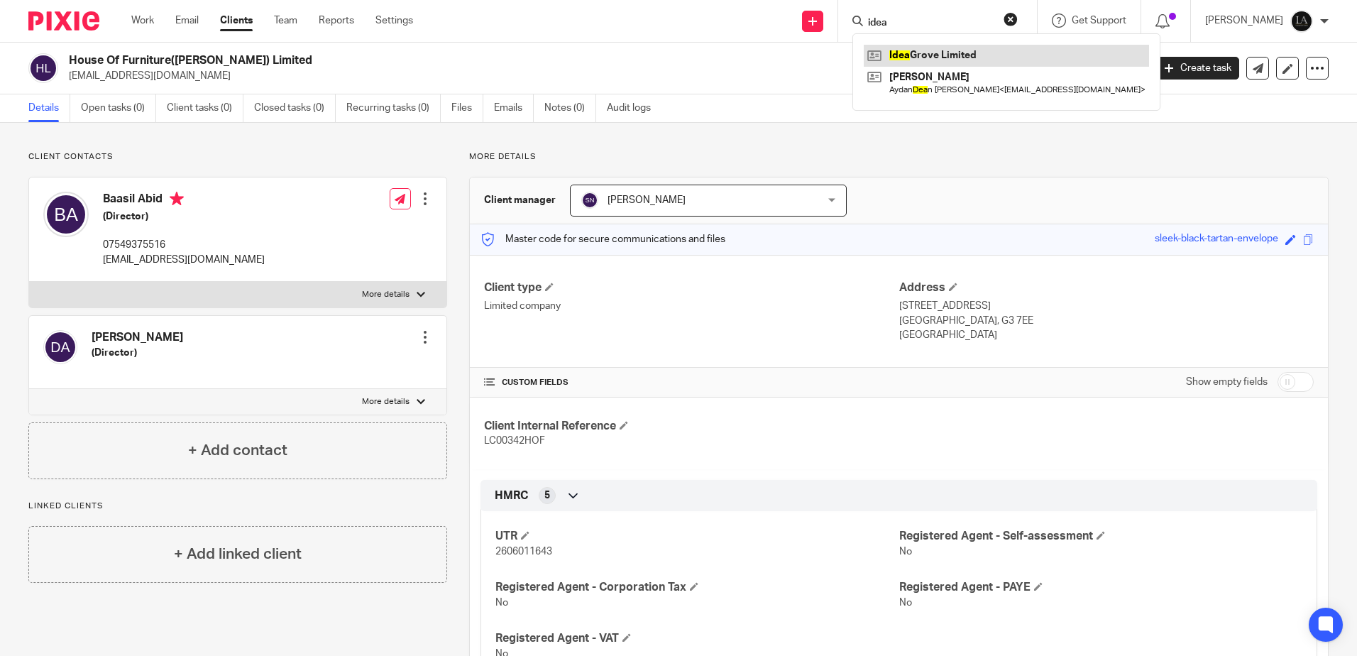
type input "idea"
click at [968, 60] on link at bounding box center [1006, 55] width 285 height 21
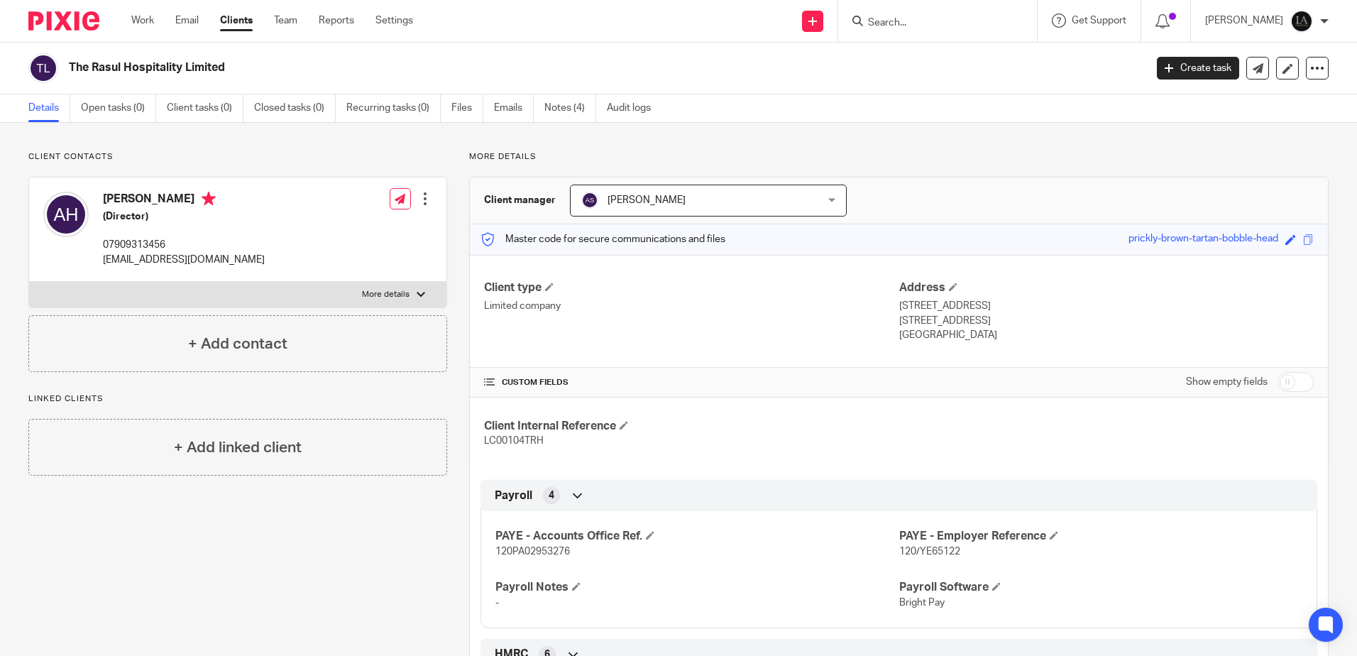
click at [944, 28] on input "Search" at bounding box center [931, 23] width 128 height 13
type input "mg"
click at [940, 47] on link at bounding box center [952, 55] width 176 height 21
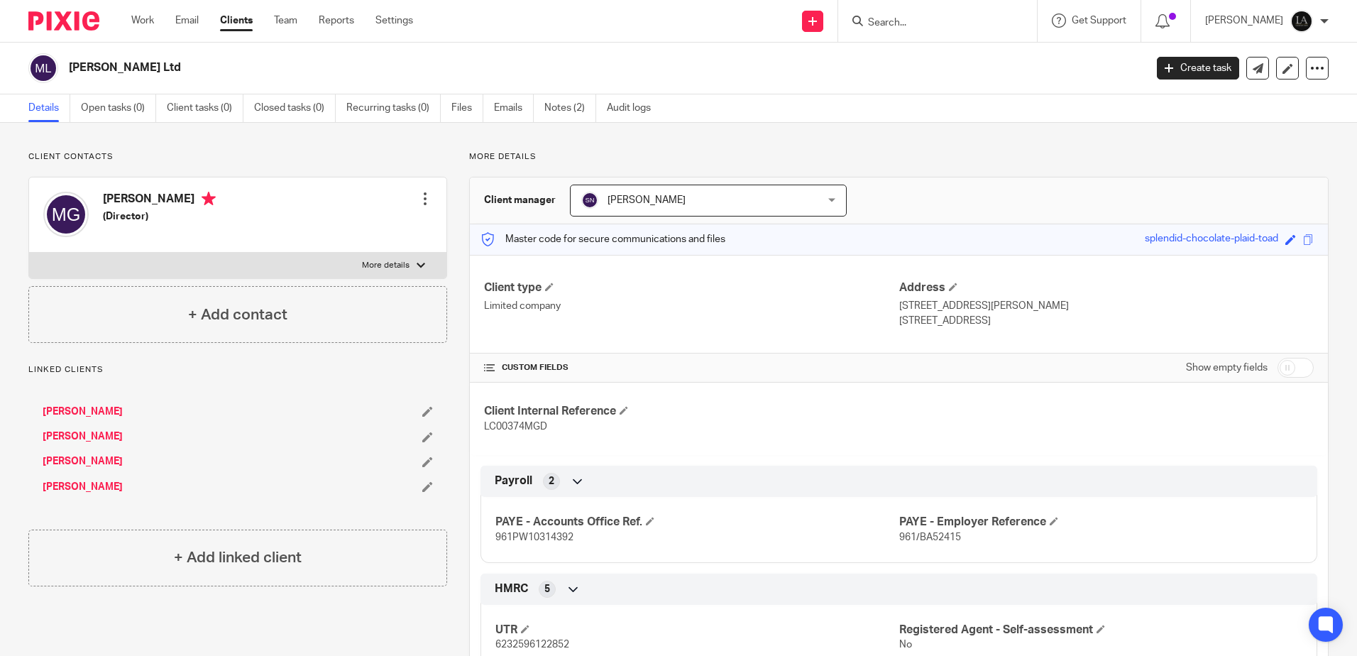
click at [908, 21] on input "Search" at bounding box center [931, 23] width 128 height 13
click at [913, 28] on input "Search" at bounding box center [931, 23] width 128 height 13
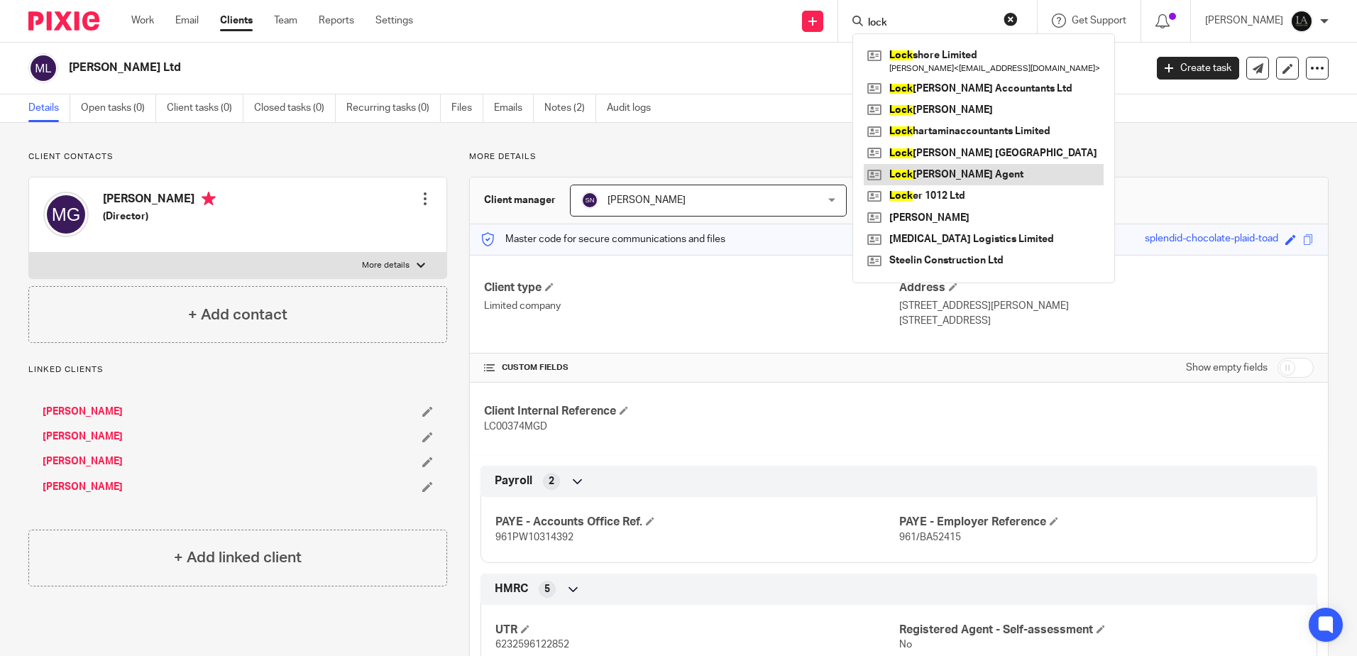
type input "lock"
click at [953, 165] on link at bounding box center [984, 174] width 240 height 21
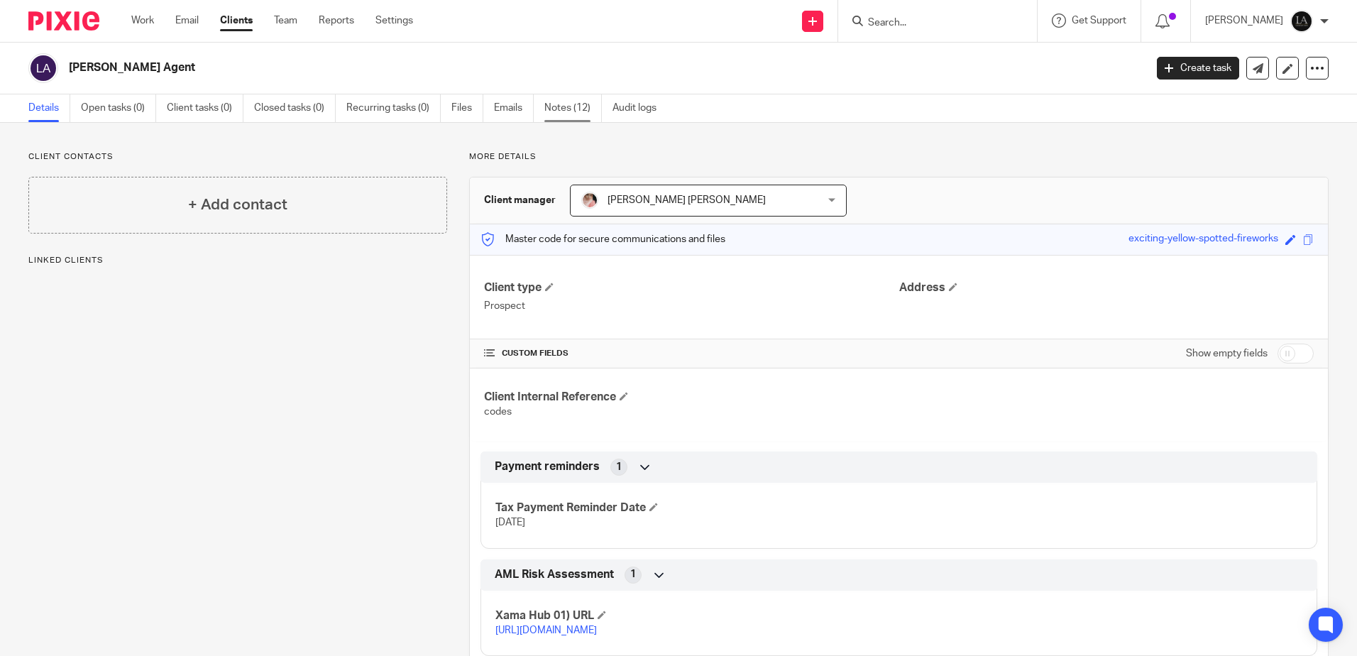
click at [567, 109] on link "Notes (12)" at bounding box center [573, 108] width 58 height 28
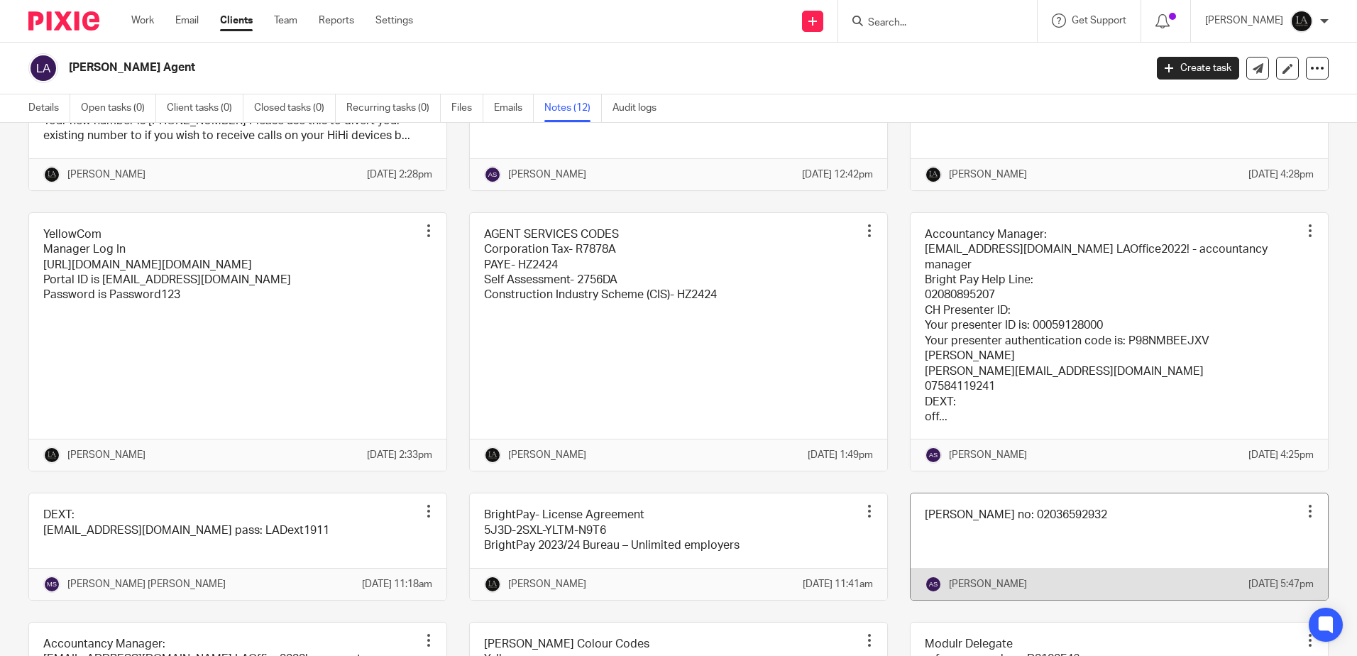
scroll to position [168, 0]
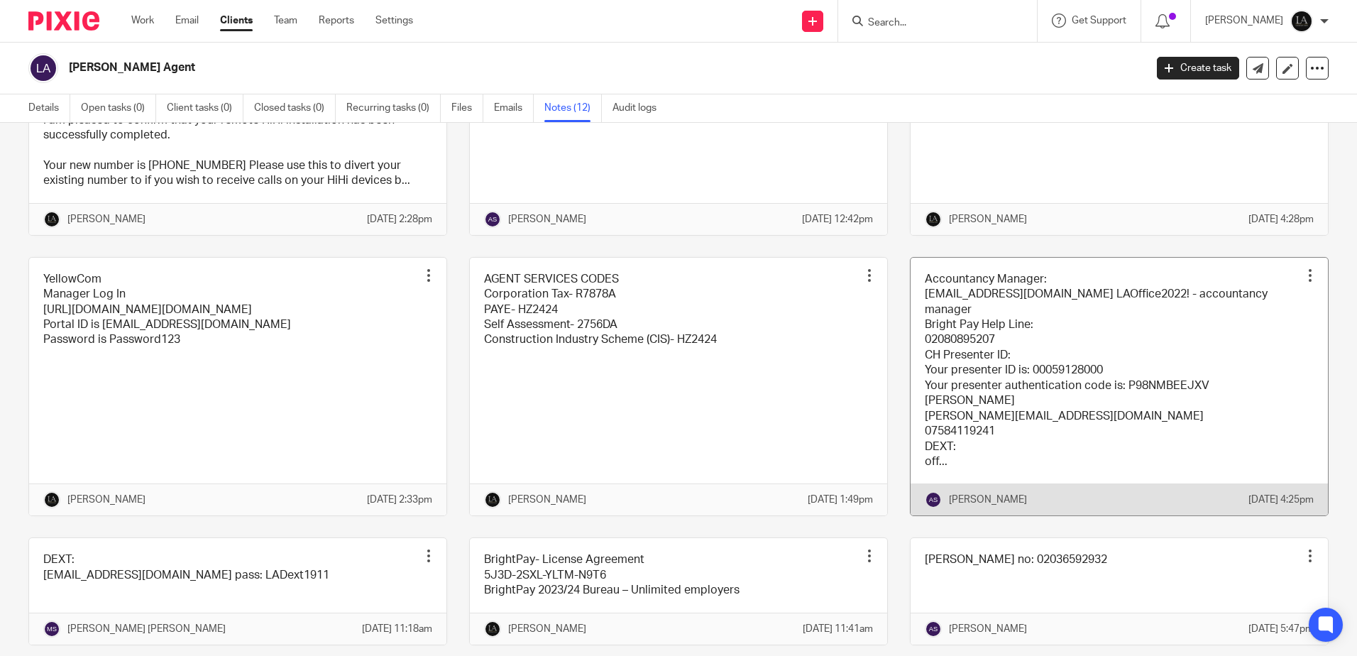
click at [1087, 469] on link at bounding box center [1119, 387] width 417 height 258
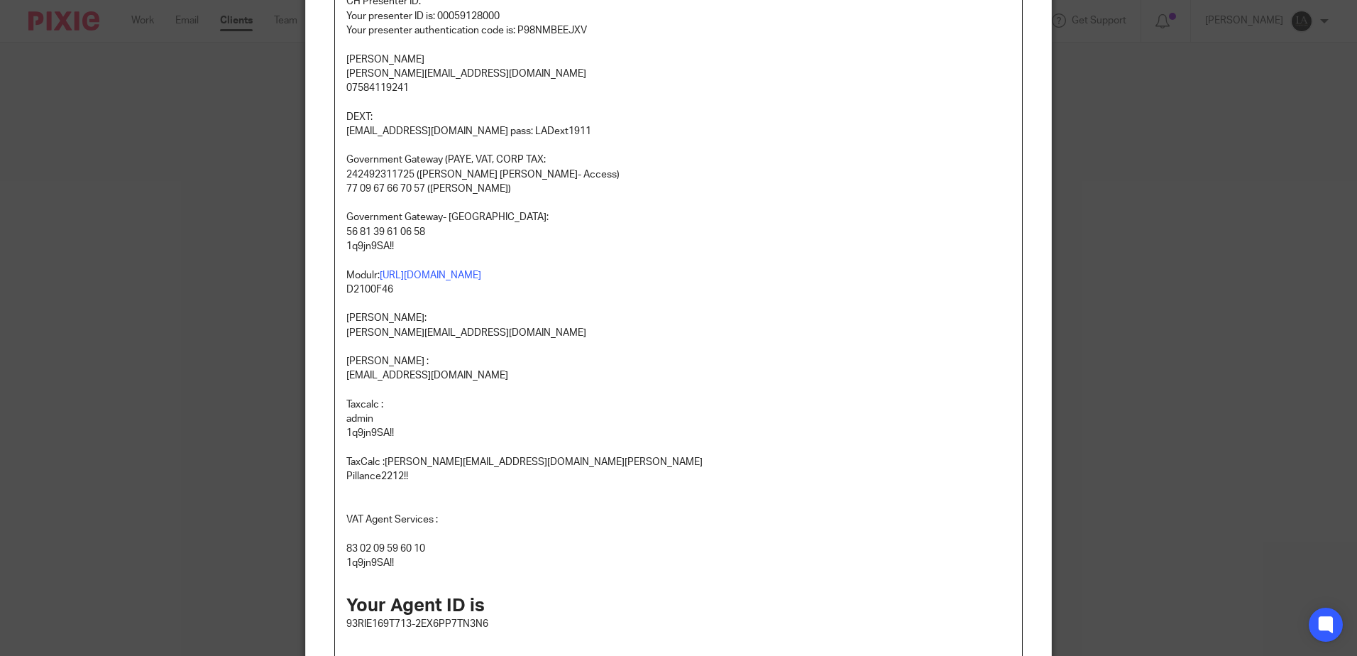
scroll to position [213, 0]
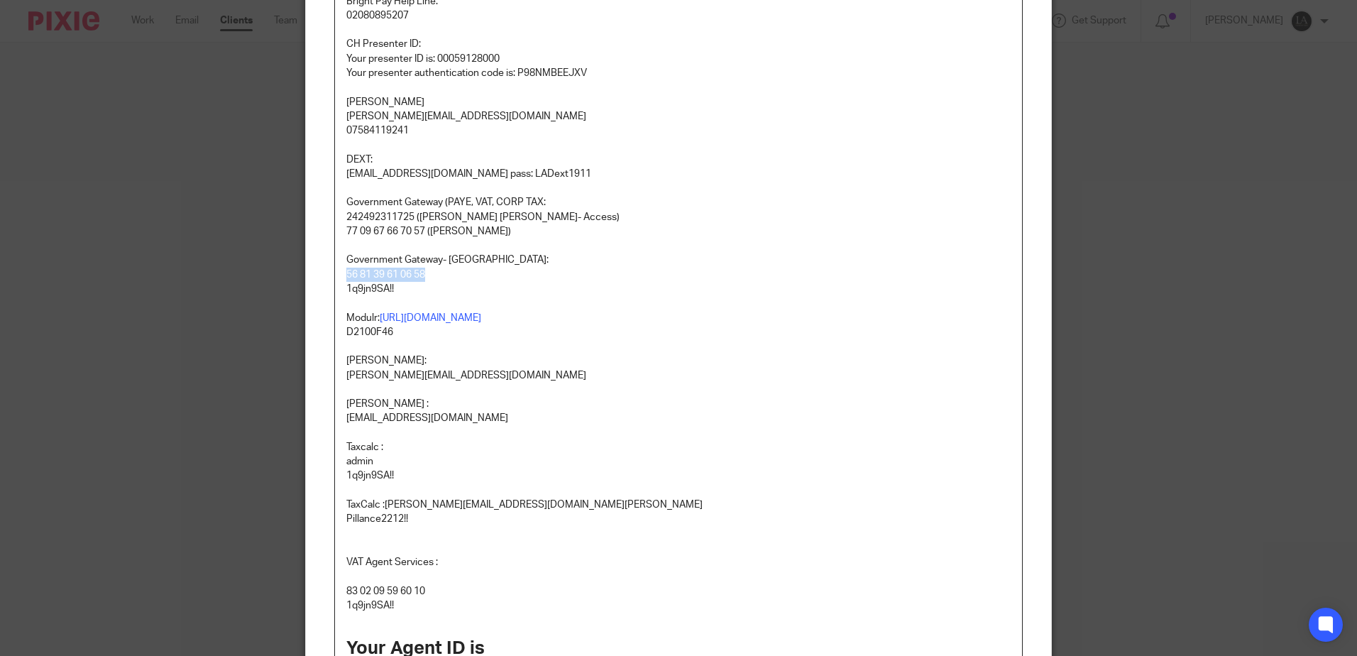
drag, startPoint x: 422, startPoint y: 277, endPoint x: 339, endPoint y: 275, distance: 83.1
click at [339, 275] on div "Accountancy Manager: [EMAIL_ADDRESS][DOMAIN_NAME] LAOffice2022! - accountancy m…" at bounding box center [678, 330] width 687 height 780
copy p "56 81 39 61 06 58"
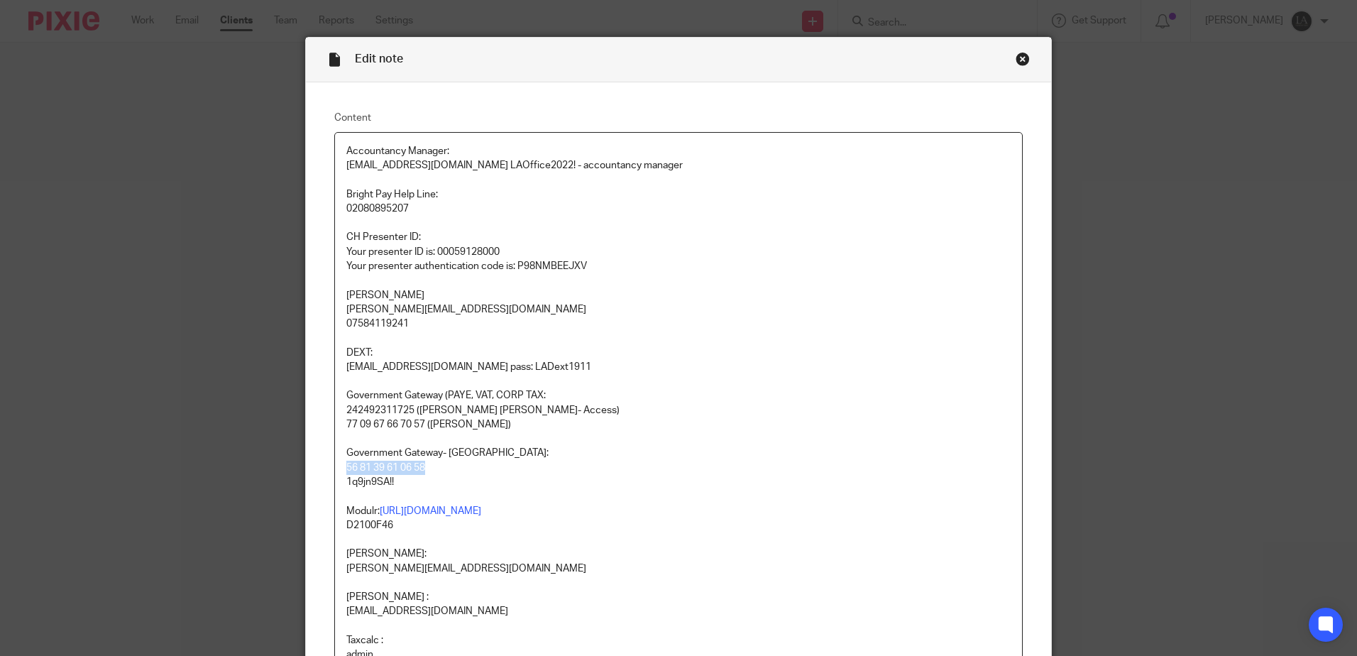
scroll to position [0, 0]
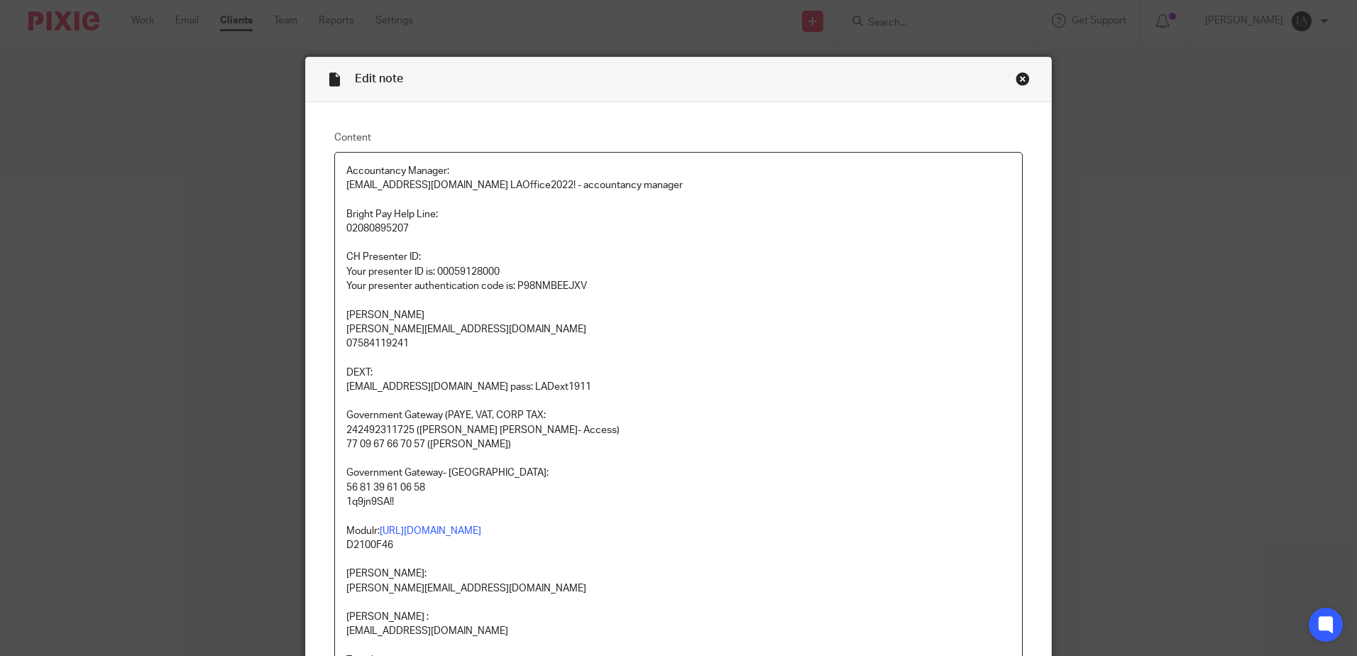
click at [1025, 79] on div "Edit note" at bounding box center [678, 80] width 745 height 45
click at [1016, 78] on div "Close this dialog window" at bounding box center [1023, 79] width 14 height 14
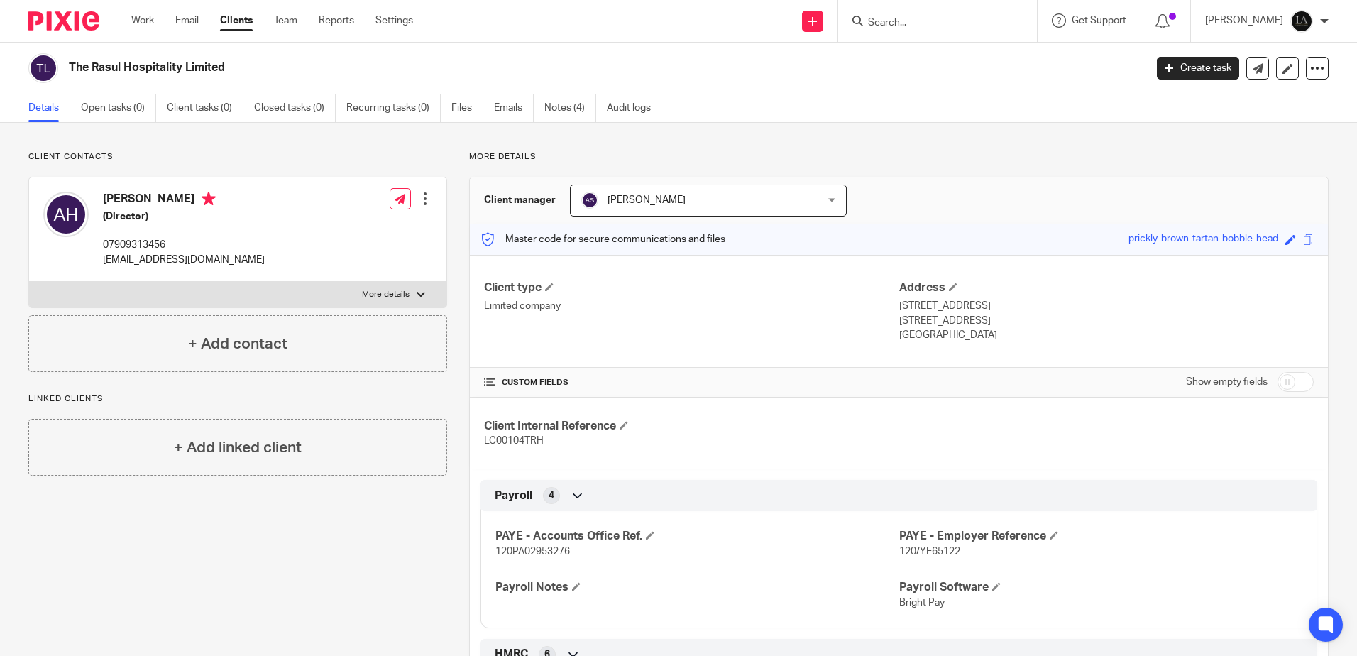
click at [914, 25] on input "Search" at bounding box center [931, 23] width 128 height 13
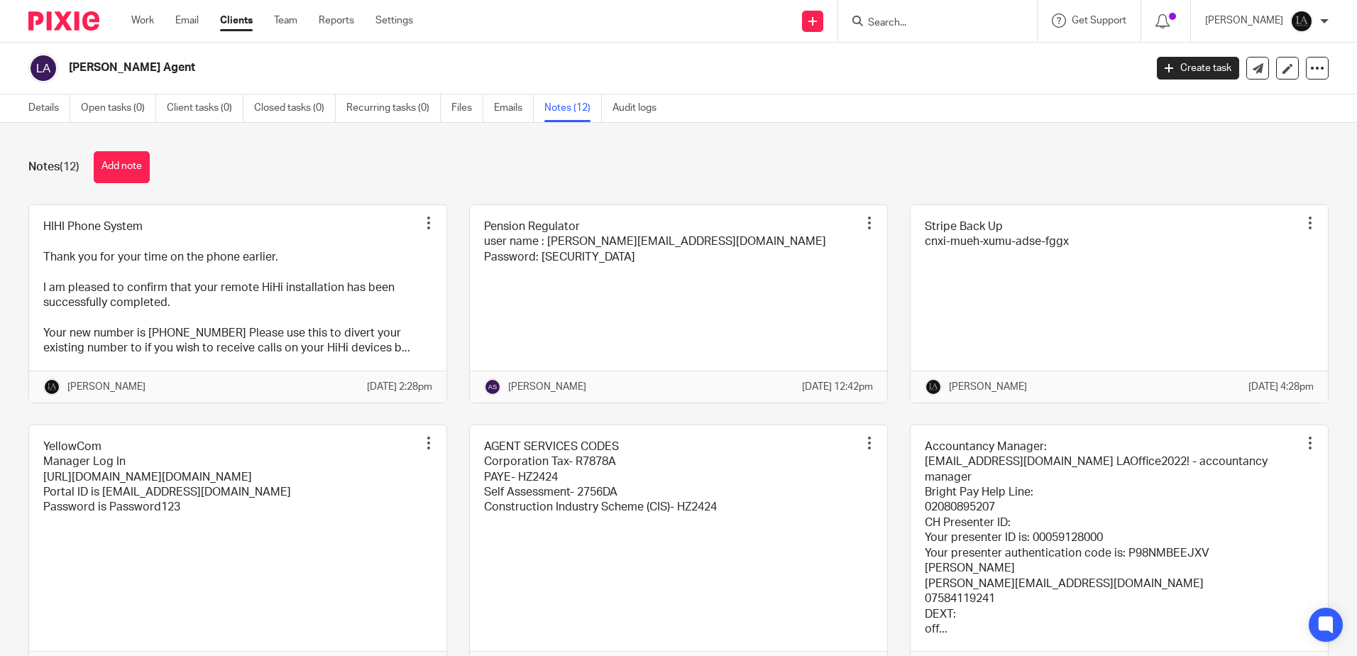
click at [970, 25] on input "Search" at bounding box center [931, 23] width 128 height 13
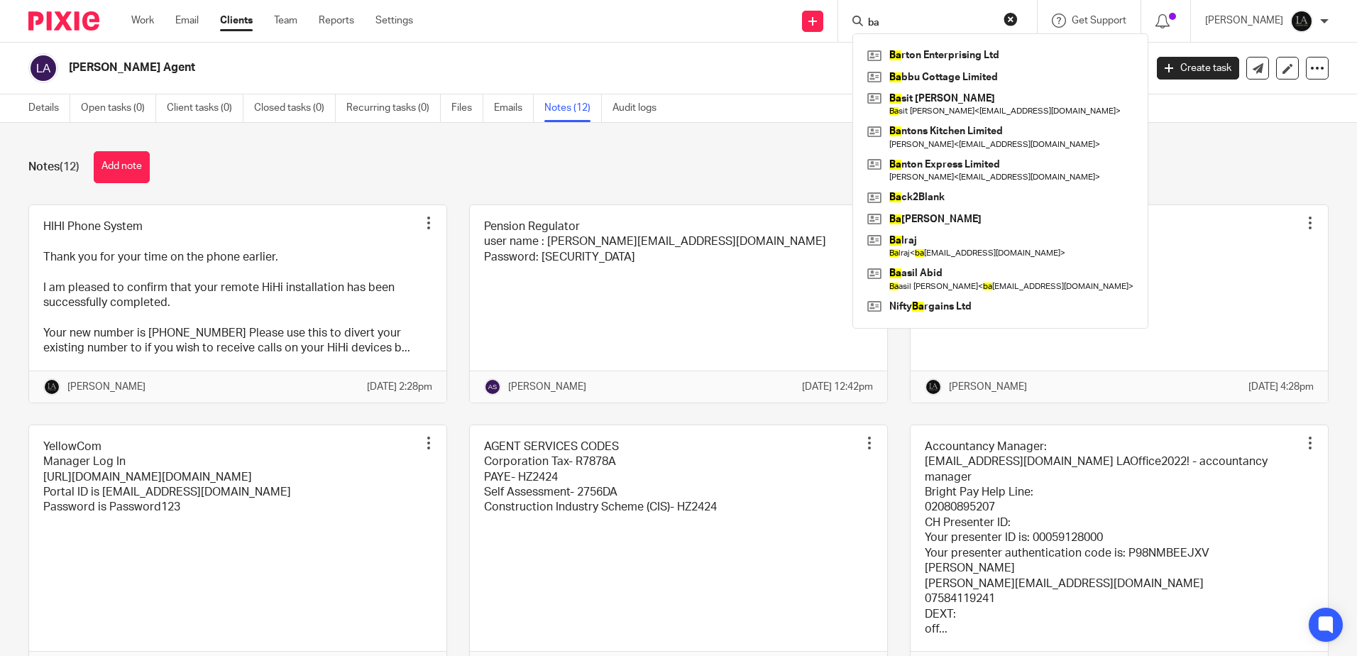
type input "b"
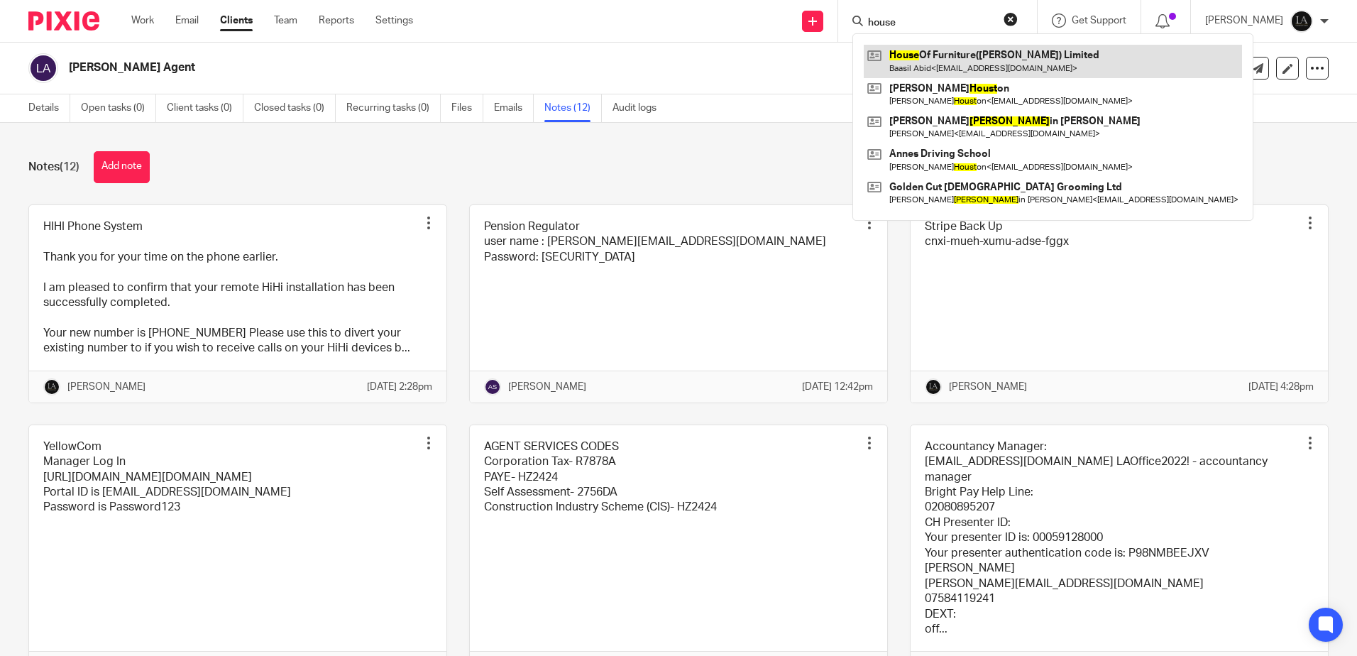
type input "house"
click at [961, 60] on link at bounding box center [1053, 61] width 378 height 33
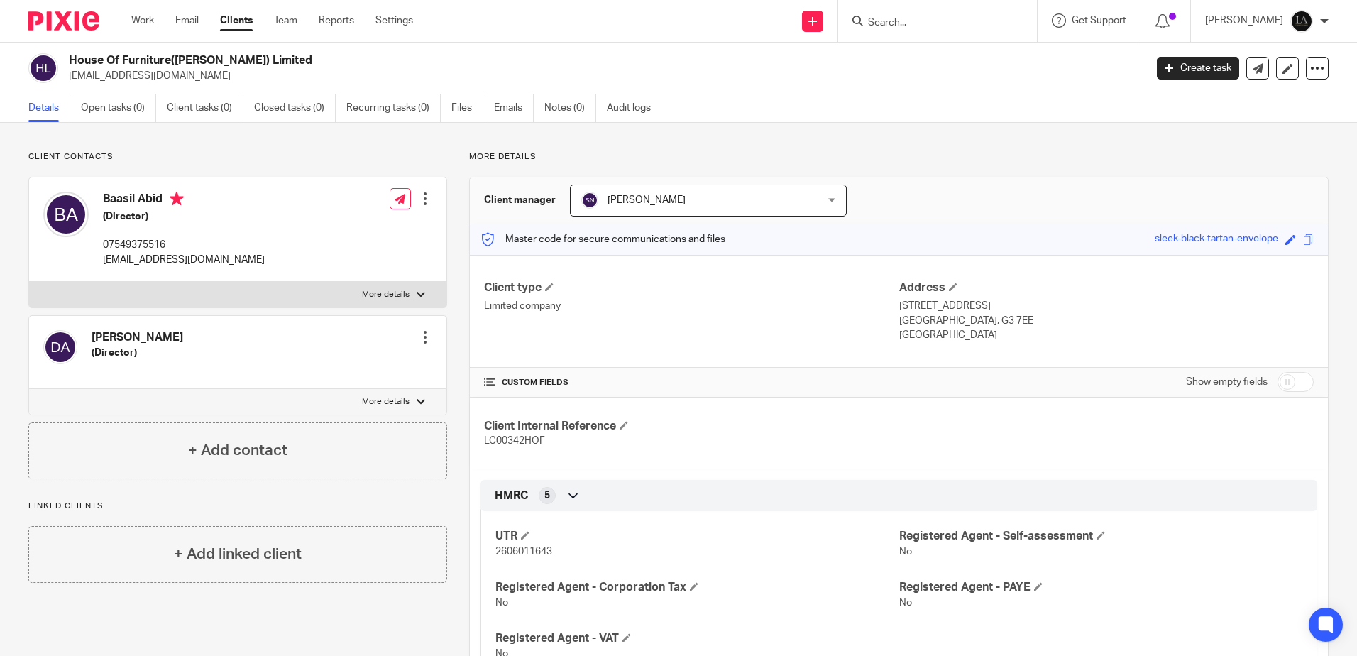
click at [421, 290] on label "More details" at bounding box center [237, 295] width 417 height 26
click at [29, 282] on input "More details" at bounding box center [28, 281] width 1 height 1
checkbox input "true"
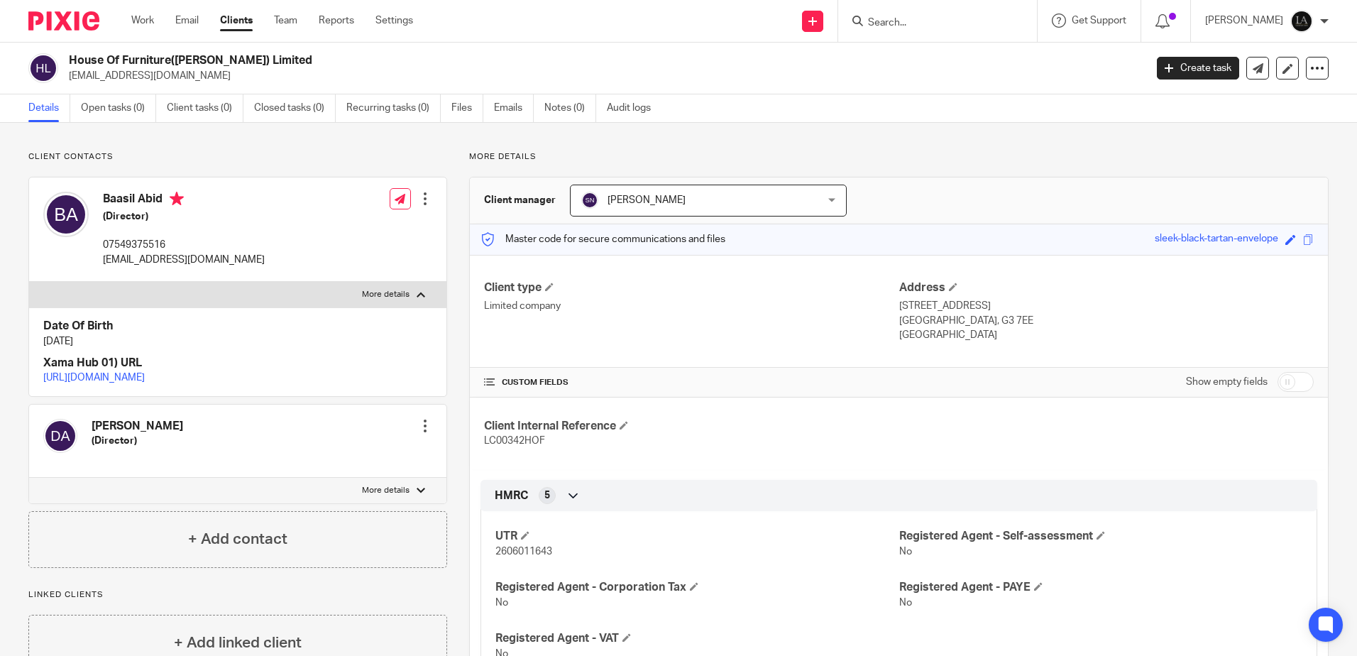
click at [915, 26] on input "Search" at bounding box center [931, 23] width 128 height 13
type input "crisp"
click at [964, 66] on link at bounding box center [952, 55] width 176 height 21
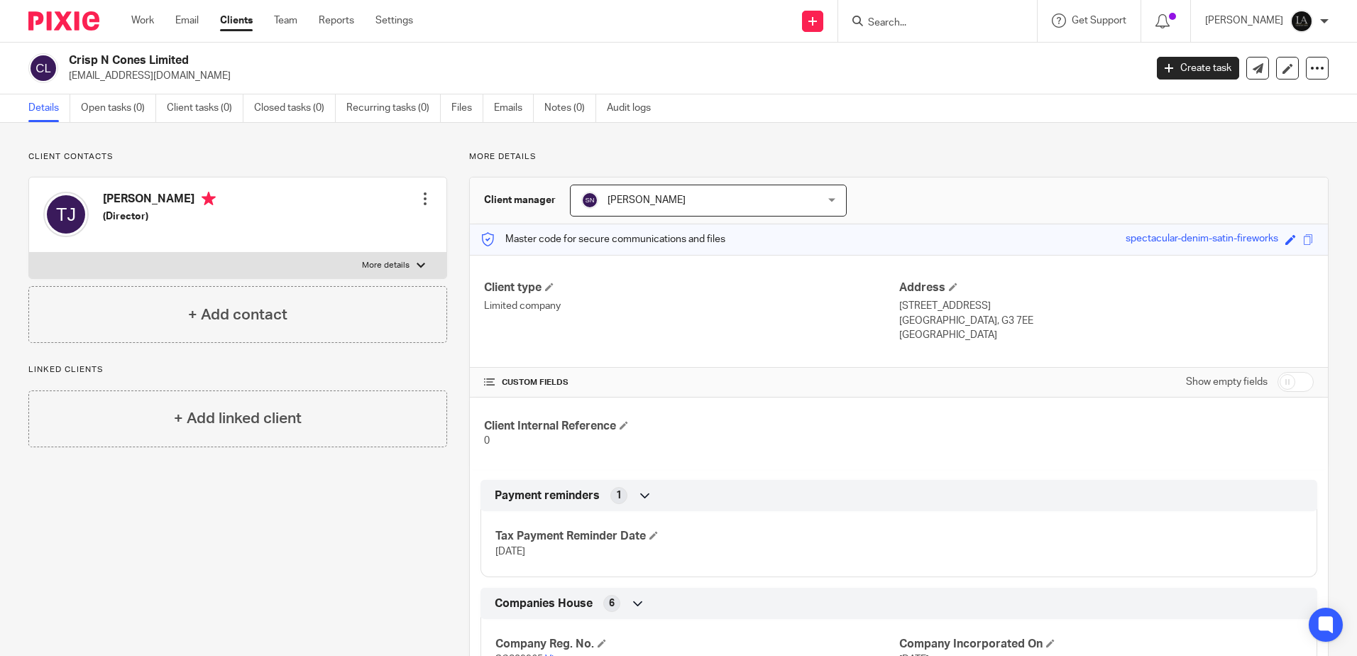
click at [427, 261] on label "More details" at bounding box center [237, 266] width 417 height 26
click at [29, 253] on input "More details" at bounding box center [28, 252] width 1 height 1
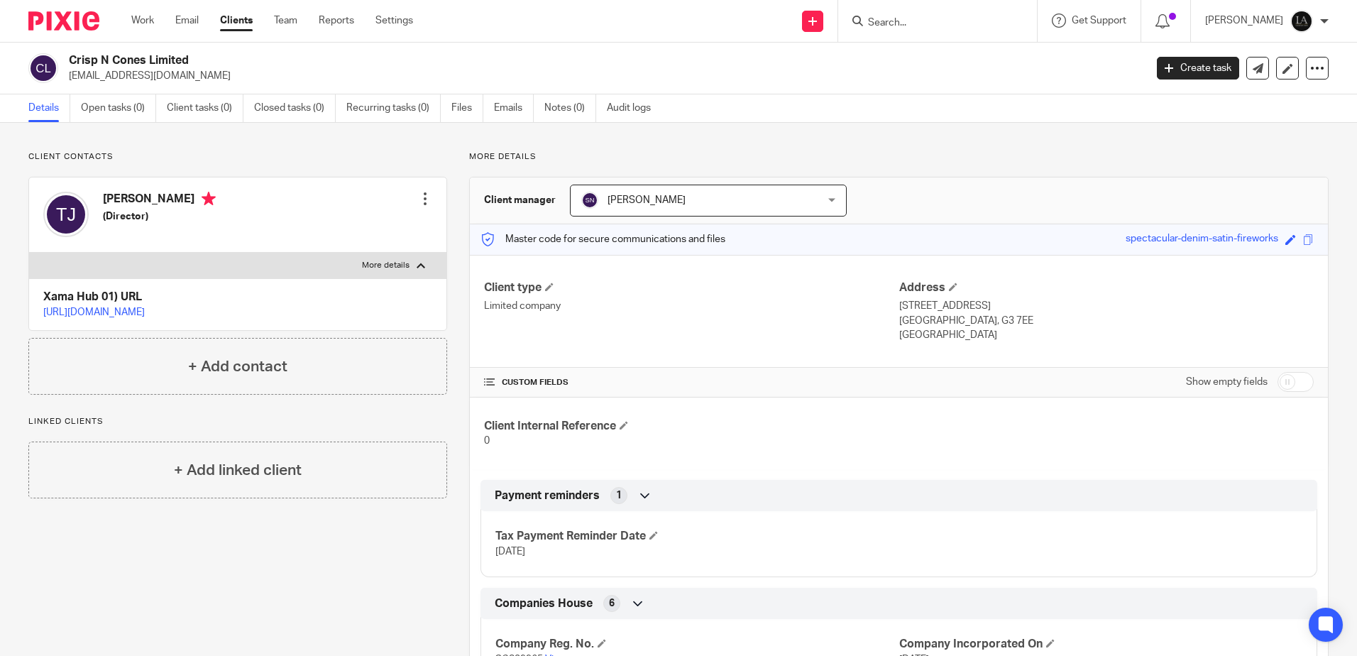
click at [427, 261] on label "More details" at bounding box center [237, 266] width 417 height 26
click at [29, 253] on input "More details" at bounding box center [28, 252] width 1 height 1
checkbox input "false"
